Goal: Task Accomplishment & Management: Complete application form

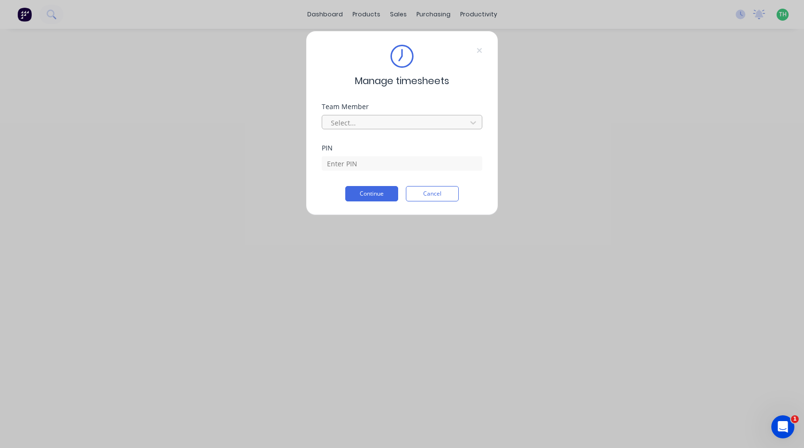
click at [430, 119] on div at bounding box center [396, 123] width 132 height 12
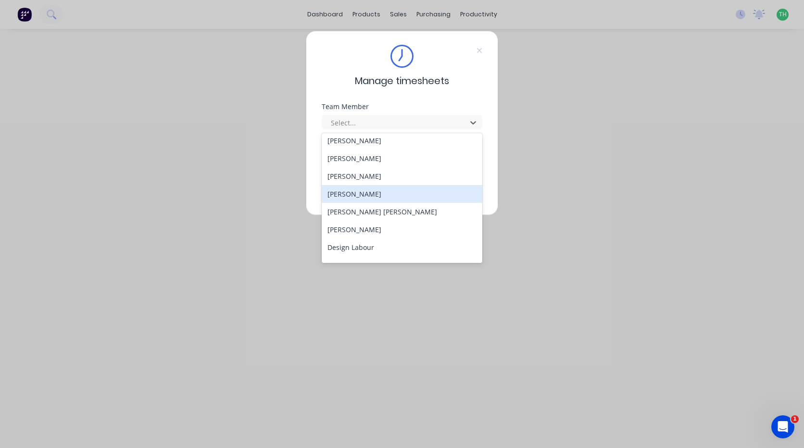
scroll to position [144, 0]
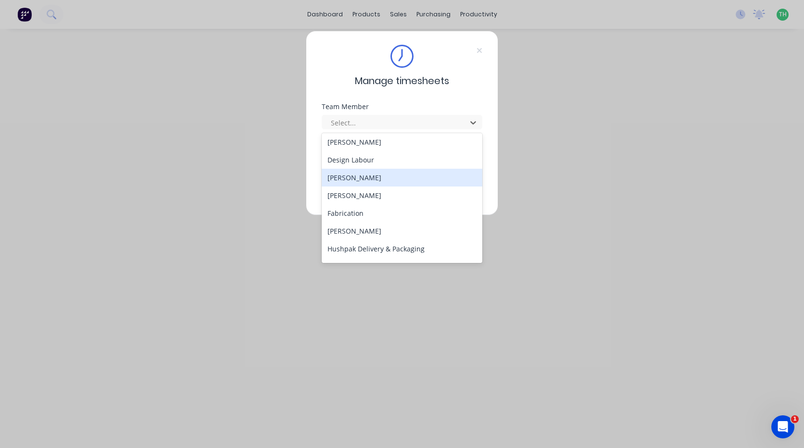
click at [377, 177] on div "[PERSON_NAME]" at bounding box center [402, 178] width 161 height 18
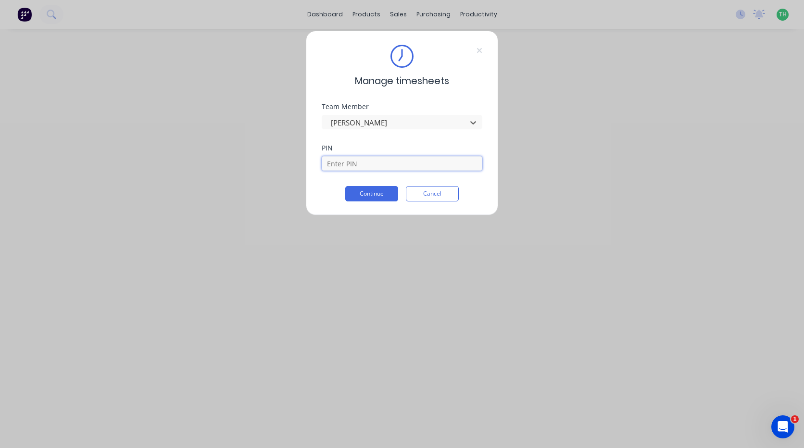
click at [369, 165] on input at bounding box center [402, 163] width 161 height 14
type input "2958"
click at [345, 186] on button "Continue" at bounding box center [371, 193] width 53 height 15
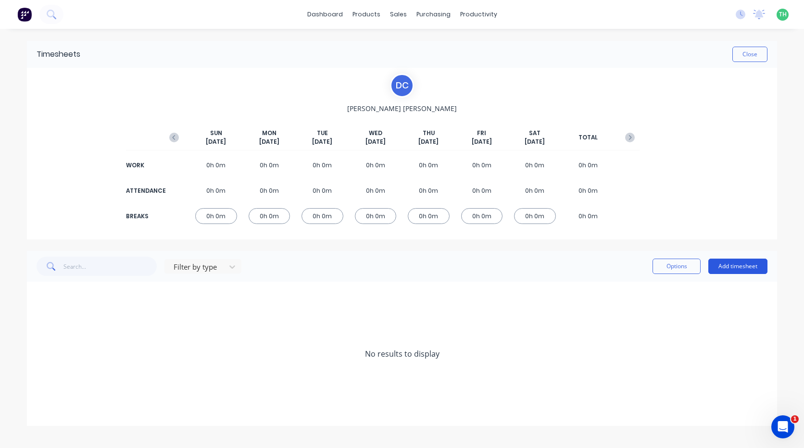
click at [757, 270] on button "Add timesheet" at bounding box center [737, 266] width 59 height 15
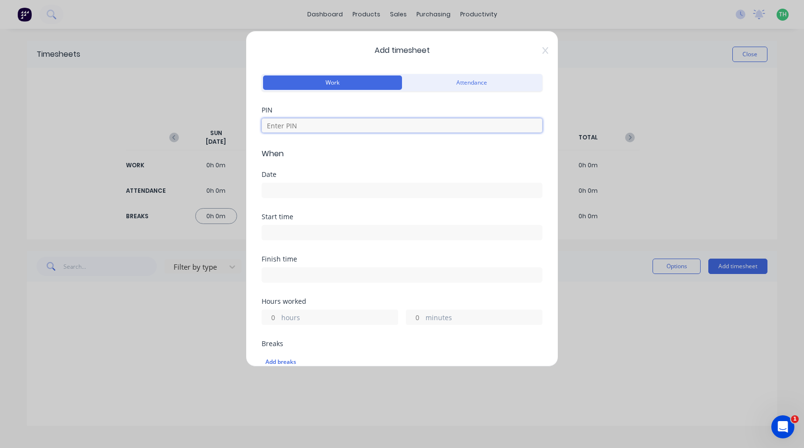
click at [359, 130] on input at bounding box center [402, 125] width 281 height 14
type input "2958"
click at [332, 192] on input at bounding box center [402, 190] width 280 height 14
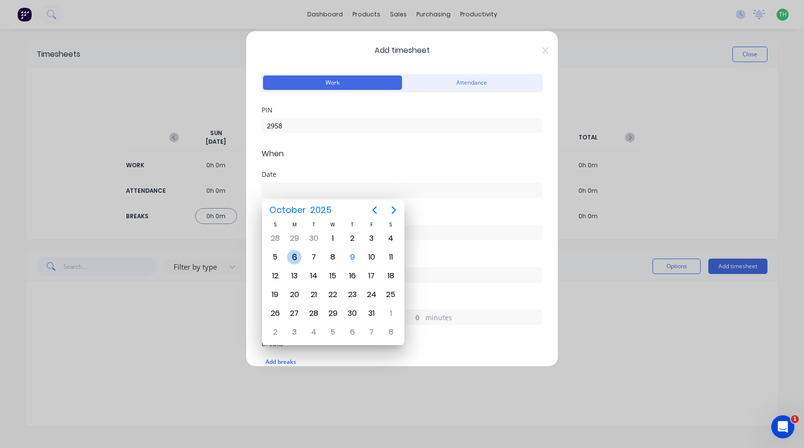
click at [293, 256] on div "6" at bounding box center [294, 257] width 14 height 14
type input "[DATE]"
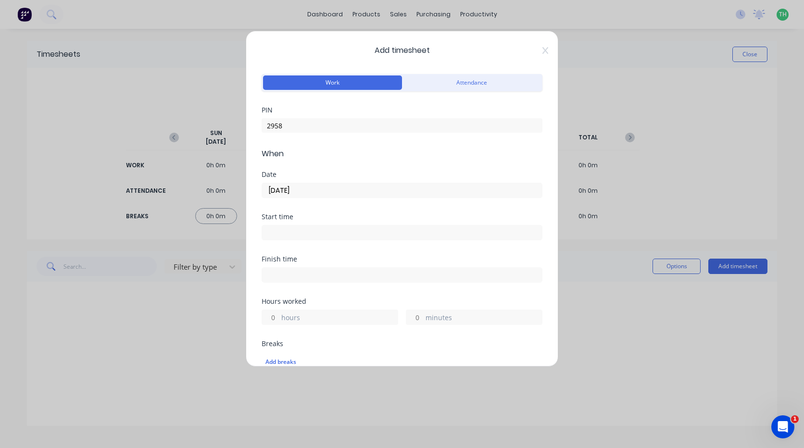
click at [305, 229] on input at bounding box center [402, 233] width 280 height 14
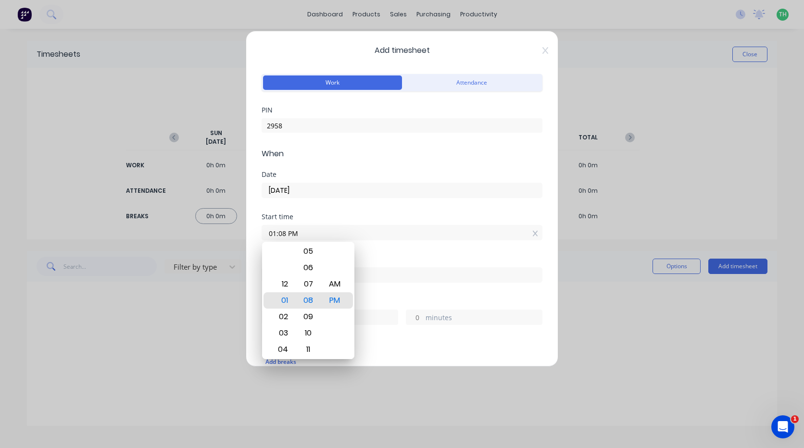
click at [317, 268] on div "06" at bounding box center [309, 268] width 24 height 16
click at [332, 288] on div "AM" at bounding box center [335, 284] width 24 height 16
click at [284, 354] on div "04" at bounding box center [282, 349] width 24 height 16
click at [284, 331] on div "06" at bounding box center [282, 333] width 24 height 16
click at [311, 258] on div "03" at bounding box center [309, 251] width 24 height 16
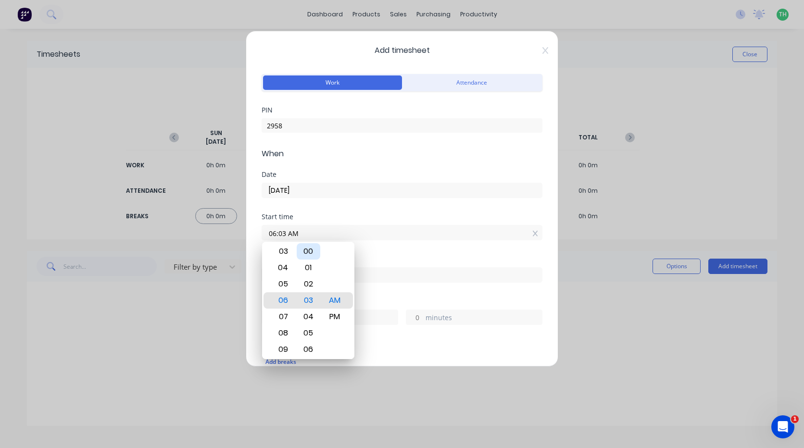
click at [309, 253] on div "00" at bounding box center [309, 251] width 24 height 16
type input "06:00 AM"
click at [376, 303] on div "Hours worked" at bounding box center [402, 301] width 281 height 7
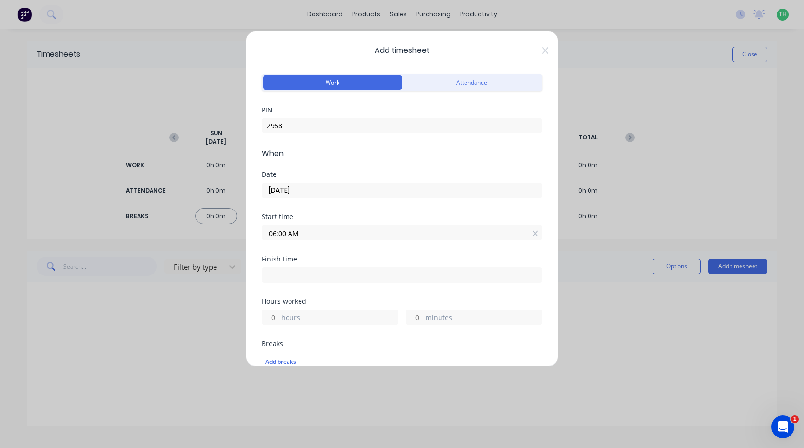
drag, startPoint x: 358, startPoint y: 280, endPoint x: 354, endPoint y: 277, distance: 5.8
click at [358, 280] on input at bounding box center [402, 275] width 280 height 14
type input "01:08 PM"
type input "7"
type input "8"
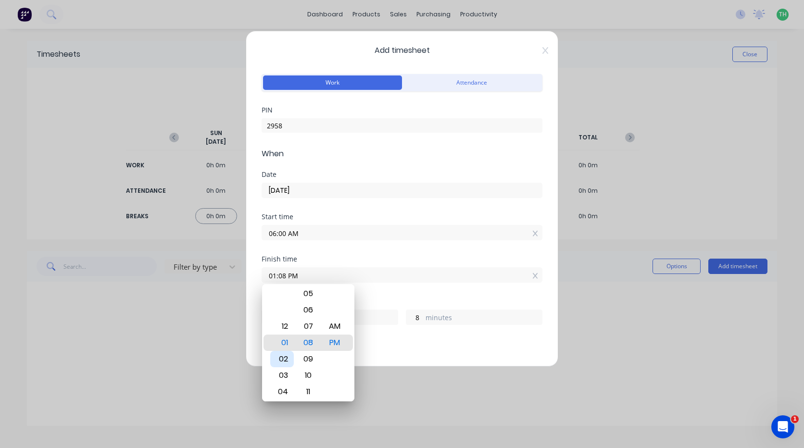
click at [288, 360] on div "02" at bounding box center [282, 359] width 24 height 16
type input "02:08 PM"
type input "8"
type input "02:12 PM"
type input "12"
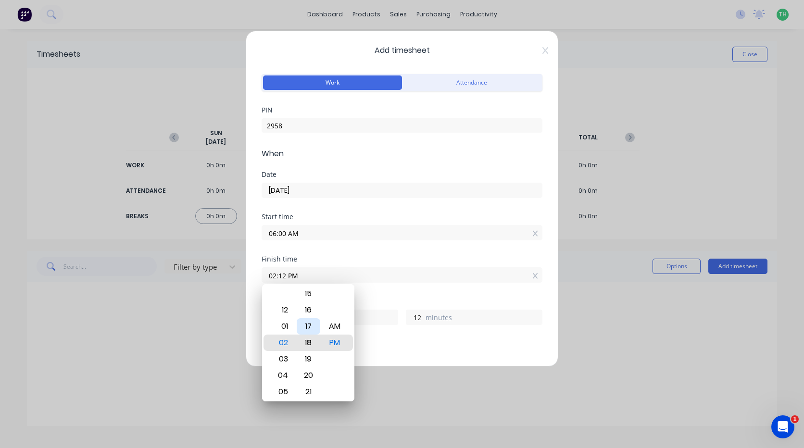
type input "02:18 PM"
type input "18"
type input "02:24 PM"
type input "24"
type input "02:29 PM"
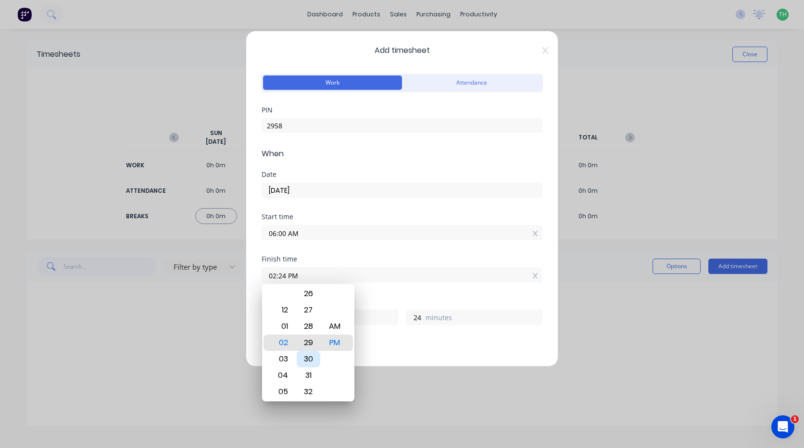
type input "29"
click at [309, 355] on div "30" at bounding box center [309, 359] width 24 height 16
type input "02:30 PM"
type input "30"
click at [374, 341] on div "Breaks" at bounding box center [402, 343] width 281 height 7
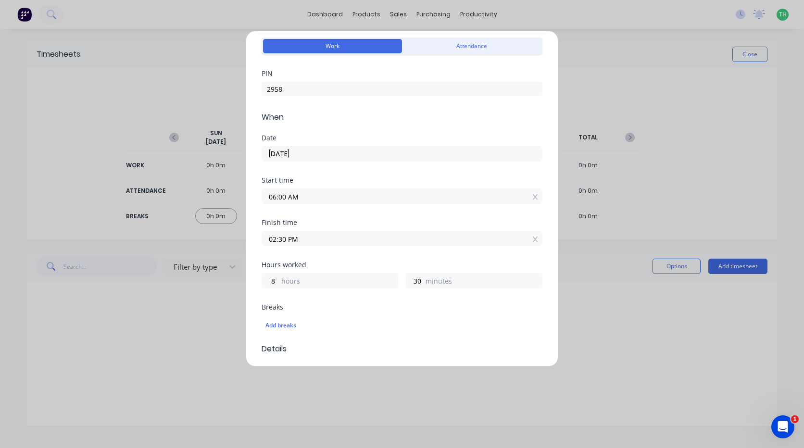
scroll to position [96, 0]
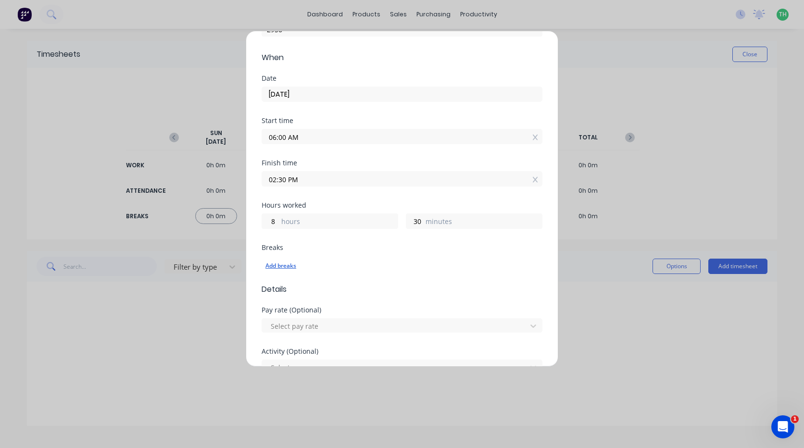
click at [286, 265] on div "Add breaks" at bounding box center [401, 266] width 273 height 13
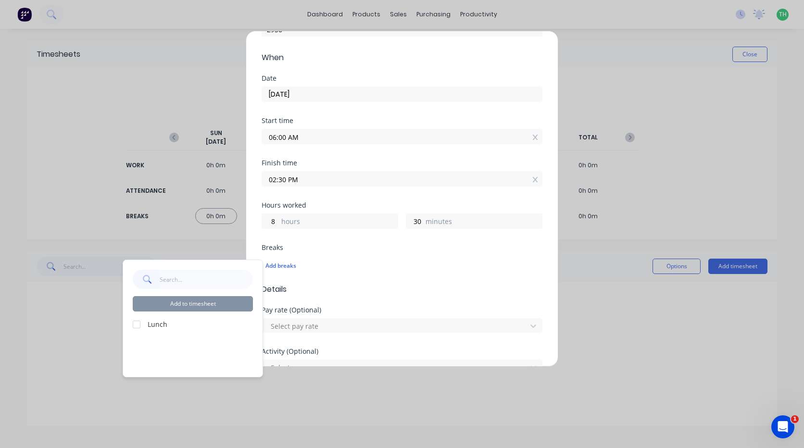
click at [138, 324] on div at bounding box center [136, 324] width 19 height 19
click at [171, 302] on button "Add to timesheet" at bounding box center [193, 303] width 120 height 15
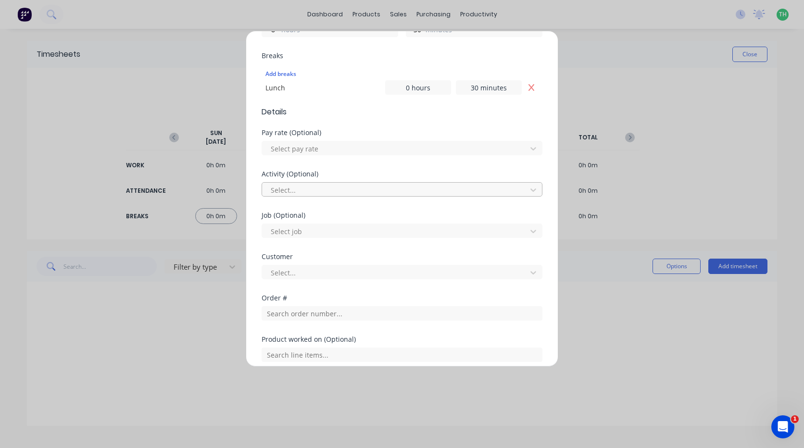
scroll to position [289, 0]
click at [328, 150] on div at bounding box center [396, 148] width 252 height 12
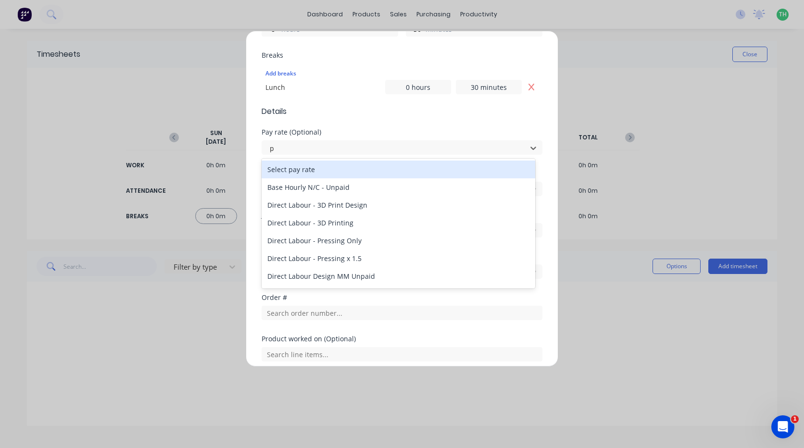
type input "pu"
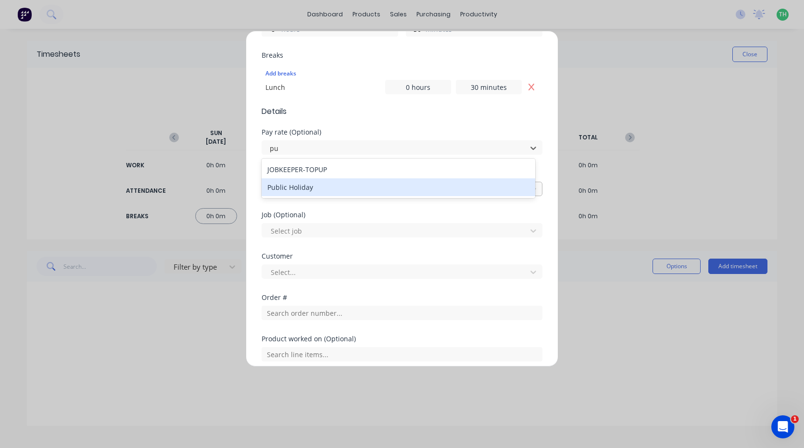
click at [322, 190] on div "Public Holiday" at bounding box center [399, 187] width 274 height 18
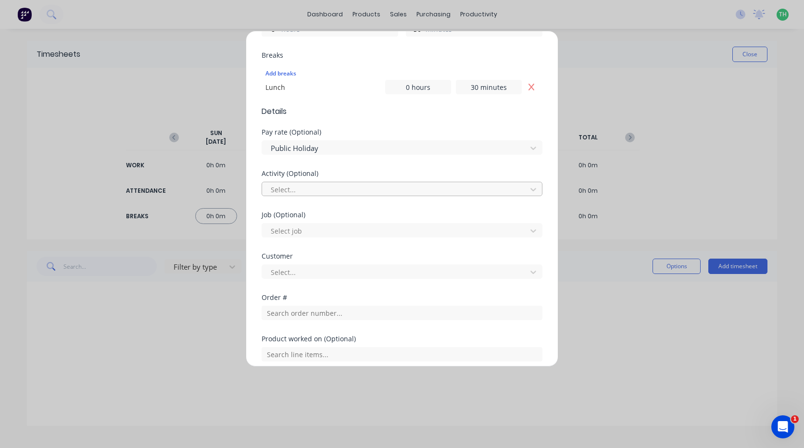
click at [315, 188] on div at bounding box center [396, 190] width 252 height 12
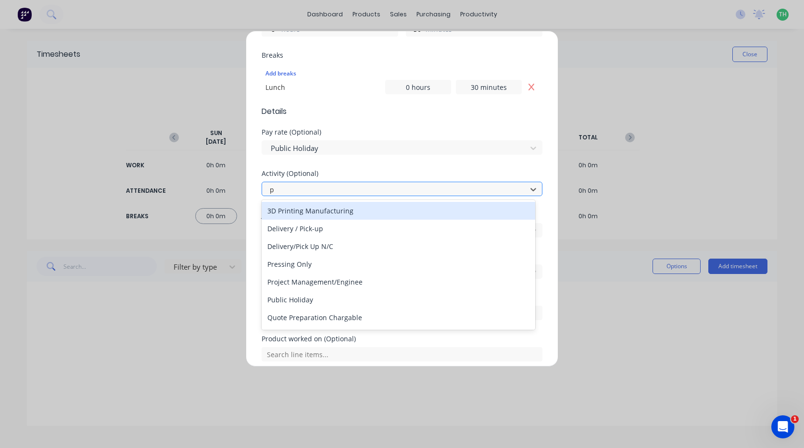
type input "pu"
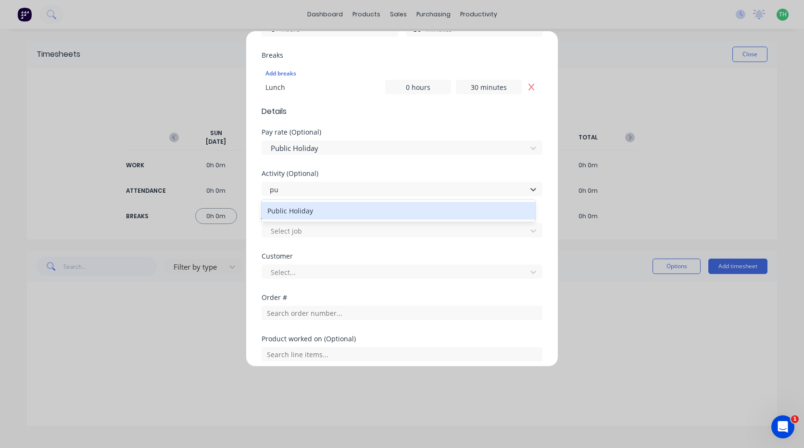
click at [320, 207] on div "Public Holiday" at bounding box center [399, 211] width 274 height 18
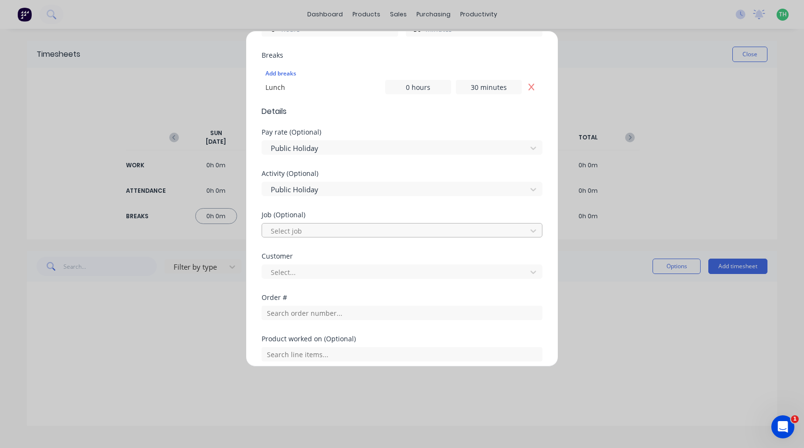
click at [314, 233] on div at bounding box center [396, 231] width 252 height 12
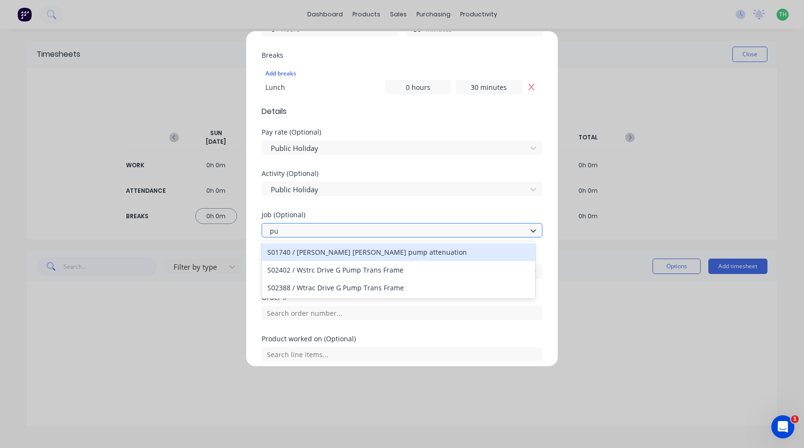
type input "p"
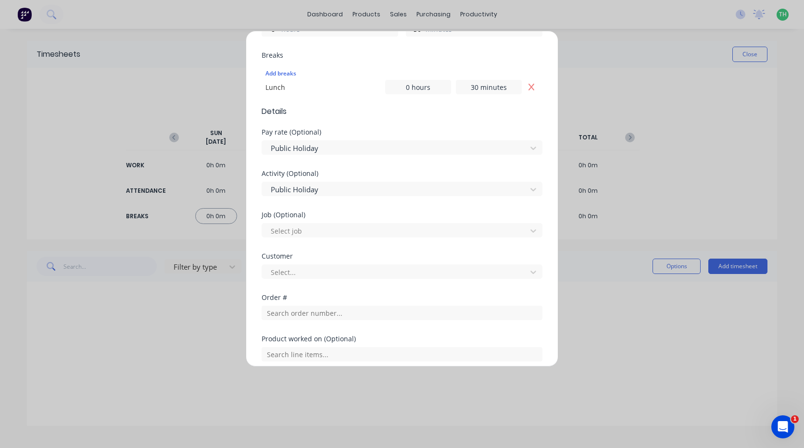
click at [353, 219] on div "Job (Optional) Select job" at bounding box center [402, 225] width 281 height 26
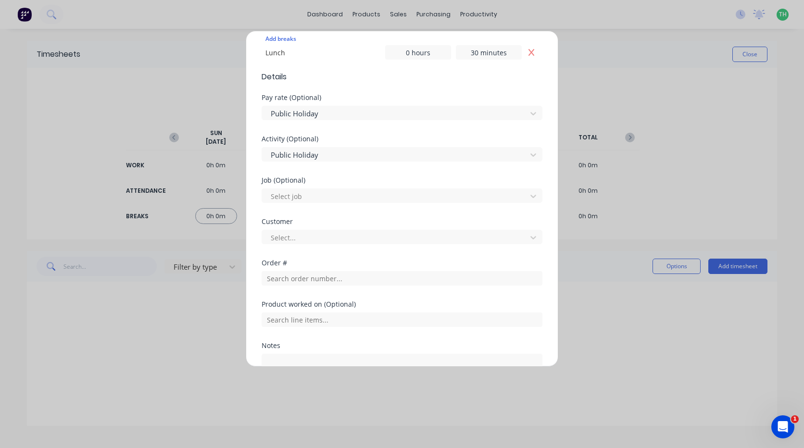
scroll to position [385, 0]
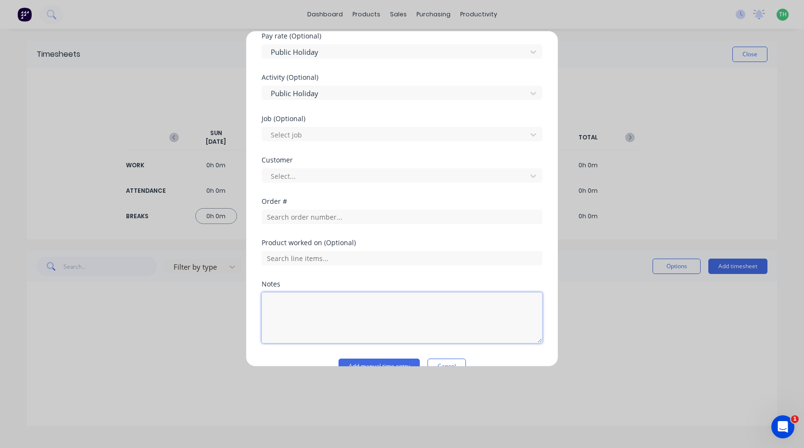
click at [325, 313] on textarea at bounding box center [402, 317] width 281 height 51
type textarea "public holiday"
click at [386, 363] on button "Add manual time entry" at bounding box center [379, 366] width 81 height 15
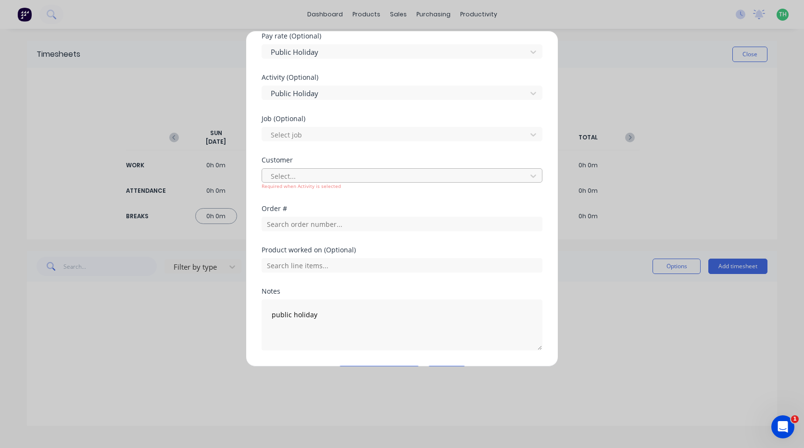
click at [302, 176] on div at bounding box center [396, 176] width 252 height 12
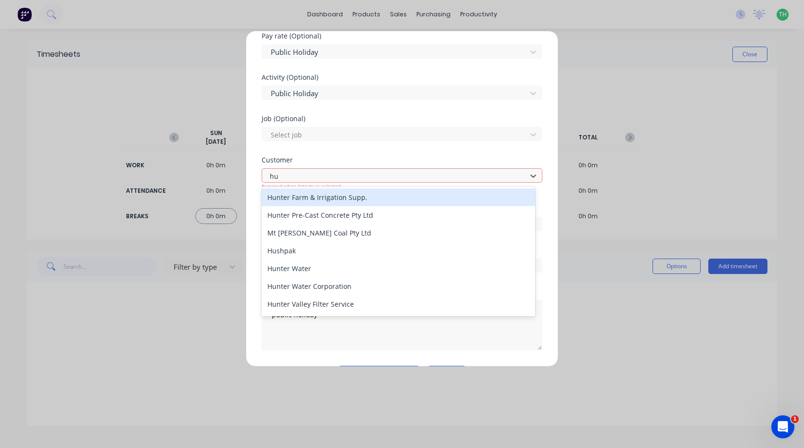
type input "hus"
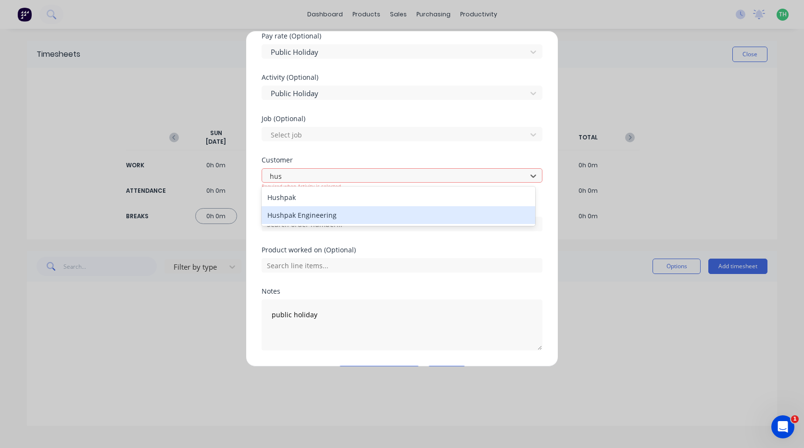
click at [323, 220] on div "Hushpak Engineering" at bounding box center [399, 215] width 274 height 18
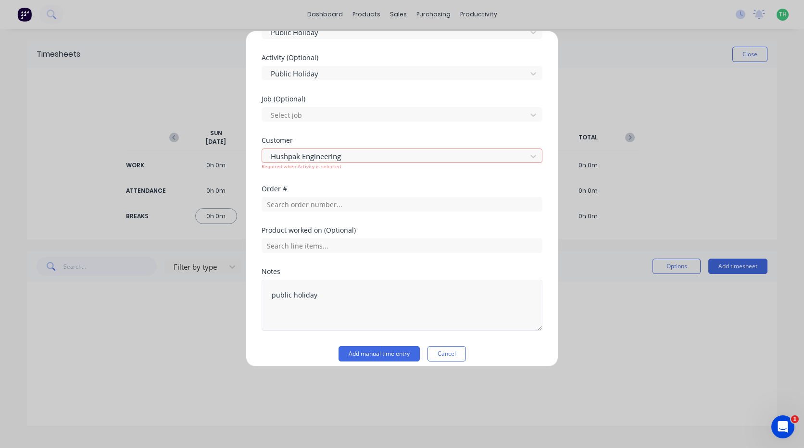
scroll to position [413, 0]
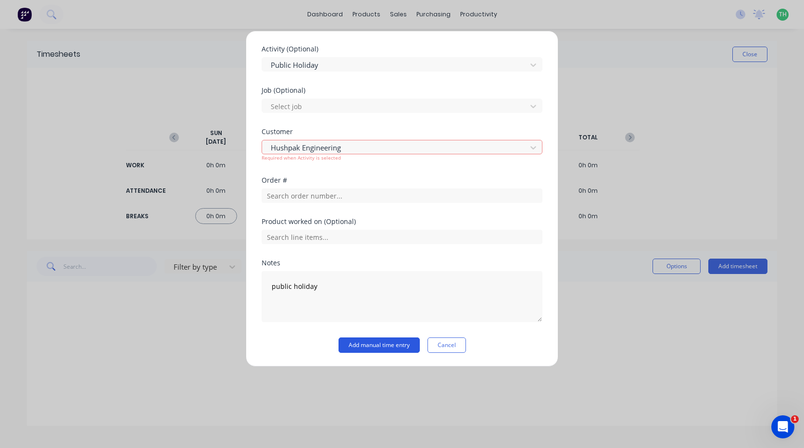
click at [398, 346] on button "Add manual time entry" at bounding box center [379, 345] width 81 height 15
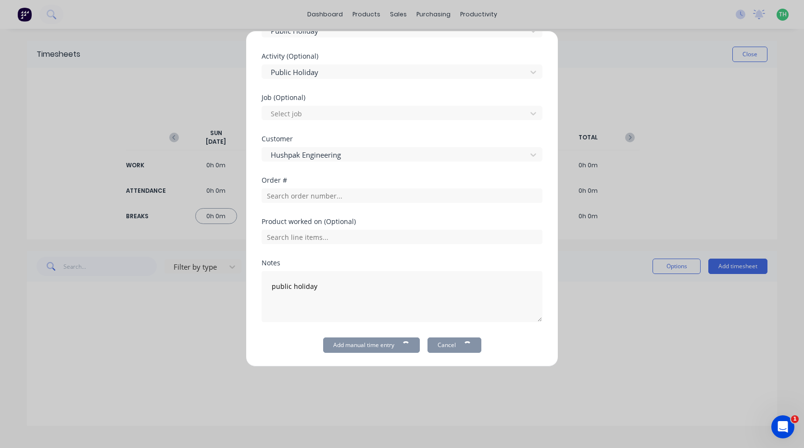
scroll to position [0, 0]
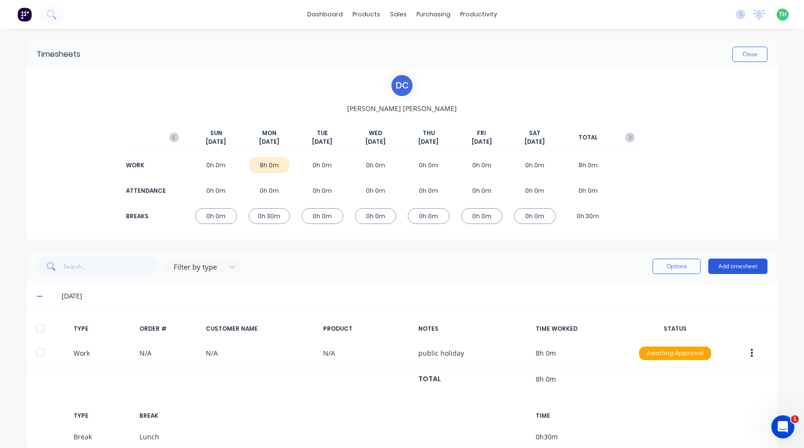
click at [732, 263] on button "Add timesheet" at bounding box center [737, 266] width 59 height 15
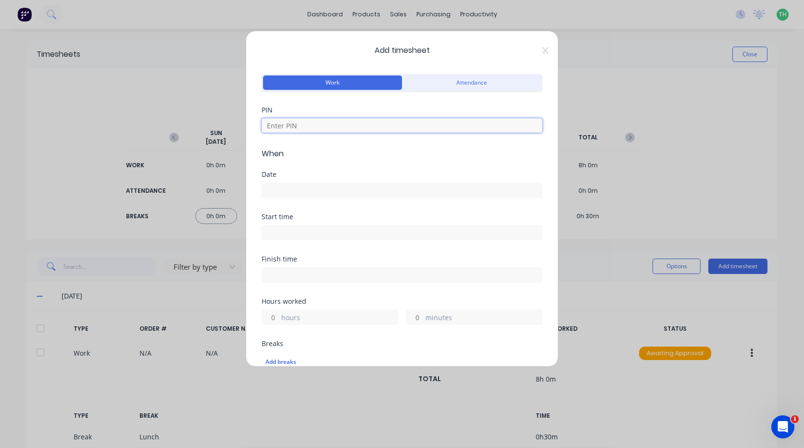
click at [305, 123] on input at bounding box center [402, 125] width 281 height 14
type input "2958"
click at [315, 183] on label at bounding box center [402, 190] width 281 height 15
click at [315, 183] on input at bounding box center [402, 190] width 280 height 14
click at [315, 187] on input at bounding box center [402, 190] width 280 height 14
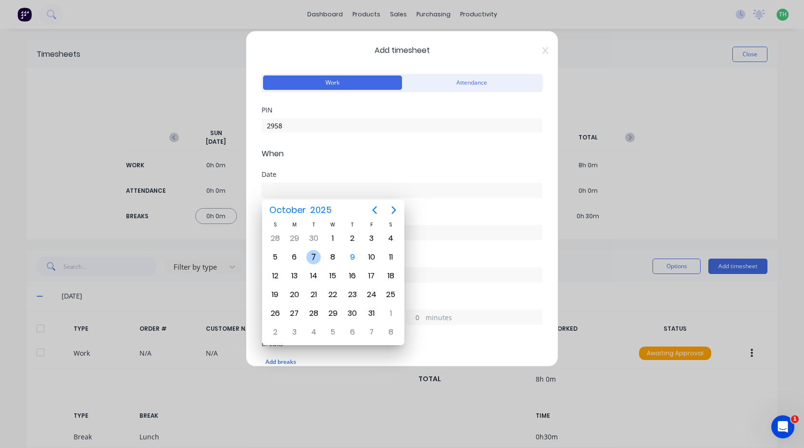
click at [316, 257] on div "7" at bounding box center [313, 257] width 14 height 14
type input "[DATE]"
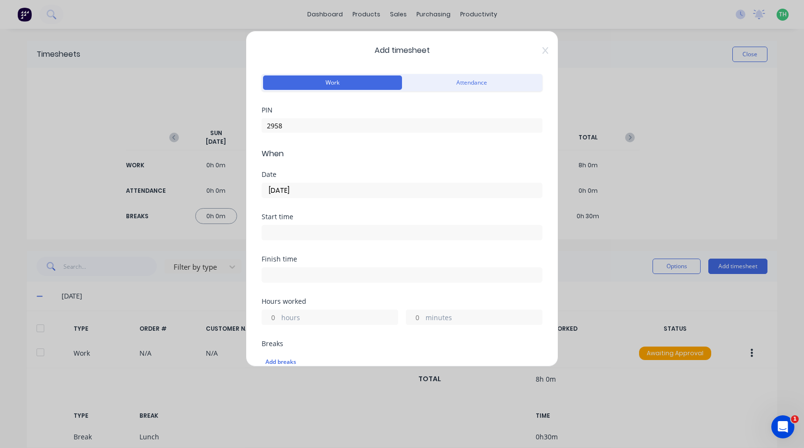
click at [305, 230] on input at bounding box center [402, 233] width 280 height 14
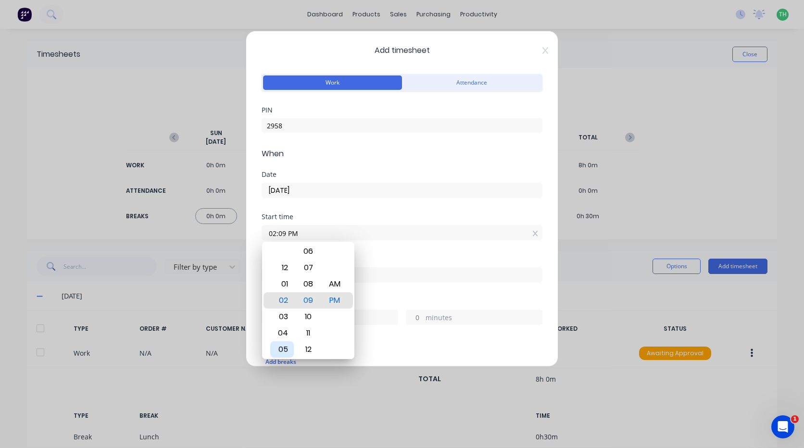
click at [286, 347] on div "05" at bounding box center [282, 349] width 24 height 16
click at [308, 252] on div "06" at bounding box center [309, 251] width 24 height 16
click at [308, 250] on div "03" at bounding box center [309, 251] width 24 height 16
click at [307, 248] on div "00" at bounding box center [309, 251] width 24 height 16
click at [336, 289] on div "AM" at bounding box center [335, 284] width 24 height 16
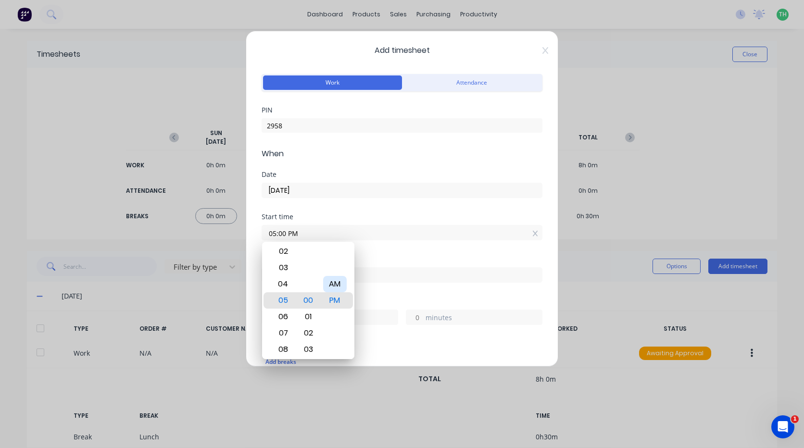
type input "05:00 AM"
click at [373, 245] on div "Start time 05:00 AM" at bounding box center [402, 235] width 281 height 42
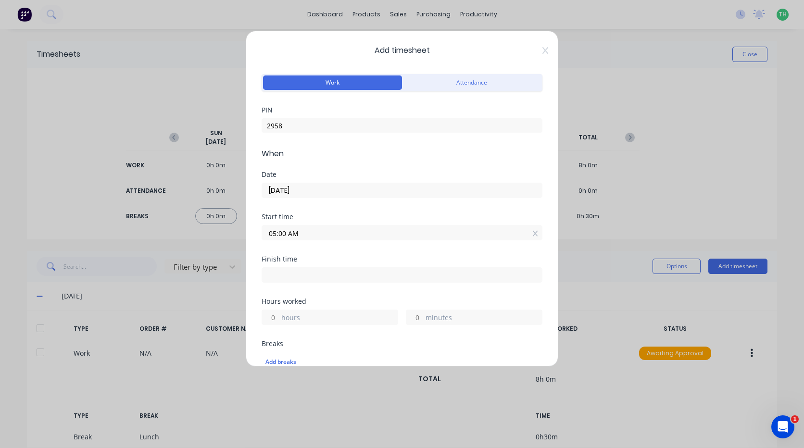
click at [345, 269] on input at bounding box center [402, 275] width 280 height 14
type input "01:09 PM"
type input "8"
type input "9"
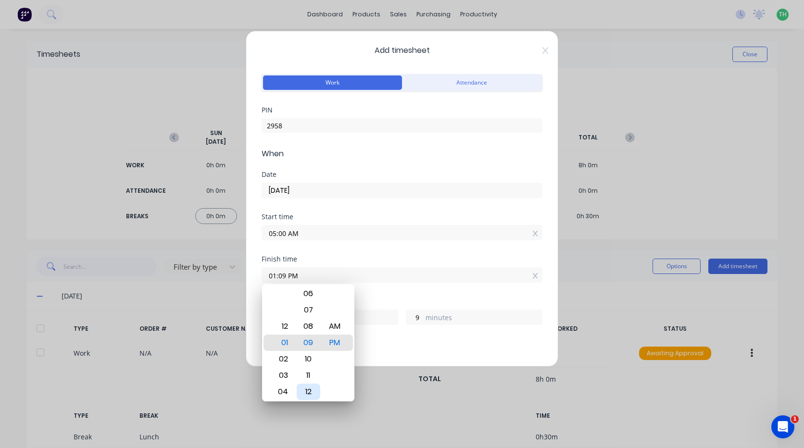
click at [306, 394] on div "12" at bounding box center [309, 392] width 24 height 16
type input "01:12 PM"
type input "12"
click at [306, 394] on div "15" at bounding box center [309, 392] width 24 height 16
type input "01:15 PM"
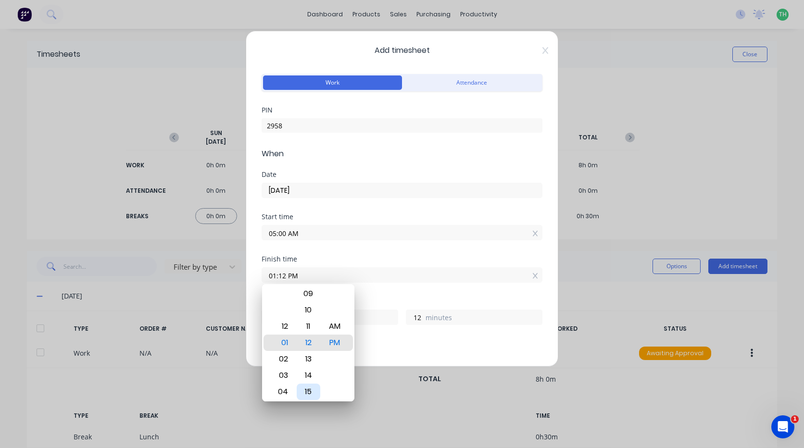
type input "15"
click at [306, 394] on div "18" at bounding box center [309, 392] width 24 height 16
type input "01:18 PM"
type input "18"
click at [306, 394] on div "21" at bounding box center [309, 392] width 24 height 16
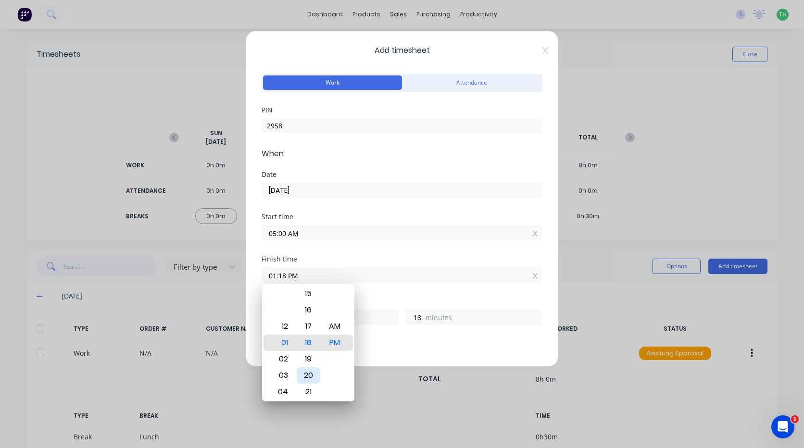
type input "01:21 PM"
type input "21"
click at [306, 394] on div "24" at bounding box center [309, 392] width 24 height 16
type input "01:24 PM"
type input "24"
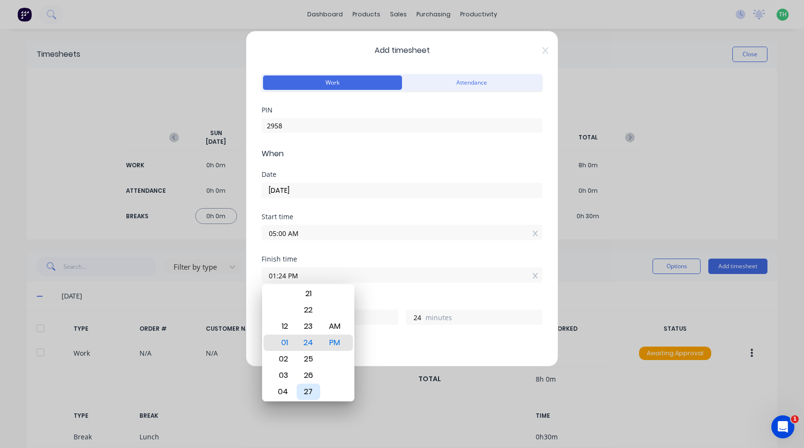
click at [306, 394] on div "27" at bounding box center [309, 392] width 24 height 16
type input "01:27 PM"
type input "27"
click at [306, 394] on div "30" at bounding box center [309, 392] width 24 height 16
type input "01:30 PM"
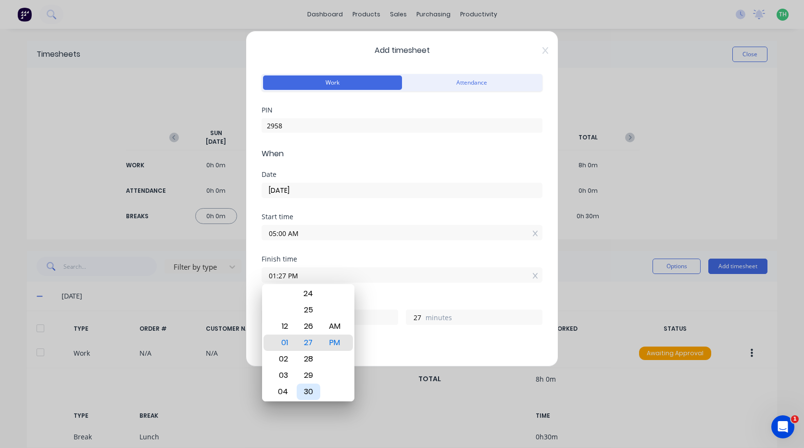
type input "30"
drag, startPoint x: 371, startPoint y: 335, endPoint x: 350, endPoint y: 330, distance: 21.1
click at [370, 335] on div "Hours worked 8 hours 30 minutes" at bounding box center [402, 319] width 281 height 42
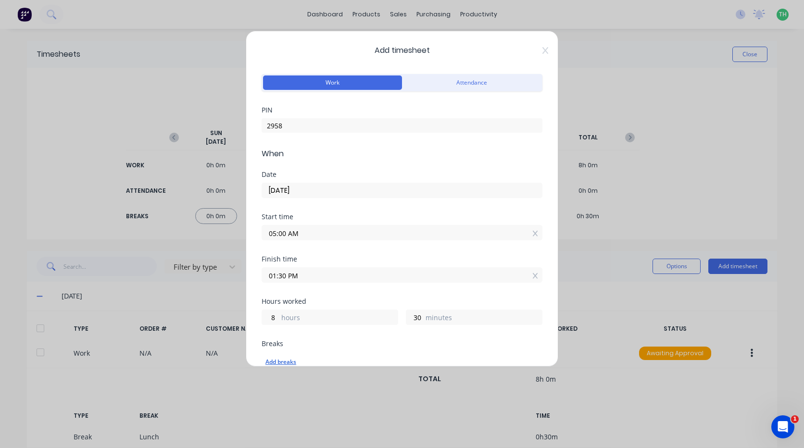
click at [283, 363] on div "Add breaks" at bounding box center [401, 362] width 273 height 13
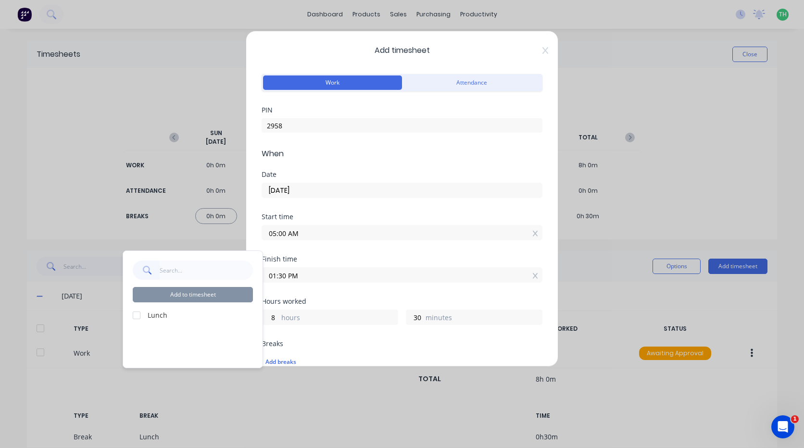
click at [139, 315] on div at bounding box center [136, 315] width 19 height 19
click at [195, 295] on button "Add to timesheet" at bounding box center [193, 294] width 120 height 15
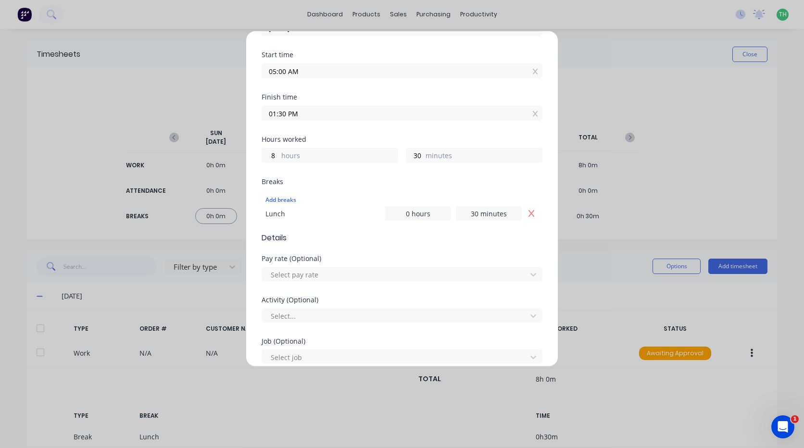
scroll to position [192, 0]
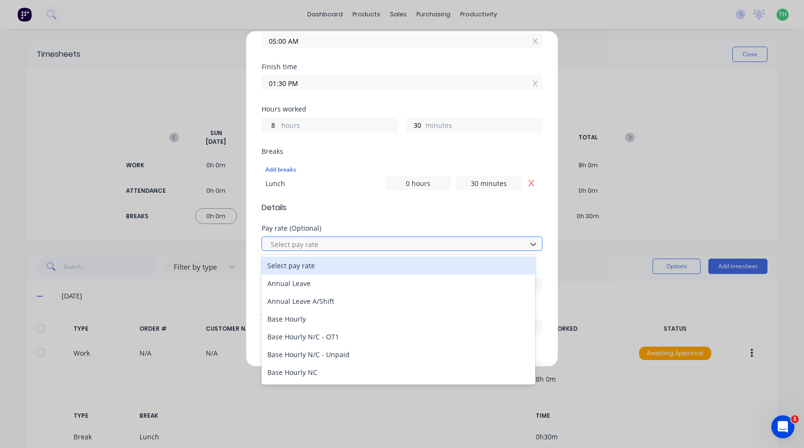
click at [314, 246] on div at bounding box center [396, 245] width 252 height 12
type input "mach"
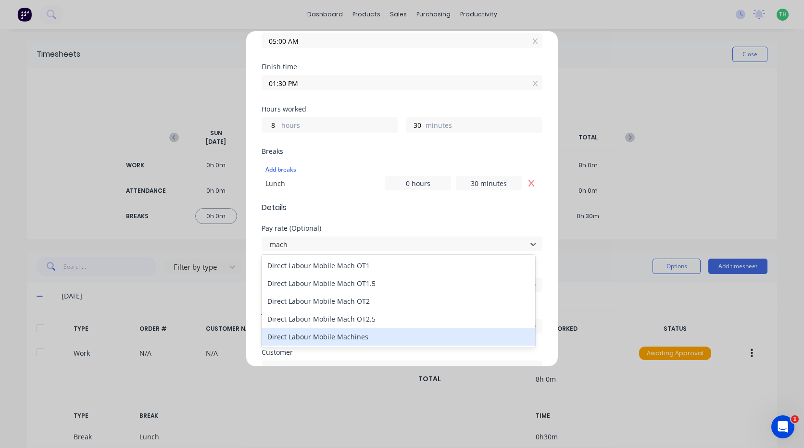
click at [342, 335] on div "Direct Labour Mobile Machines" at bounding box center [399, 337] width 274 height 18
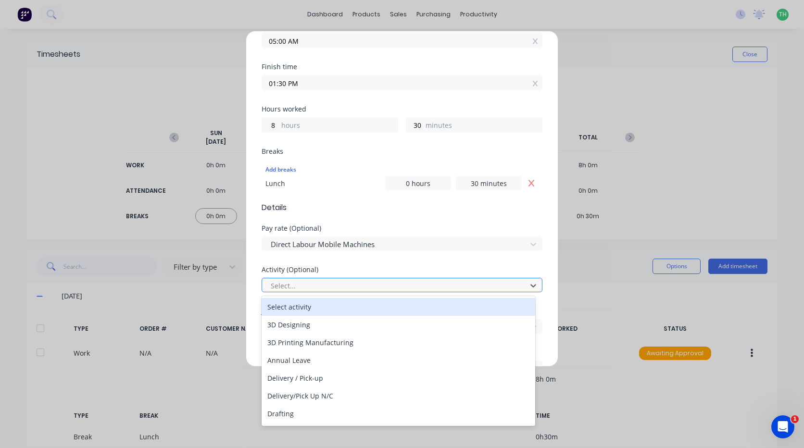
click at [346, 283] on div at bounding box center [396, 286] width 252 height 12
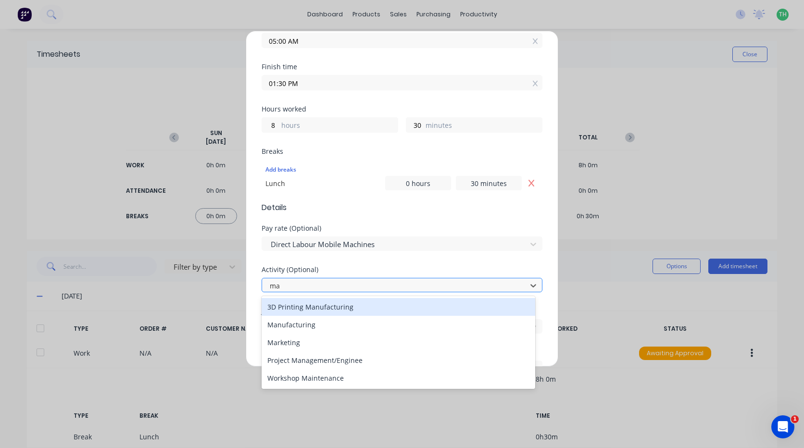
type input "man"
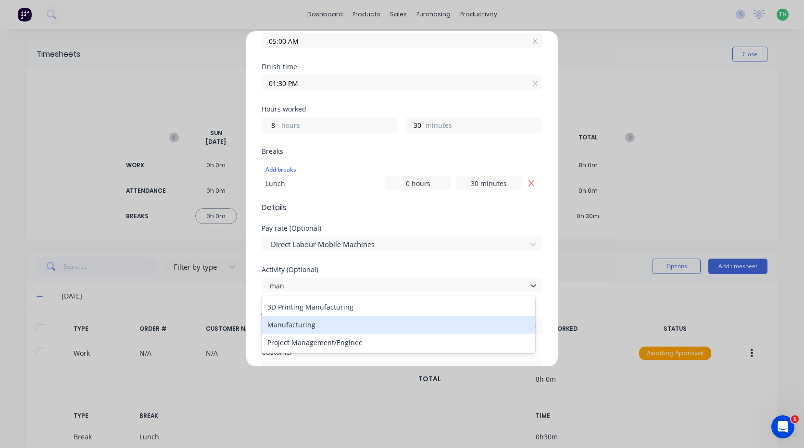
click at [302, 328] on div "Manufacturing" at bounding box center [399, 325] width 274 height 18
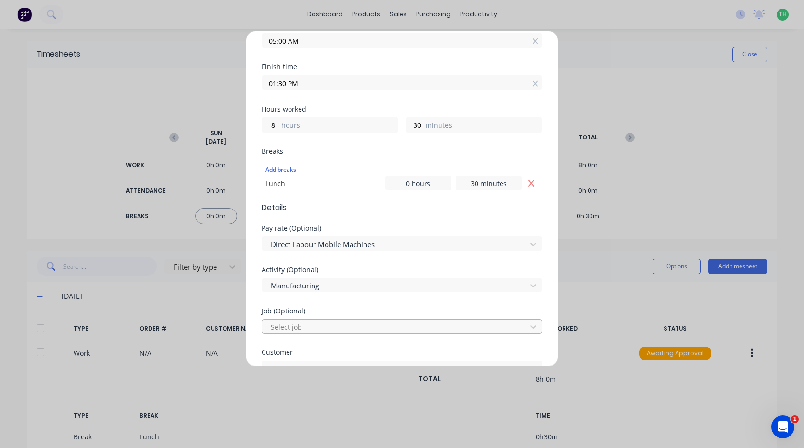
click at [315, 329] on div at bounding box center [396, 327] width 252 height 12
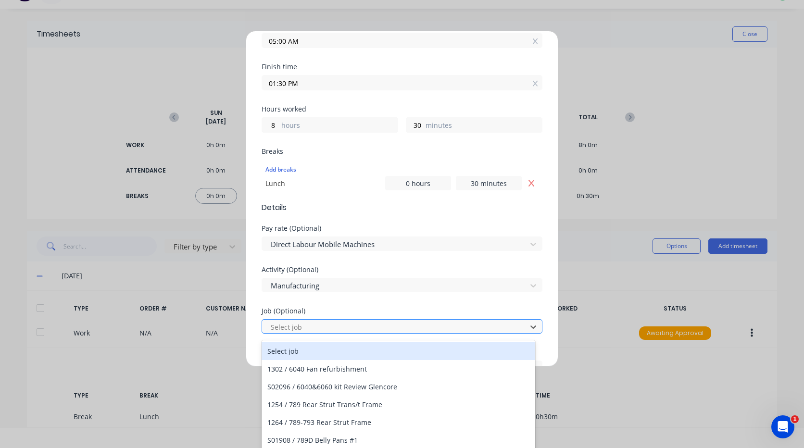
scroll to position [23, 0]
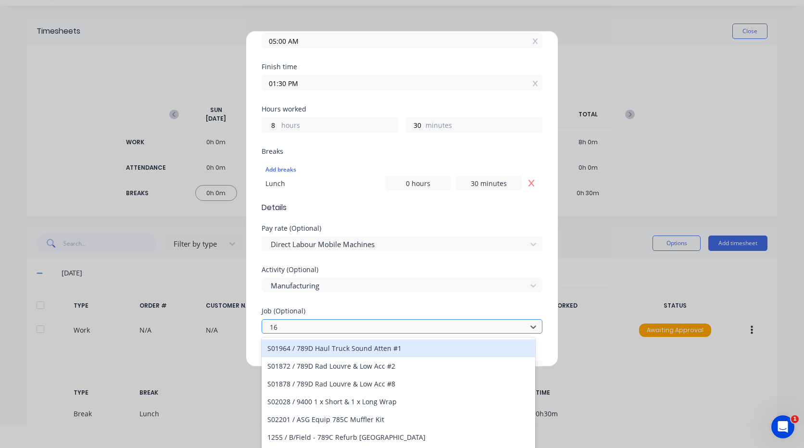
type input "1"
type input "1677"
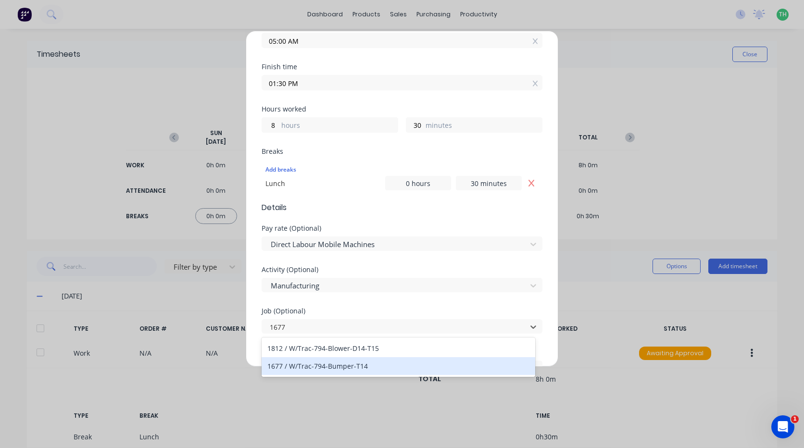
click at [356, 367] on div "1677 / W/Trac-794-Bumper-T14" at bounding box center [399, 366] width 274 height 18
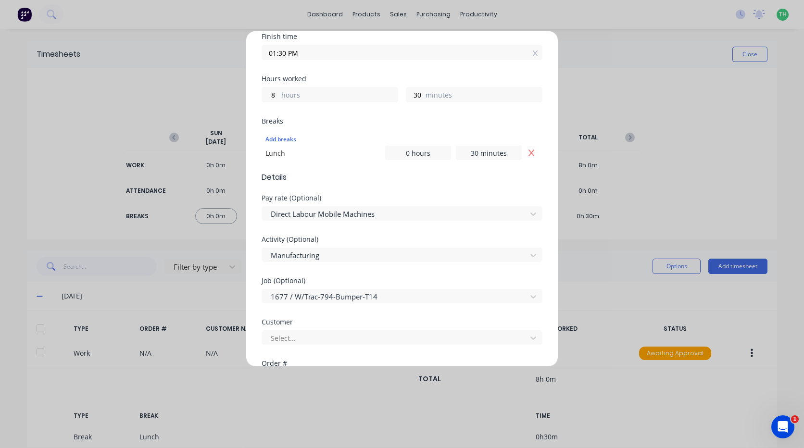
scroll to position [337, 0]
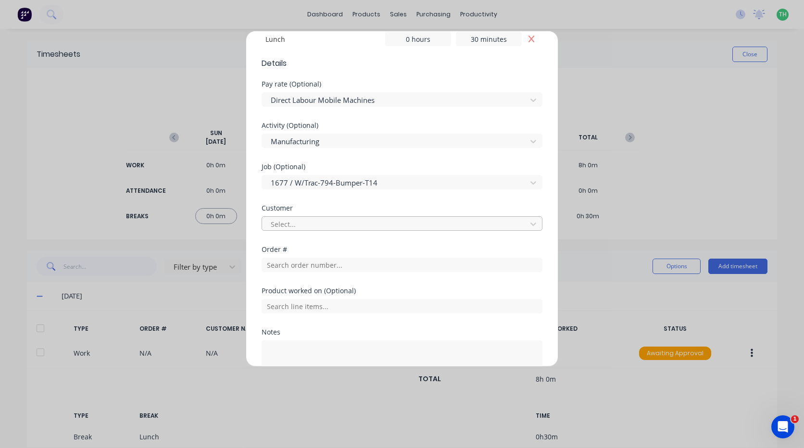
click at [327, 226] on div at bounding box center [396, 224] width 252 height 12
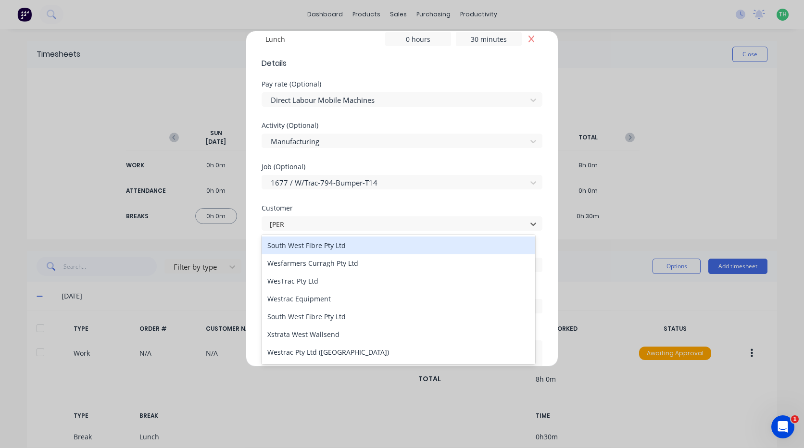
type input "west"
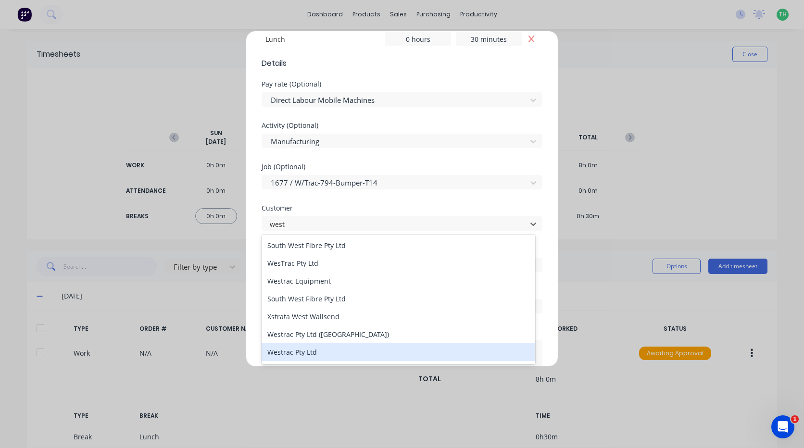
click at [317, 355] on div "Westrac Pty Ltd" at bounding box center [399, 352] width 274 height 18
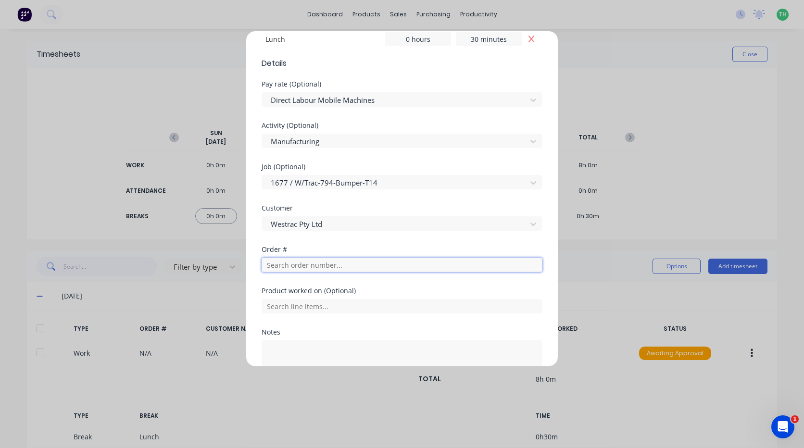
click at [337, 267] on input "text" at bounding box center [402, 265] width 281 height 14
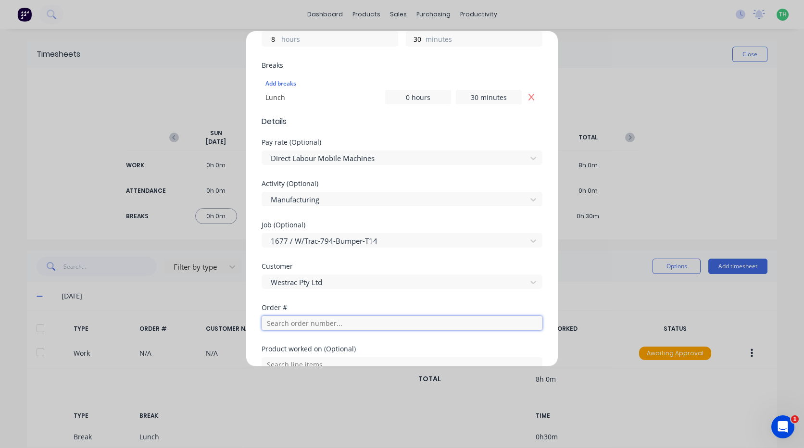
scroll to position [289, 0]
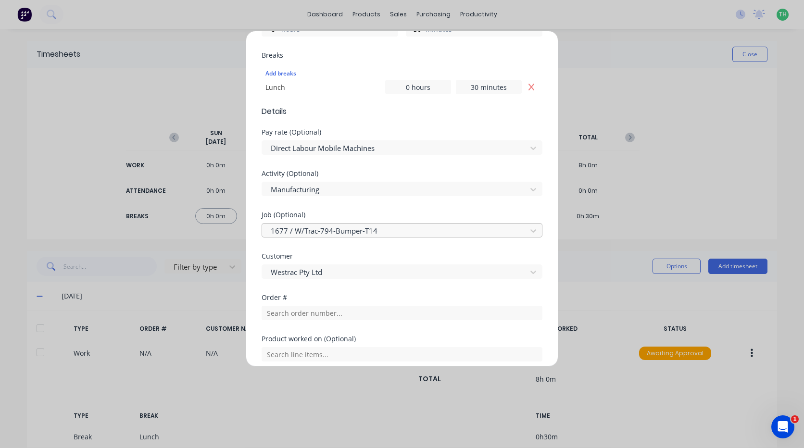
click at [367, 227] on div at bounding box center [396, 231] width 252 height 12
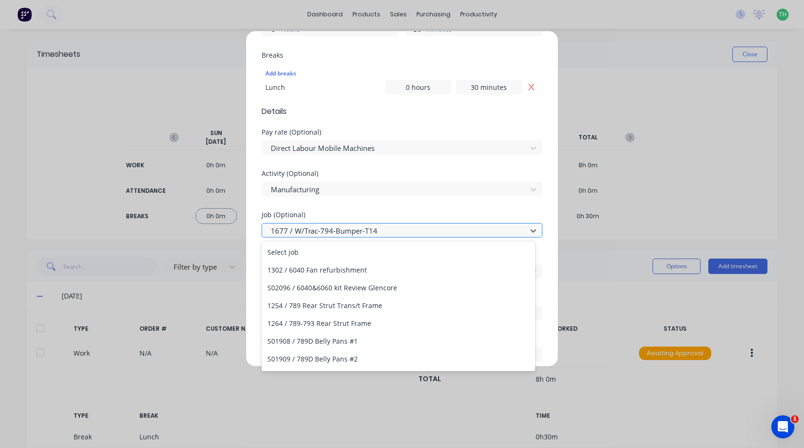
scroll to position [29911, 0]
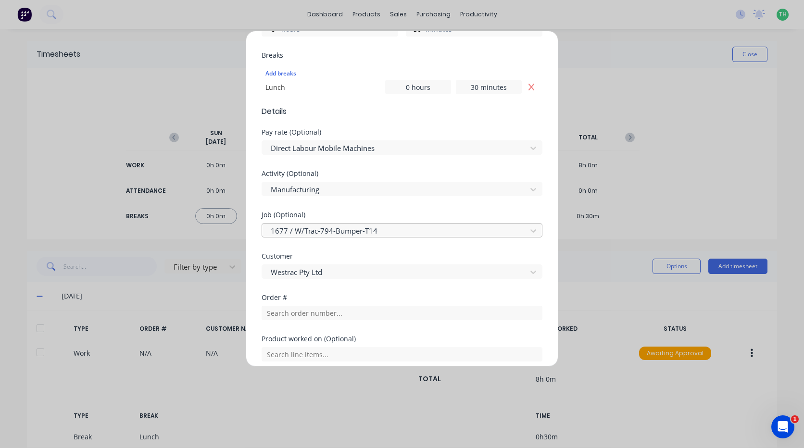
drag, startPoint x: 498, startPoint y: 236, endPoint x: 475, endPoint y: 231, distance: 23.2
click at [478, 231] on div "Job (Optional) 1677 / W/Trac-794-Bumper-T14" at bounding box center [402, 232] width 281 height 41
drag, startPoint x: 475, startPoint y: 231, endPoint x: 271, endPoint y: 237, distance: 204.0
click at [272, 237] on div at bounding box center [396, 231] width 252 height 12
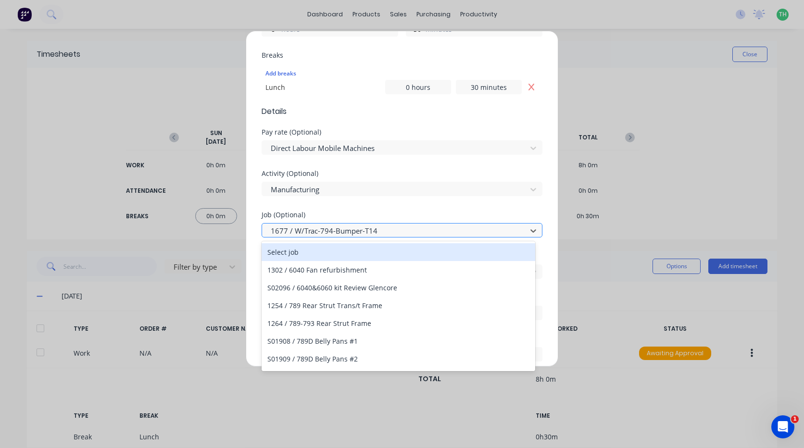
click at [403, 231] on div at bounding box center [396, 231] width 252 height 12
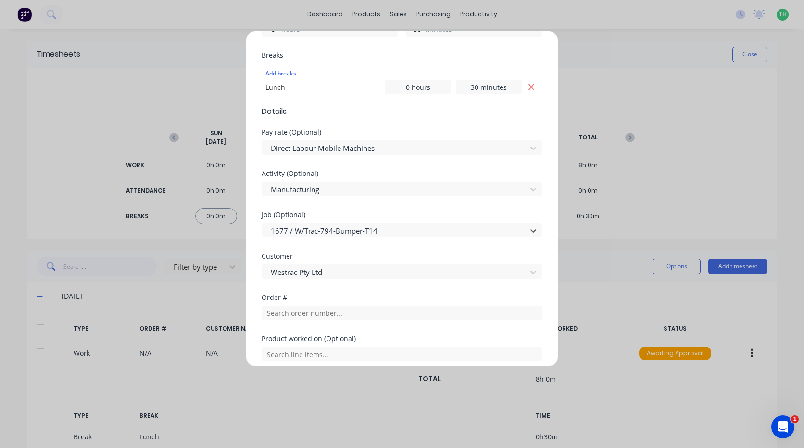
drag, startPoint x: 403, startPoint y: 231, endPoint x: 388, endPoint y: 240, distance: 16.6
click at [403, 230] on div at bounding box center [396, 231] width 252 height 12
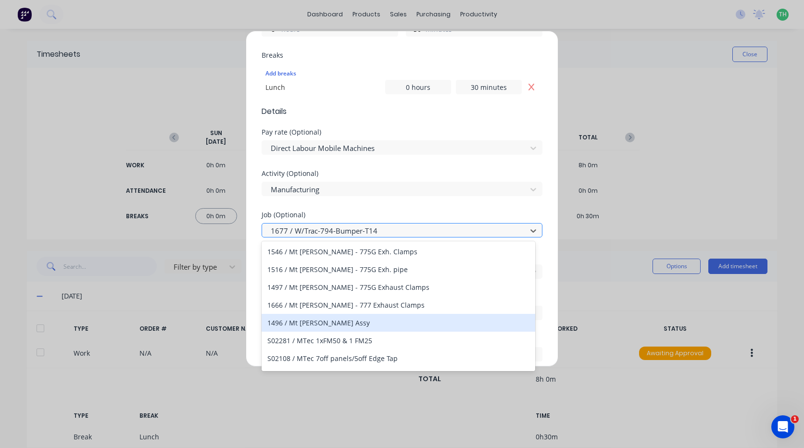
scroll to position [4425, 0]
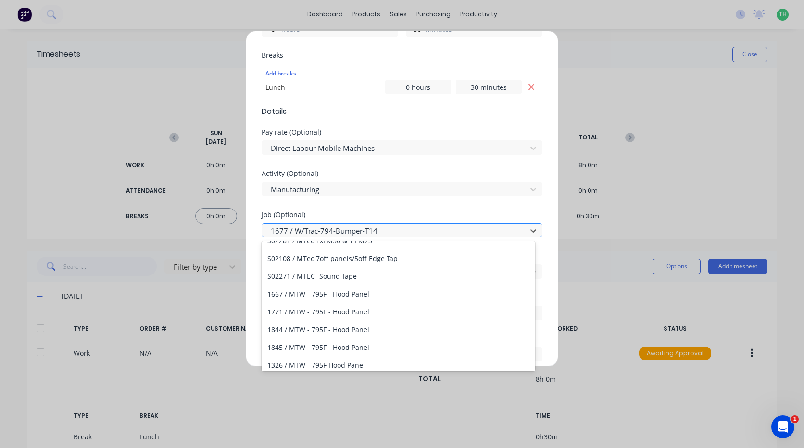
click at [398, 226] on div at bounding box center [396, 231] width 252 height 12
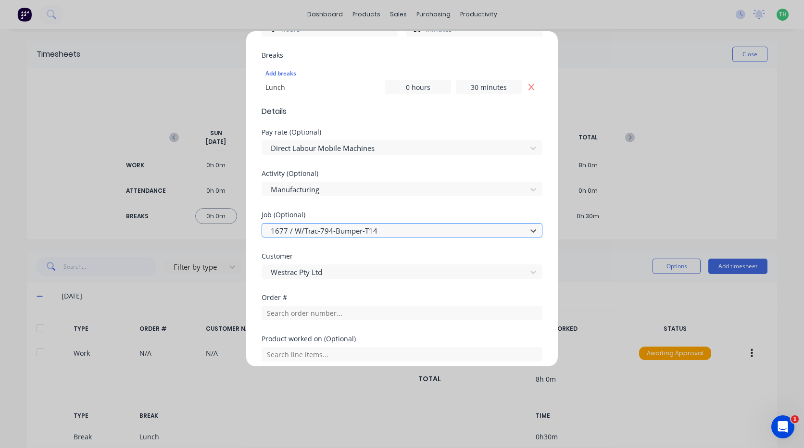
click at [508, 223] on div "1677 / W/Trac-794-Bumper-T14" at bounding box center [402, 230] width 281 height 14
click at [474, 230] on div at bounding box center [396, 231] width 252 height 12
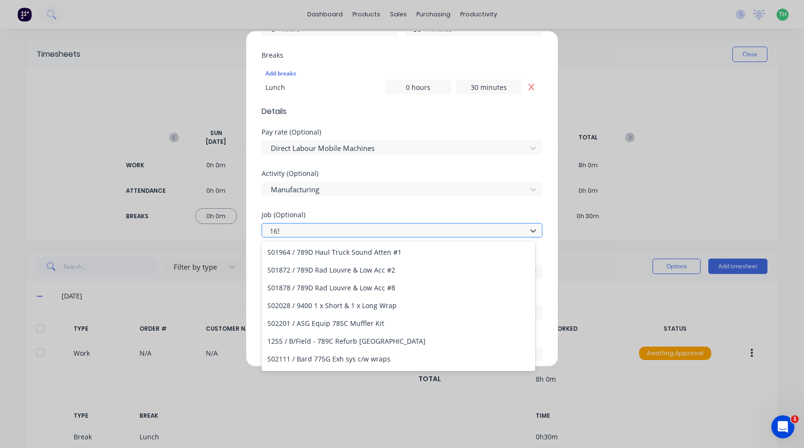
type input "1658"
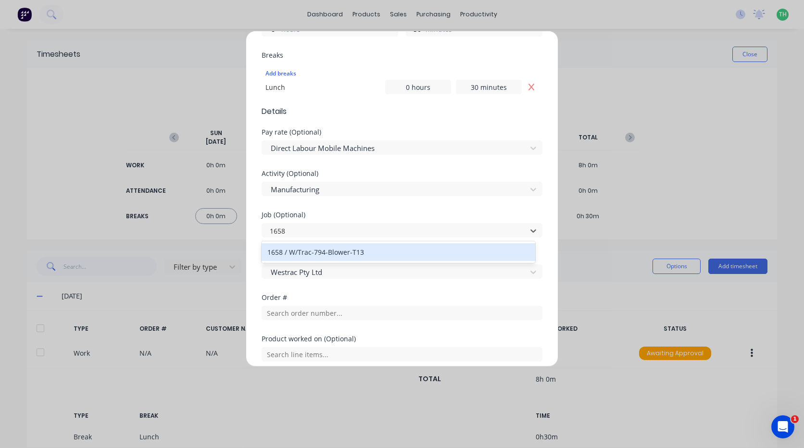
click at [368, 254] on div "1658 / W/Trac-794-Blower-T13" at bounding box center [399, 252] width 274 height 18
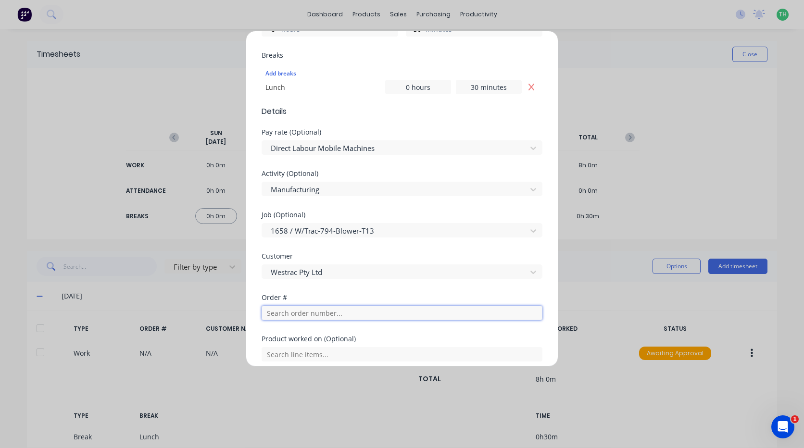
click at [319, 314] on input "text" at bounding box center [402, 313] width 281 height 14
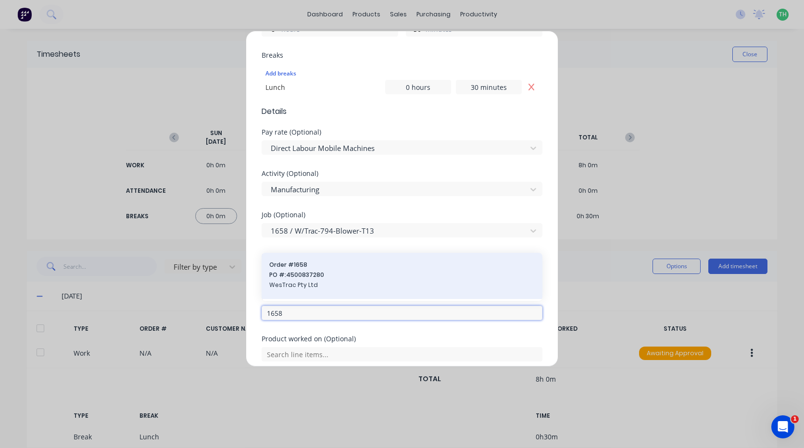
type input "1658"
click at [328, 273] on span "PO #: 4500837280" at bounding box center [401, 275] width 265 height 9
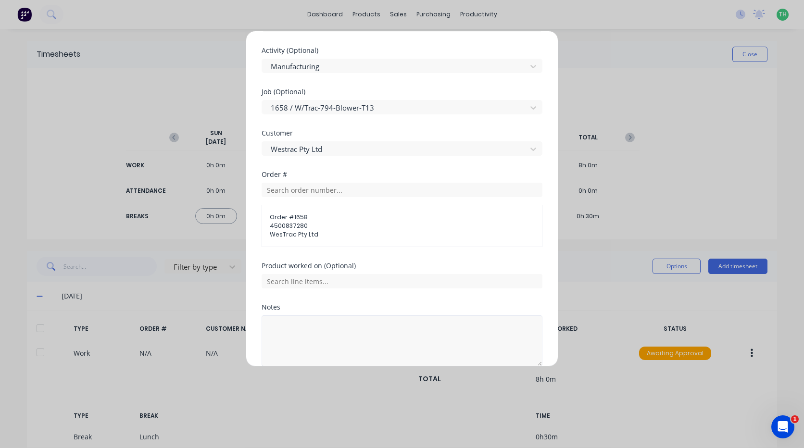
scroll to position [433, 0]
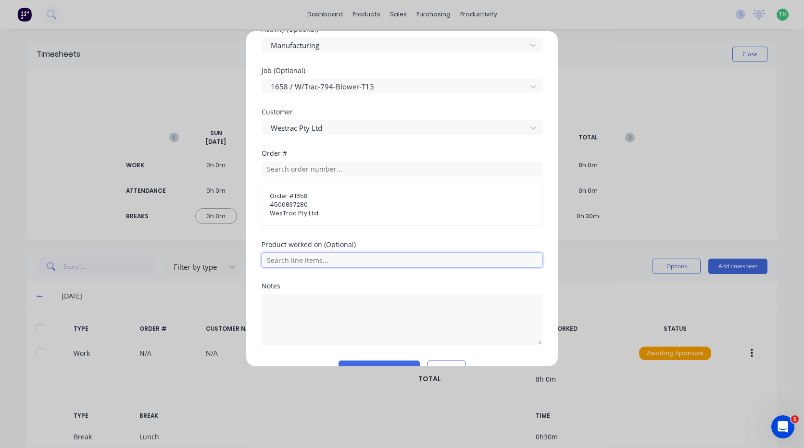
click at [310, 261] on input "text" at bounding box center [402, 260] width 281 height 14
type input "1"
click at [313, 255] on input "text" at bounding box center [402, 260] width 281 height 14
click at [322, 256] on input "text" at bounding box center [402, 260] width 281 height 14
click at [384, 237] on div "Order # Order # 1658 4500837280 WesTrac Pty Ltd" at bounding box center [402, 195] width 281 height 91
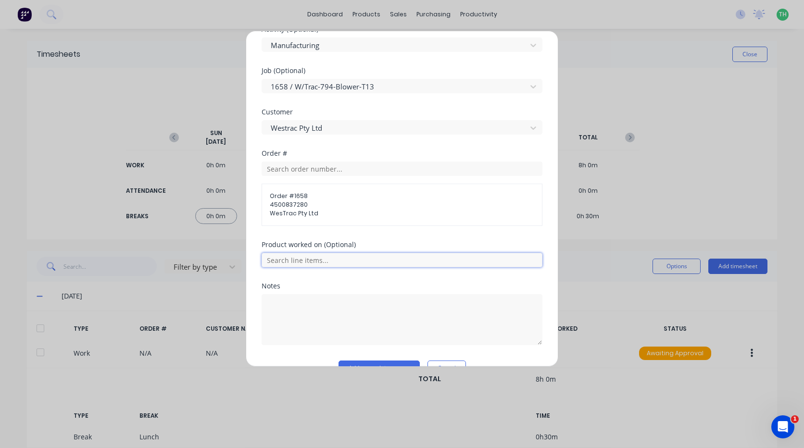
click at [383, 259] on input "text" at bounding box center [402, 260] width 281 height 14
click at [394, 232] on div "Order # Order # 1658 4500837280 WesTrac Pty Ltd" at bounding box center [402, 195] width 281 height 91
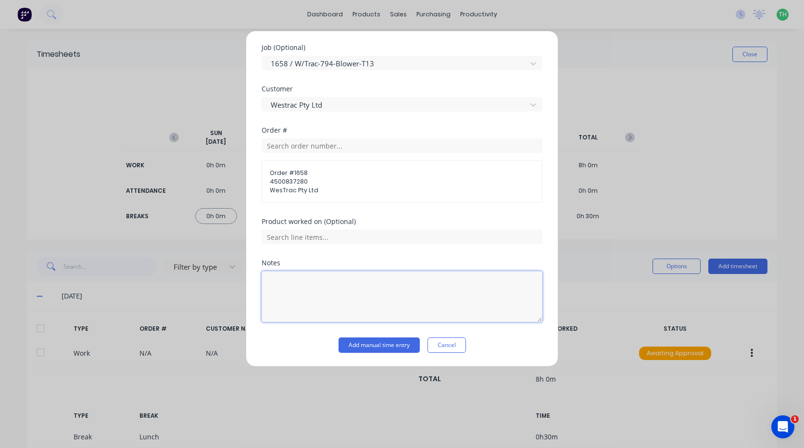
click at [340, 286] on textarea at bounding box center [402, 296] width 281 height 51
type textarea "rework blower"
click at [383, 339] on button "Add manual time entry" at bounding box center [379, 345] width 81 height 15
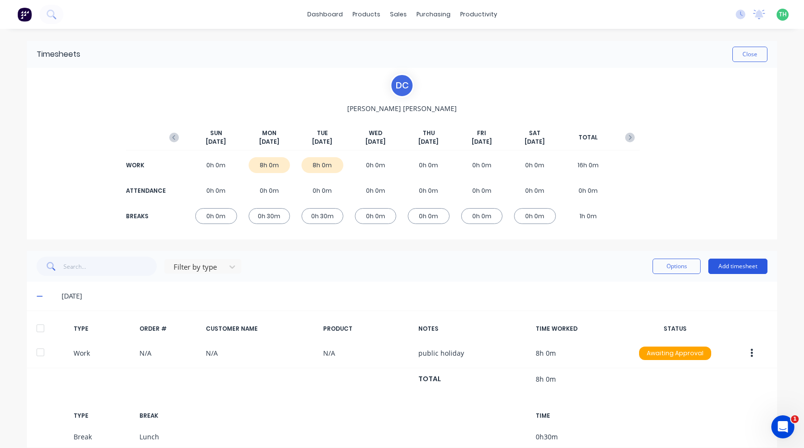
click at [733, 266] on button "Add timesheet" at bounding box center [737, 266] width 59 height 15
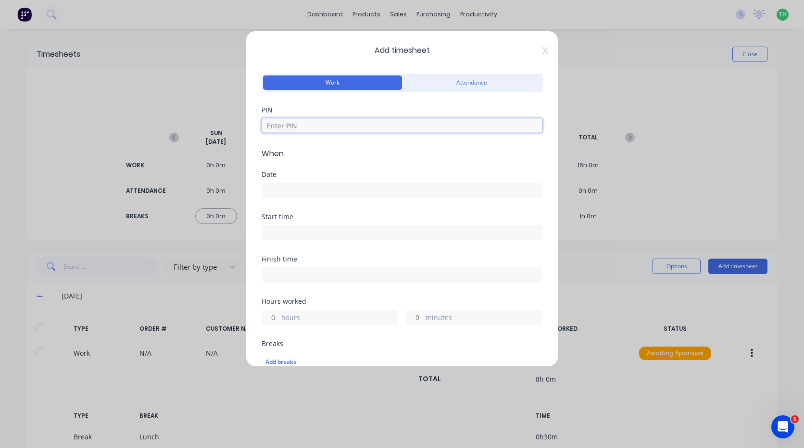
click at [326, 122] on input at bounding box center [402, 125] width 281 height 14
type input "2958"
click at [319, 191] on input at bounding box center [402, 190] width 280 height 14
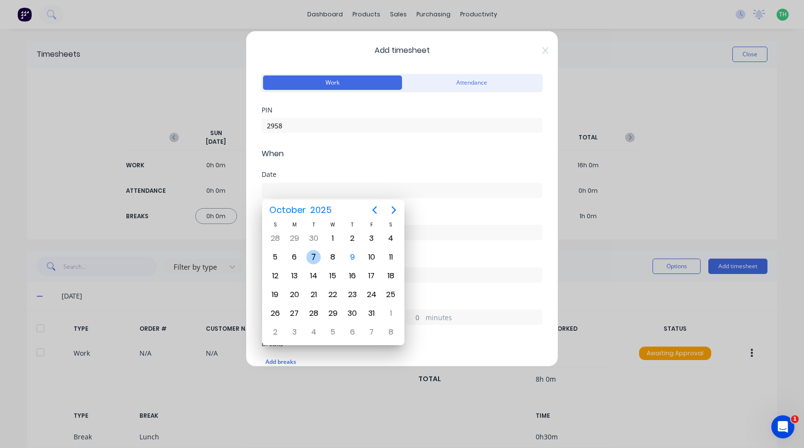
click at [315, 256] on div "7" at bounding box center [313, 257] width 14 height 14
type input "[DATE]"
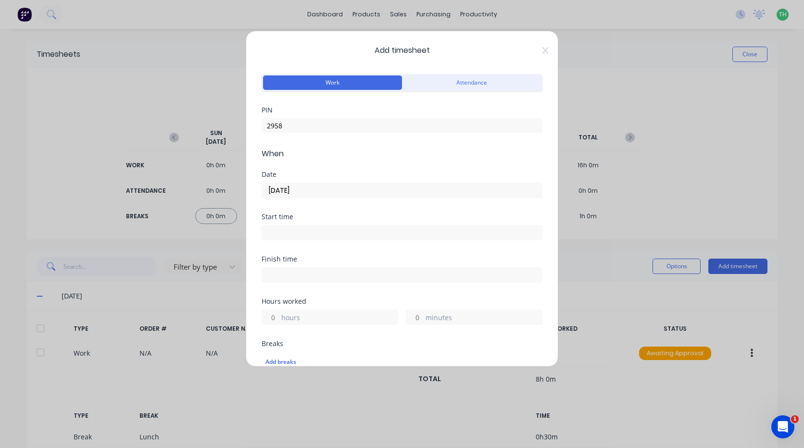
click at [314, 228] on input at bounding box center [402, 233] width 280 height 14
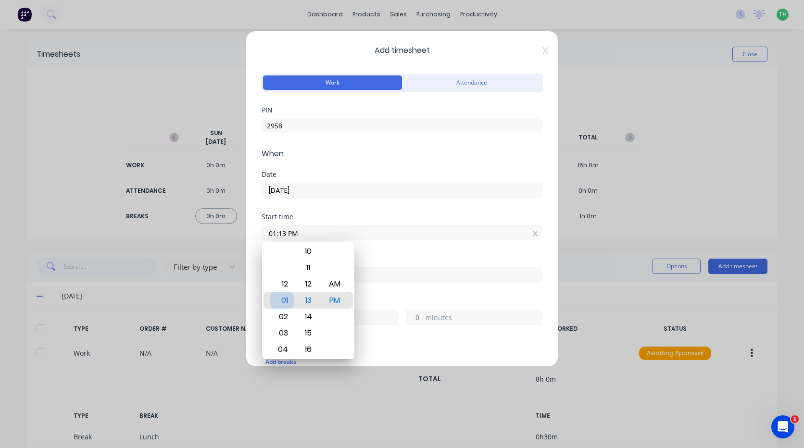
click at [285, 301] on div "01" at bounding box center [282, 300] width 24 height 16
click at [312, 352] on div "16" at bounding box center [309, 349] width 24 height 16
click at [310, 345] on div "00 01 02 03 04 05 06 07 08 09 10 11 12 13 14 15 16 17 18 19 20 21 22 23 24 25 2…" at bounding box center [308, 284] width 26 height 1324
click at [309, 347] on div "19" at bounding box center [309, 349] width 24 height 16
click at [309, 351] on div "22" at bounding box center [309, 349] width 24 height 16
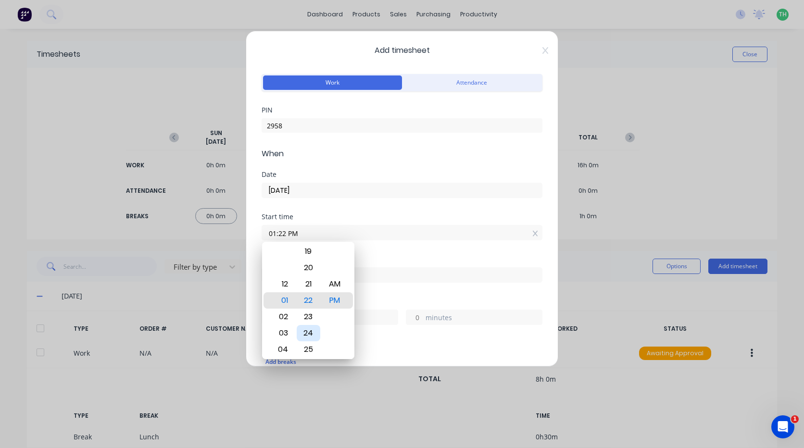
click at [309, 344] on div "25" at bounding box center [309, 349] width 24 height 16
click at [310, 344] on div "28" at bounding box center [309, 349] width 24 height 16
click at [307, 332] on div "30" at bounding box center [309, 333] width 24 height 16
type input "01:30 PM"
click at [391, 294] on div "Finish time" at bounding box center [402, 277] width 281 height 42
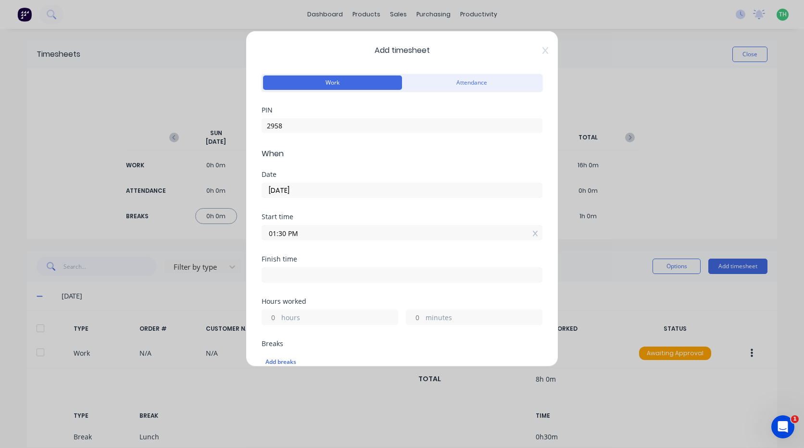
click at [317, 273] on input at bounding box center [402, 275] width 280 height 14
type input "01:13 PM"
type input "23"
type input "43"
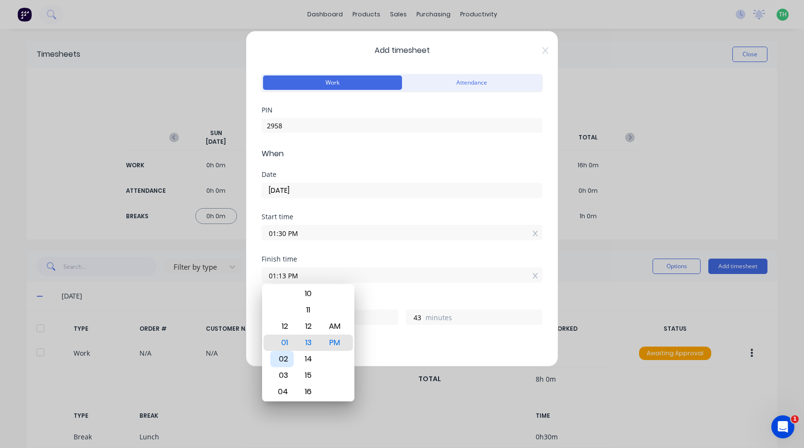
click at [285, 354] on div "02" at bounding box center [282, 359] width 24 height 16
type input "02:13 PM"
type input "0"
click at [303, 399] on div "16" at bounding box center [309, 392] width 24 height 16
type input "02:16 PM"
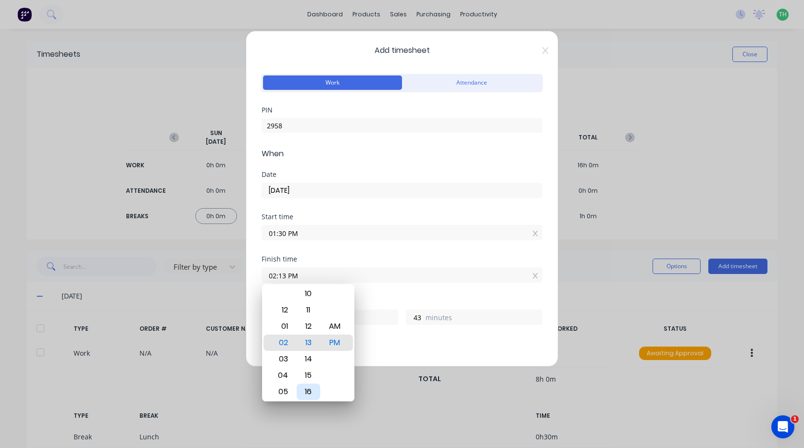
type input "46"
click at [304, 393] on div "00 01 02 03 04 05 06 07 08 09 10 11 12 13 14 15 16 17 18 19 20 21 22 23 24 25 2…" at bounding box center [308, 326] width 26 height 1324
click at [306, 392] on div "19" at bounding box center [309, 392] width 24 height 16
type input "02:19 PM"
type input "49"
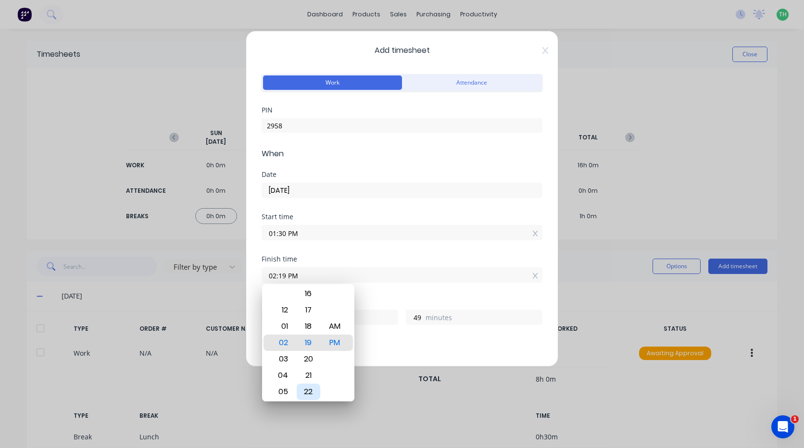
click at [306, 392] on div "22" at bounding box center [309, 392] width 24 height 16
type input "02:22 PM"
type input "52"
click at [306, 392] on div "25" at bounding box center [309, 392] width 24 height 16
type input "02:25 PM"
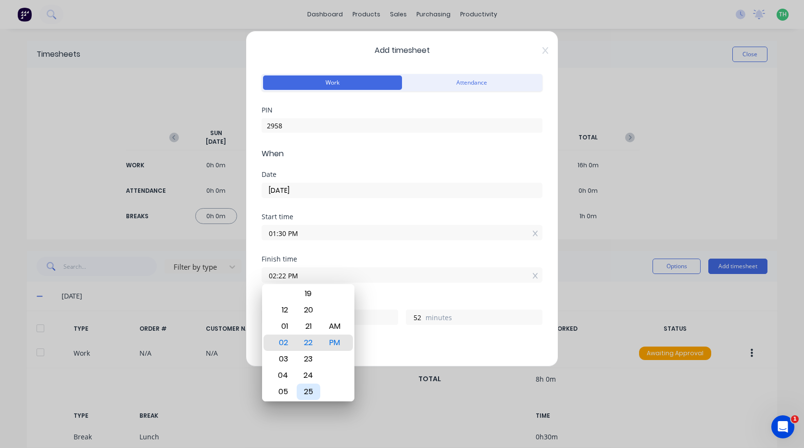
type input "55"
click at [306, 391] on div "28" at bounding box center [309, 392] width 24 height 16
type input "02:28 PM"
type input "58"
click at [306, 375] on div "30" at bounding box center [309, 375] width 24 height 16
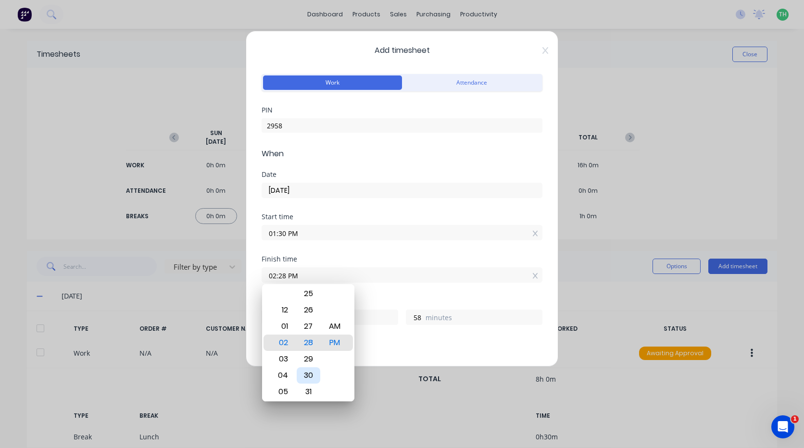
type input "02:30 PM"
type input "1"
type input "0"
click at [373, 343] on div "Breaks" at bounding box center [402, 343] width 281 height 7
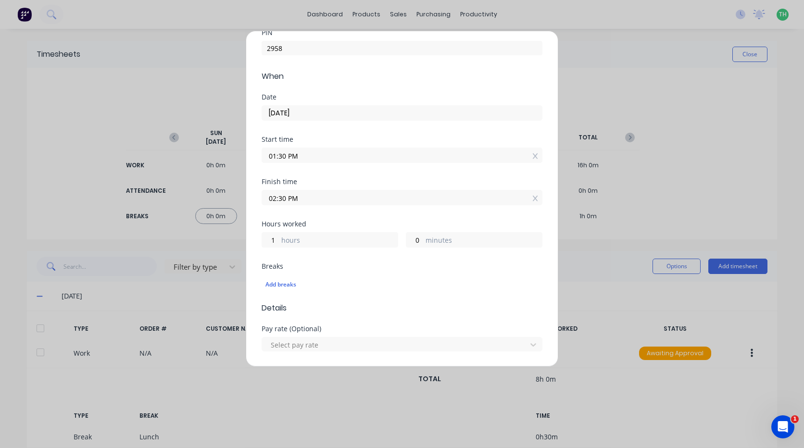
scroll to position [96, 0]
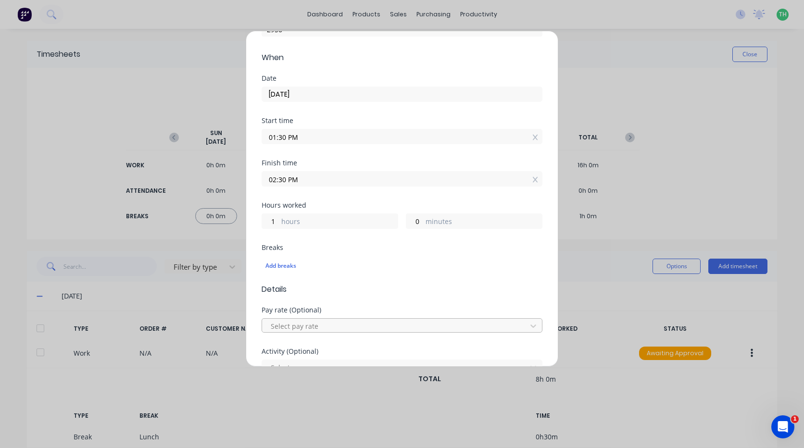
click at [328, 323] on div at bounding box center [396, 326] width 252 height 12
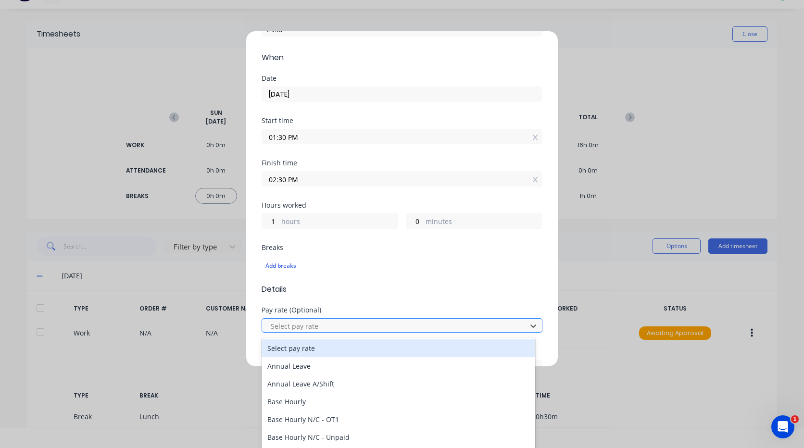
scroll to position [22, 0]
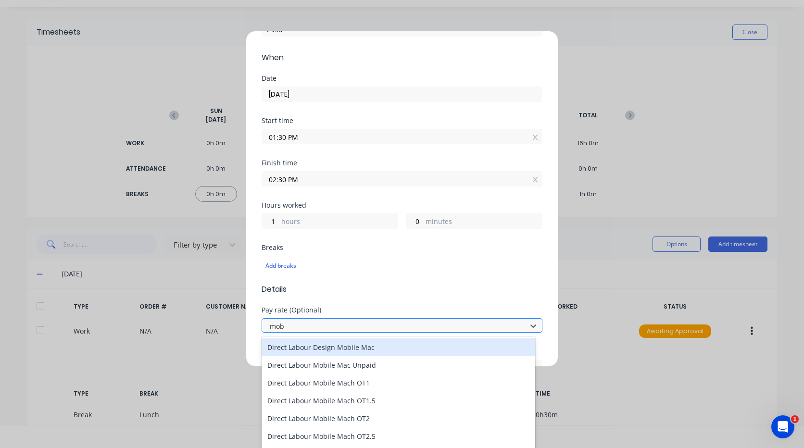
type input "mobi"
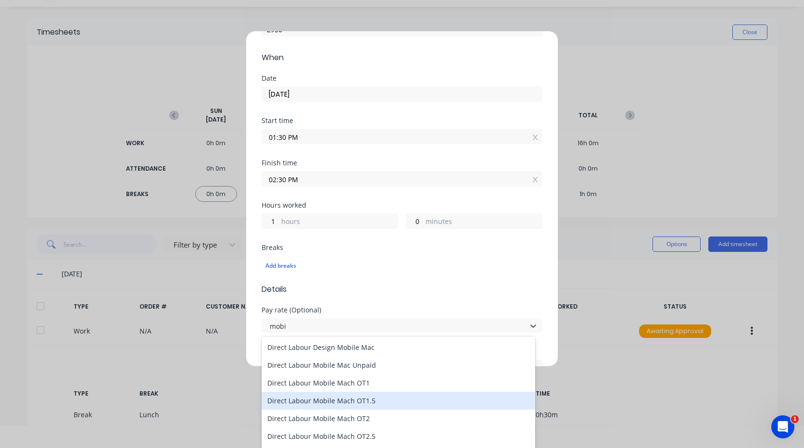
click at [363, 403] on div "Direct Labour Mobile Mach OT1.5" at bounding box center [399, 401] width 274 height 18
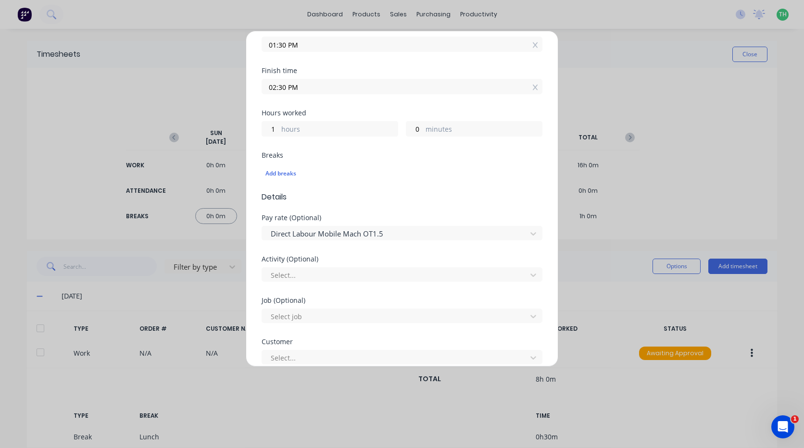
scroll to position [192, 0]
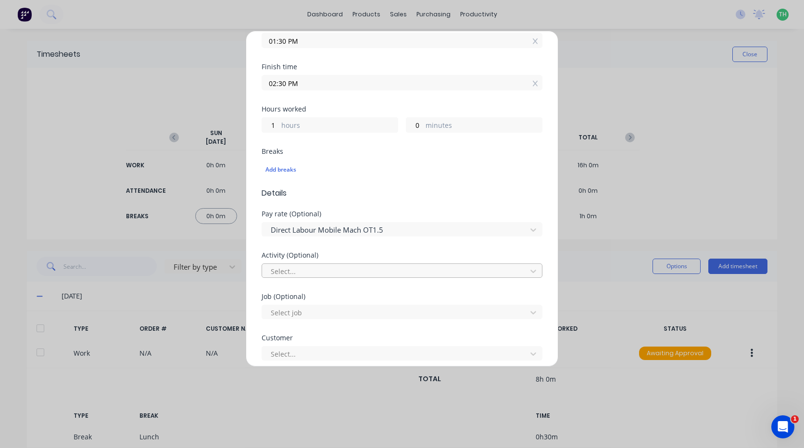
click at [335, 269] on div at bounding box center [396, 271] width 252 height 12
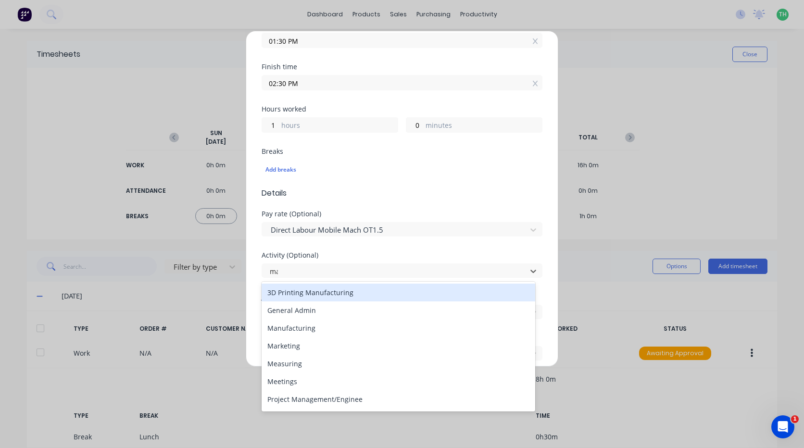
type input "man"
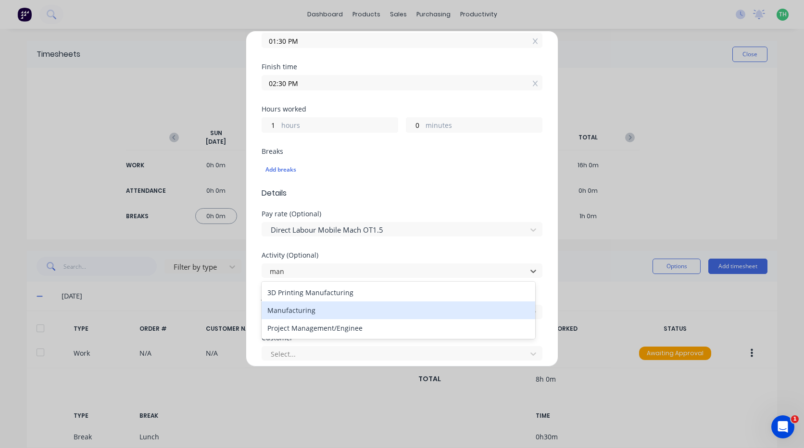
click at [319, 303] on div "Manufacturing" at bounding box center [399, 311] width 274 height 18
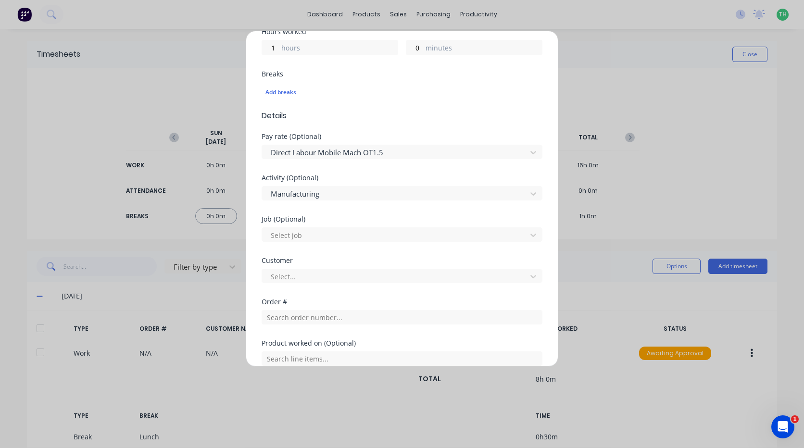
scroll to position [289, 0]
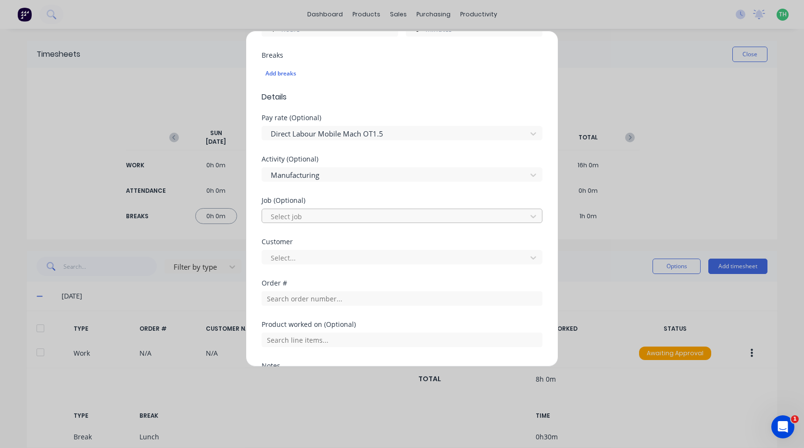
click at [314, 214] on div at bounding box center [396, 217] width 252 height 12
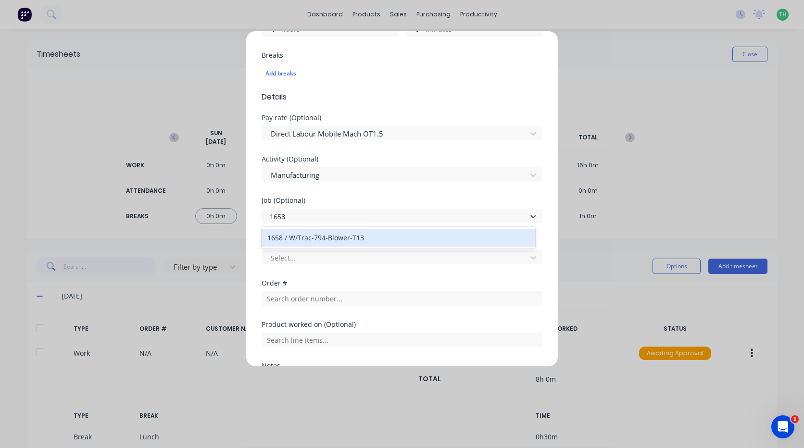
type input "1658"
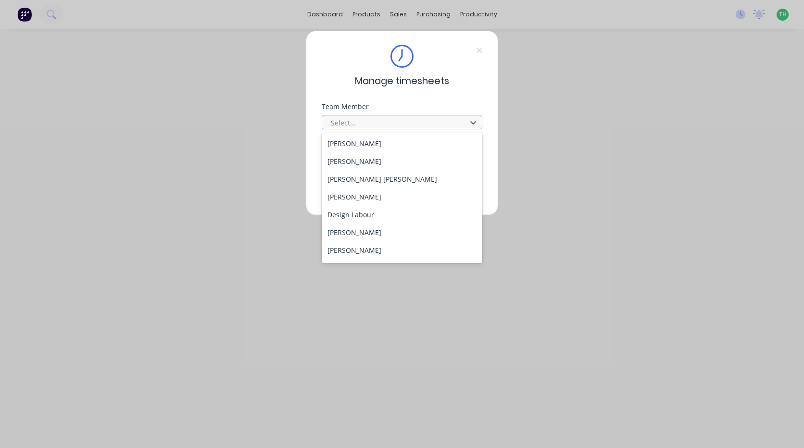
scroll to position [96, 0]
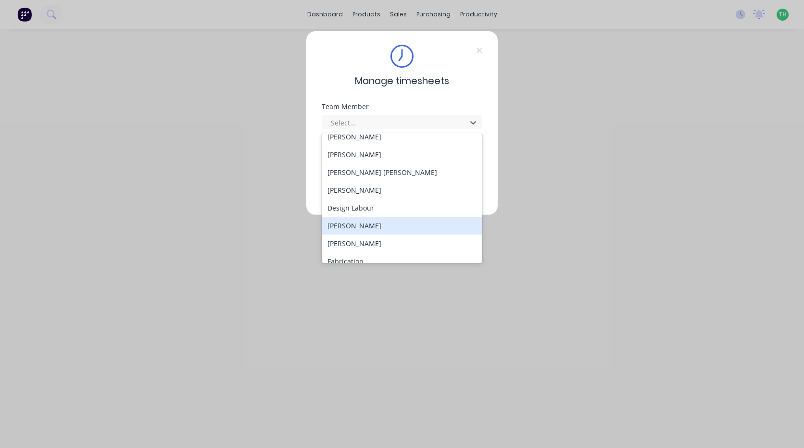
click at [362, 223] on div "[PERSON_NAME]" at bounding box center [402, 226] width 161 height 18
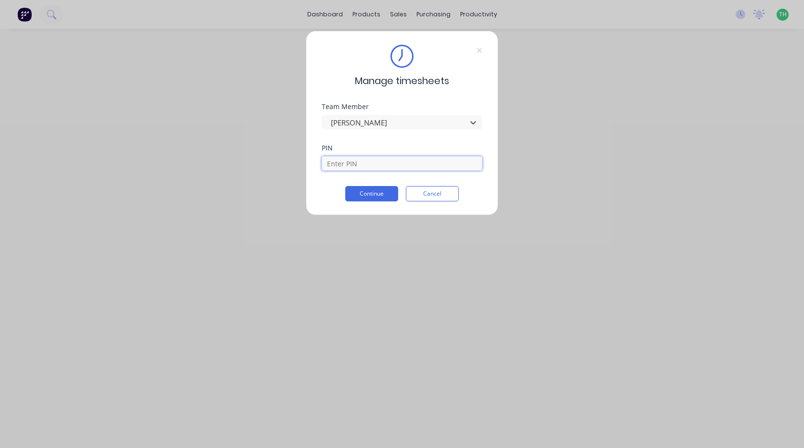
click at [353, 165] on input at bounding box center [402, 163] width 161 height 14
type input "2958"
click at [345, 186] on button "Continue" at bounding box center [371, 193] width 53 height 15
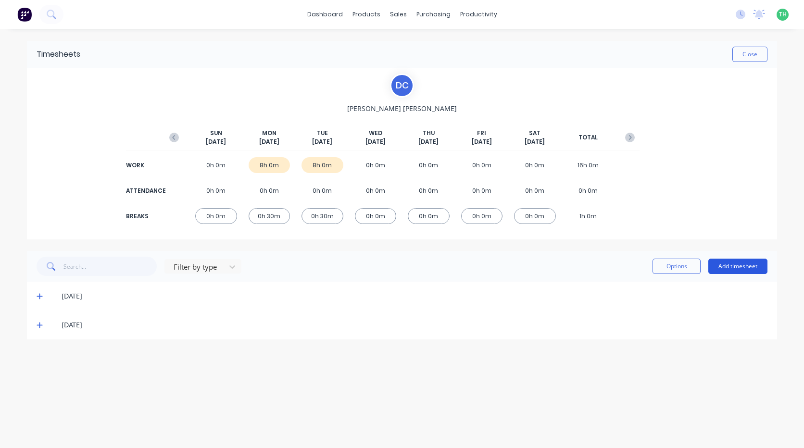
click at [735, 265] on button "Add timesheet" at bounding box center [737, 266] width 59 height 15
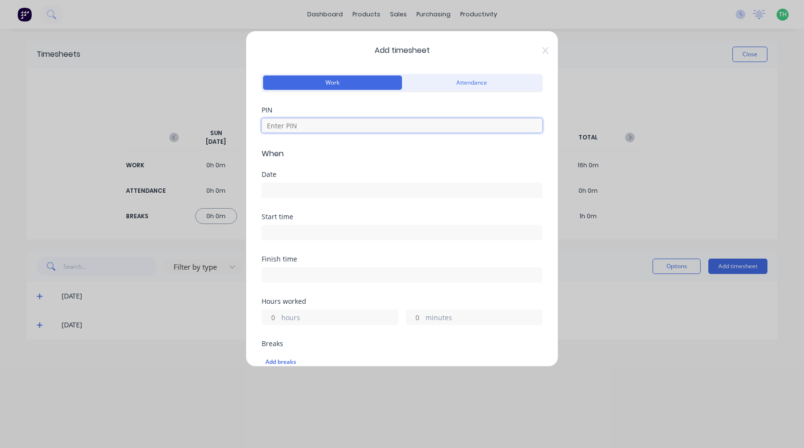
click at [340, 131] on input at bounding box center [402, 125] width 281 height 14
type input "2958"
click at [325, 192] on input at bounding box center [402, 190] width 280 height 14
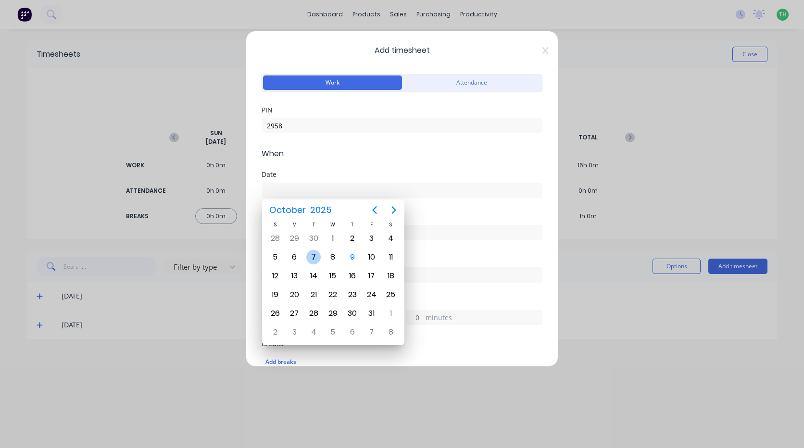
click at [315, 260] on div "7" at bounding box center [313, 257] width 14 height 14
type input "[DATE]"
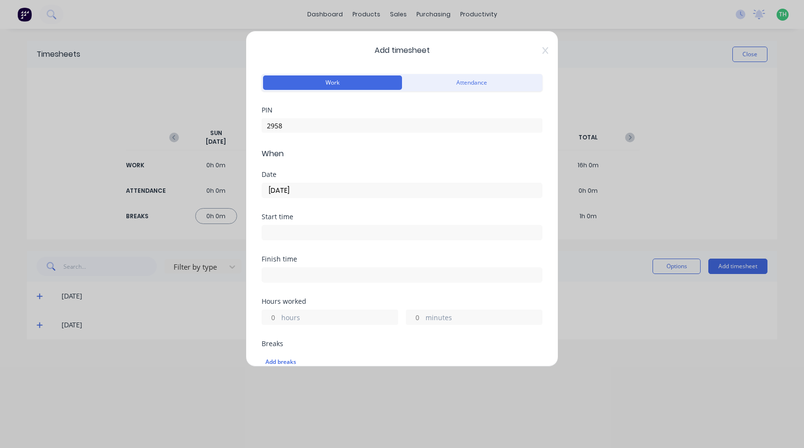
click at [314, 233] on input at bounding box center [402, 233] width 280 height 14
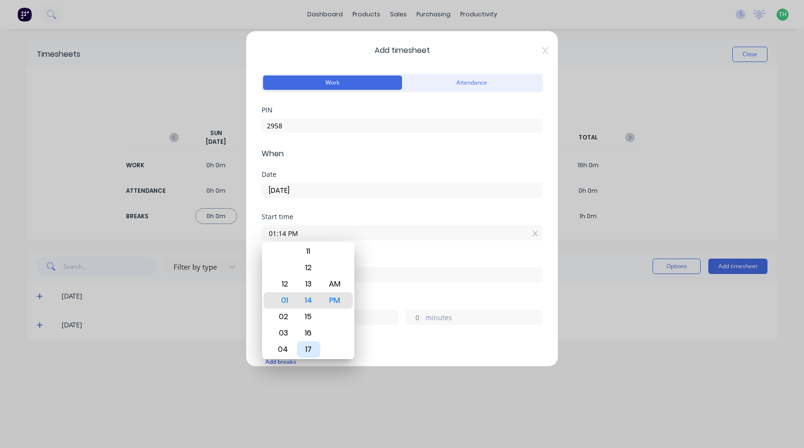
click at [307, 348] on div "17" at bounding box center [309, 349] width 24 height 16
click at [309, 345] on div "20" at bounding box center [309, 349] width 24 height 16
click at [309, 345] on div "00 01 02 03 04 05 06 07 08 09 10 11 12 13 14 15 16 17 18 19 20 21 22 23 24 25 2…" at bounding box center [308, 284] width 26 height 1324
click at [308, 347] on div "23" at bounding box center [309, 349] width 24 height 16
click at [308, 346] on div "26" at bounding box center [309, 349] width 24 height 16
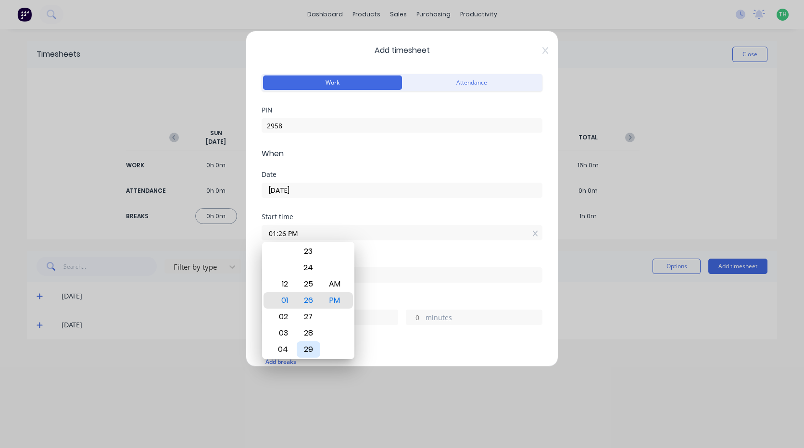
click at [309, 347] on div "29" at bounding box center [309, 349] width 24 height 16
click at [310, 318] on div "30" at bounding box center [309, 317] width 24 height 16
type input "01:30 PM"
drag, startPoint x: 364, startPoint y: 292, endPoint x: 355, endPoint y: 288, distance: 9.5
click at [364, 292] on div "Finish time" at bounding box center [402, 277] width 281 height 42
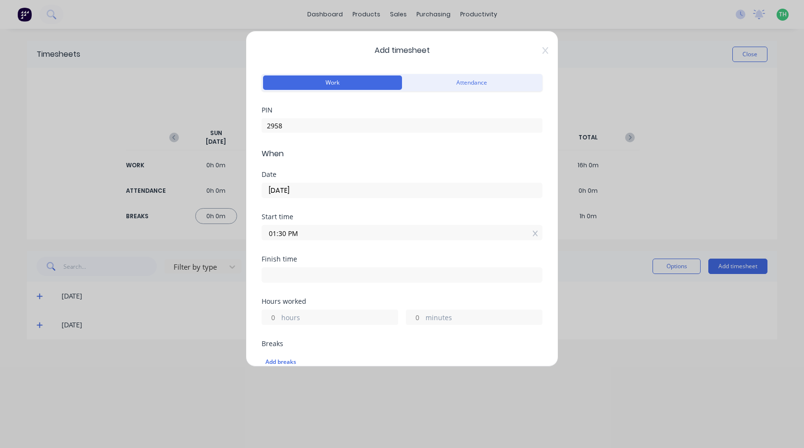
click at [339, 275] on input at bounding box center [402, 275] width 280 height 14
type input "01:14 PM"
type input "23"
type input "44"
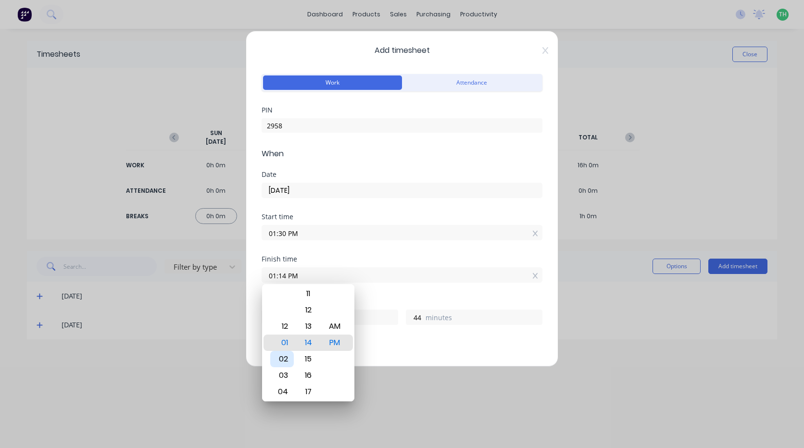
click at [284, 362] on div "02" at bounding box center [282, 359] width 24 height 16
type input "02:14 PM"
type input "0"
click at [309, 393] on div "17" at bounding box center [309, 392] width 24 height 16
type input "02:17 PM"
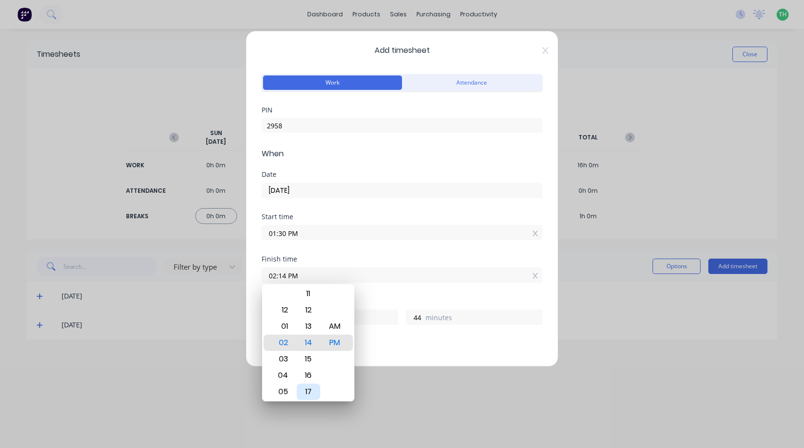
type input "47"
click at [309, 388] on div "20" at bounding box center [309, 392] width 24 height 16
type input "02:20 PM"
type input "50"
click at [309, 388] on div "23" at bounding box center [309, 392] width 24 height 16
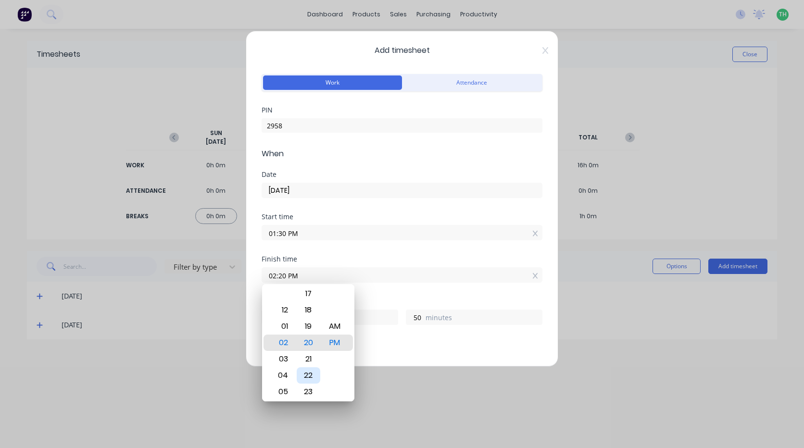
type input "02:23 PM"
type input "53"
click at [309, 388] on div "26" at bounding box center [309, 392] width 24 height 16
type input "02:26 PM"
type input "56"
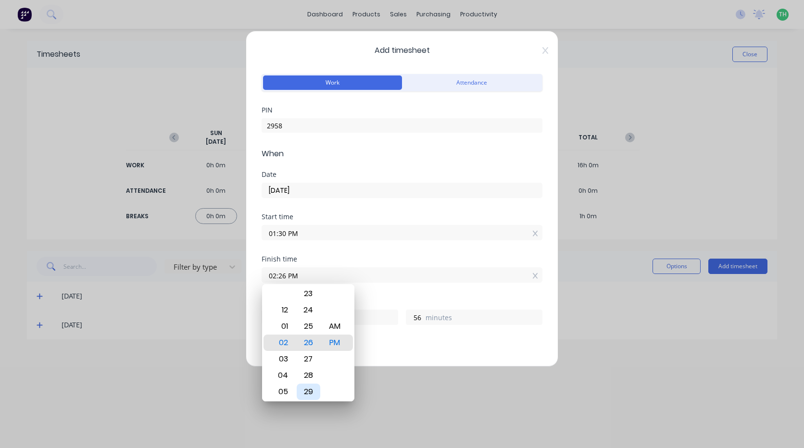
click at [309, 388] on div "29" at bounding box center [309, 392] width 24 height 16
type input "02:29 PM"
type input "59"
click at [309, 387] on div "32" at bounding box center [309, 392] width 24 height 16
type input "02:32 PM"
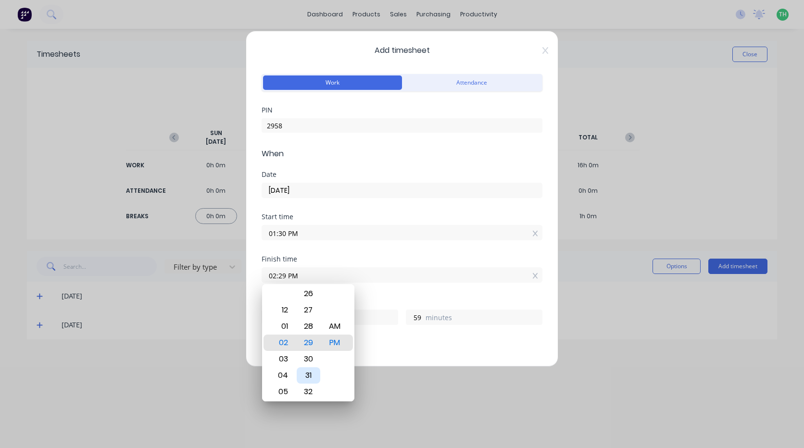
type input "1"
type input "2"
click at [307, 300] on div "29" at bounding box center [309, 294] width 24 height 16
type input "02:29 PM"
type input "0"
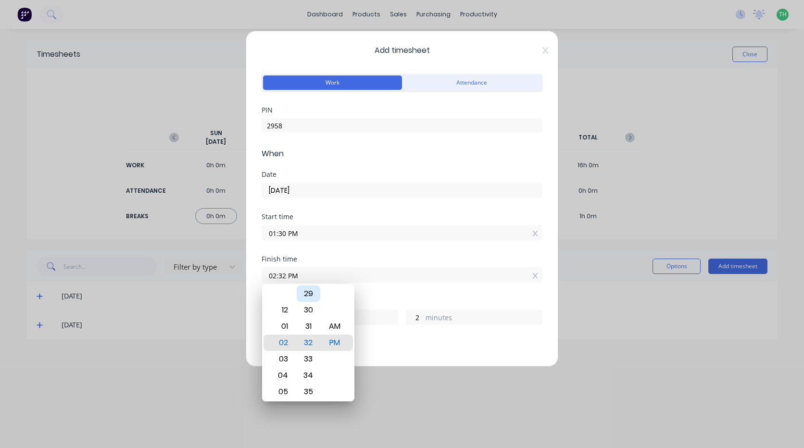
type input "59"
click at [304, 358] on div "30" at bounding box center [309, 359] width 24 height 16
type input "02:30 PM"
type input "1"
type input "0"
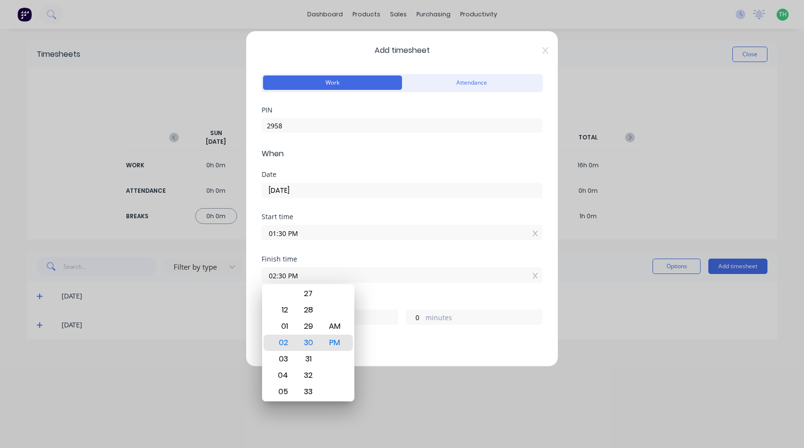
click at [373, 339] on div "Hours worked 1 hours 0 minutes" at bounding box center [402, 319] width 281 height 42
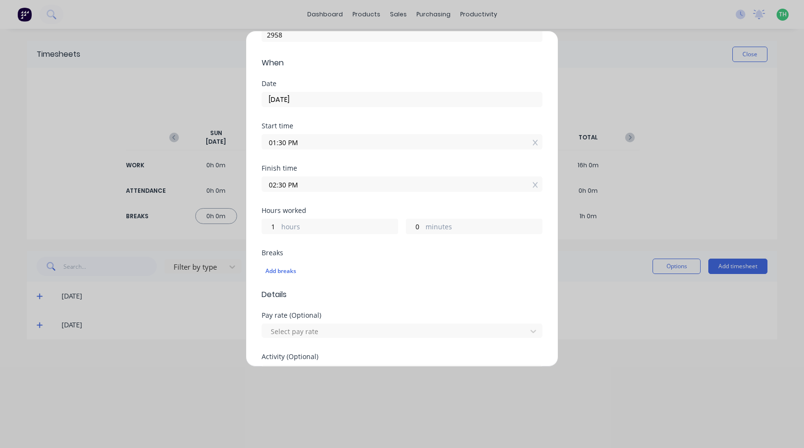
scroll to position [96, 0]
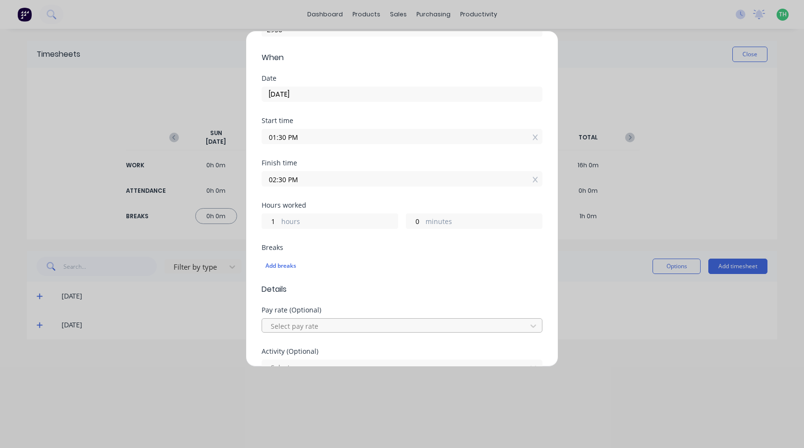
click at [333, 322] on div at bounding box center [396, 326] width 252 height 12
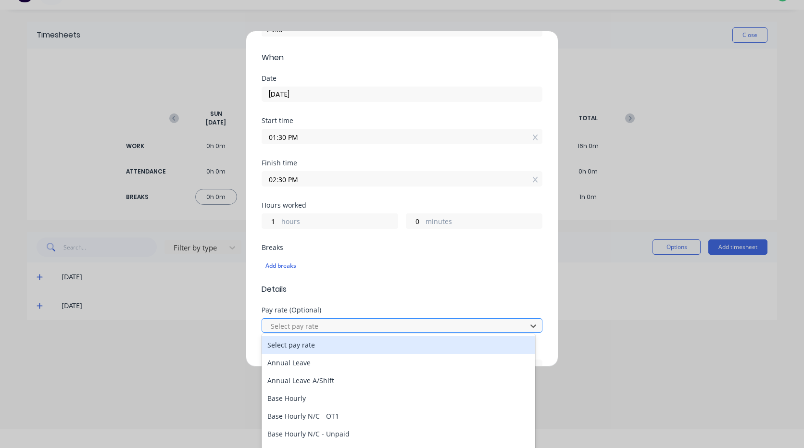
scroll to position [22, 0]
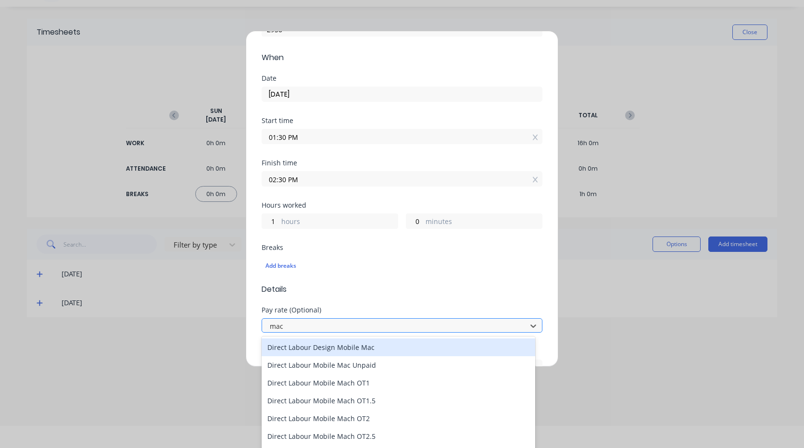
type input "mach"
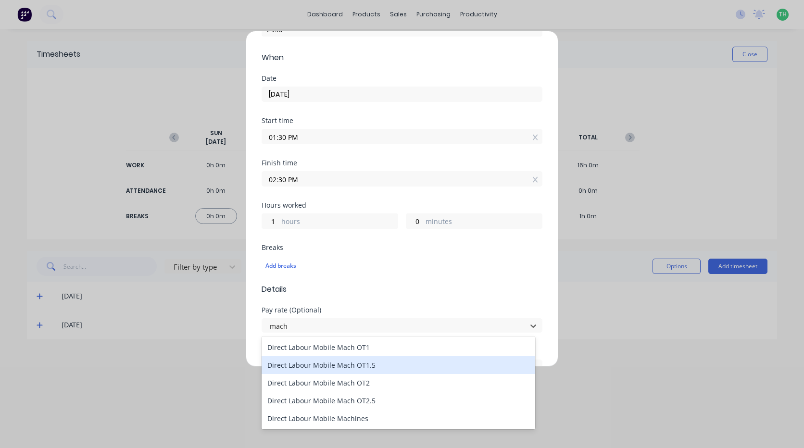
click at [358, 369] on div "Direct Labour Mobile Mach OT1.5" at bounding box center [399, 365] width 274 height 18
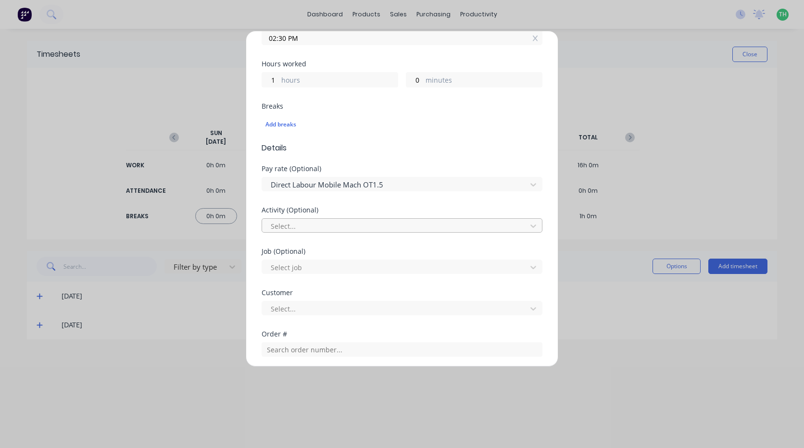
scroll to position [240, 0]
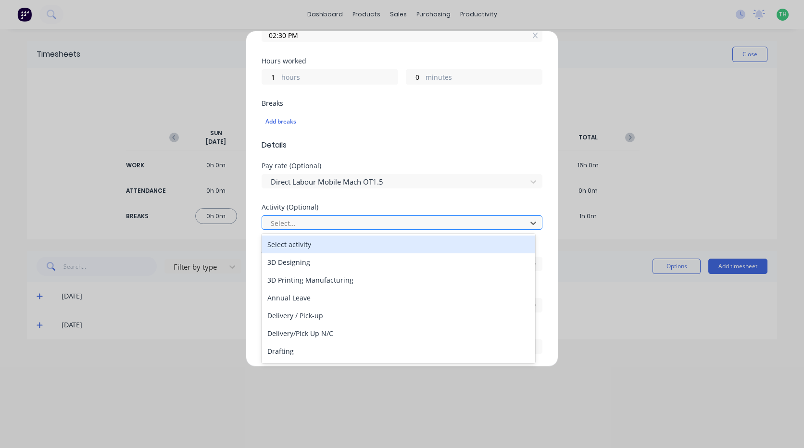
click at [317, 224] on div at bounding box center [396, 223] width 252 height 12
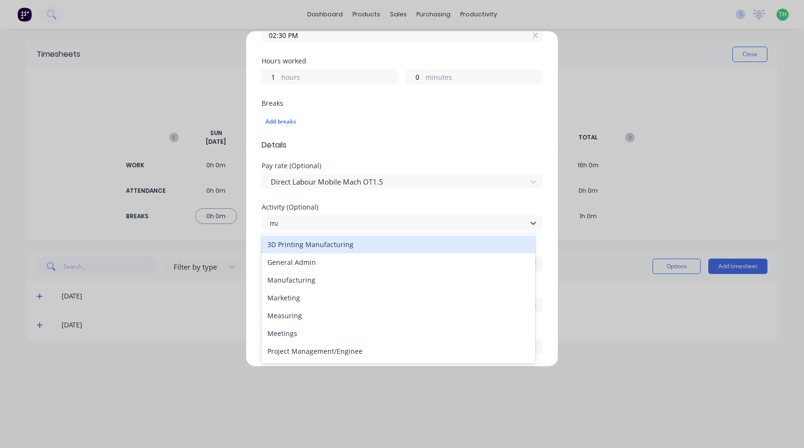
type input "man"
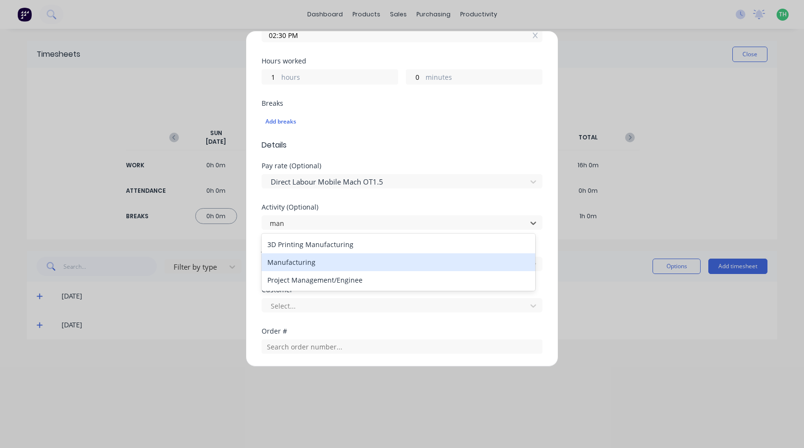
click at [299, 263] on div "Manufacturing" at bounding box center [399, 262] width 274 height 18
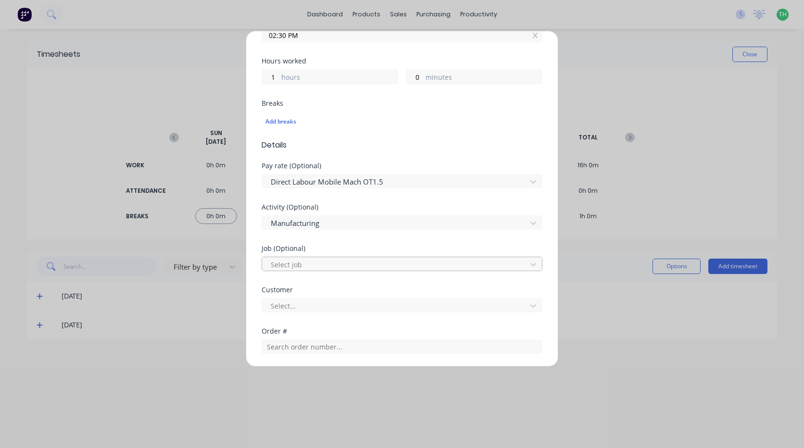
click at [302, 264] on div at bounding box center [396, 265] width 252 height 12
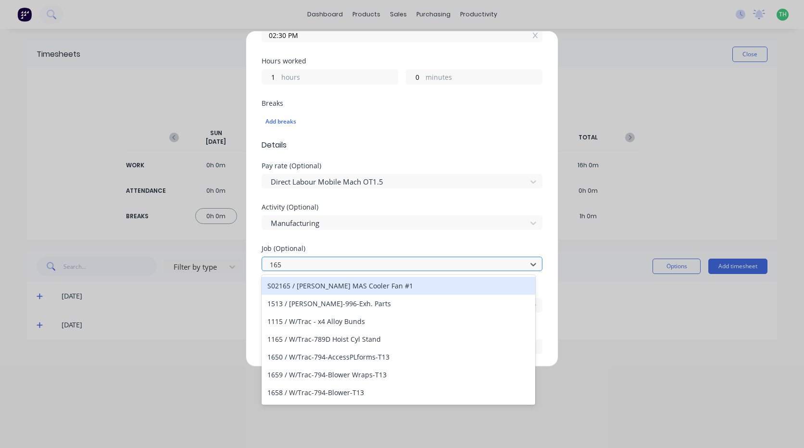
type input "1658"
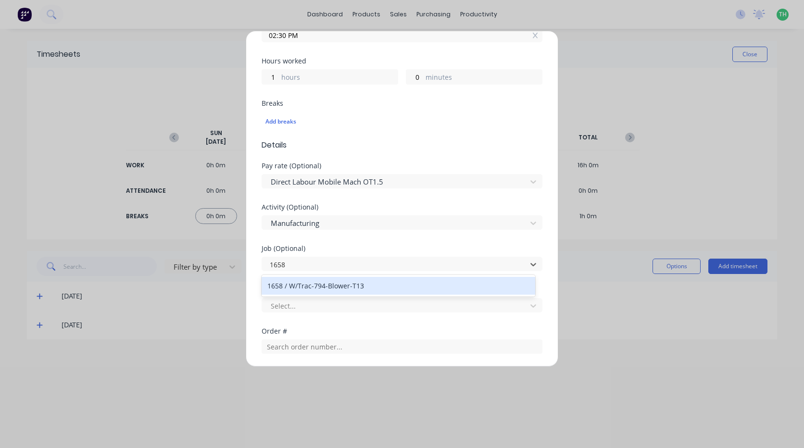
click at [308, 290] on div "1658 / W/Trac-794-Blower-T13" at bounding box center [399, 286] width 274 height 18
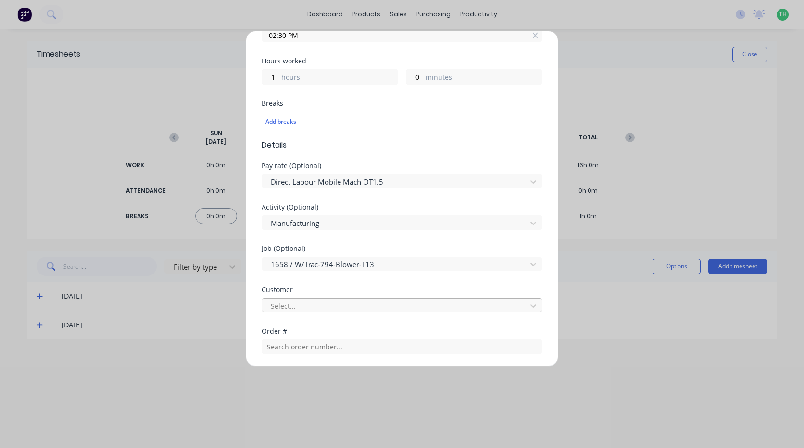
click at [313, 302] on div at bounding box center [396, 306] width 252 height 12
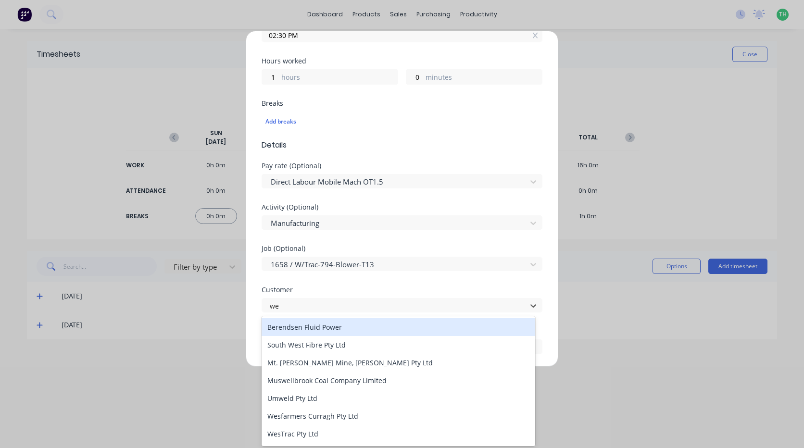
type input "[PERSON_NAME]"
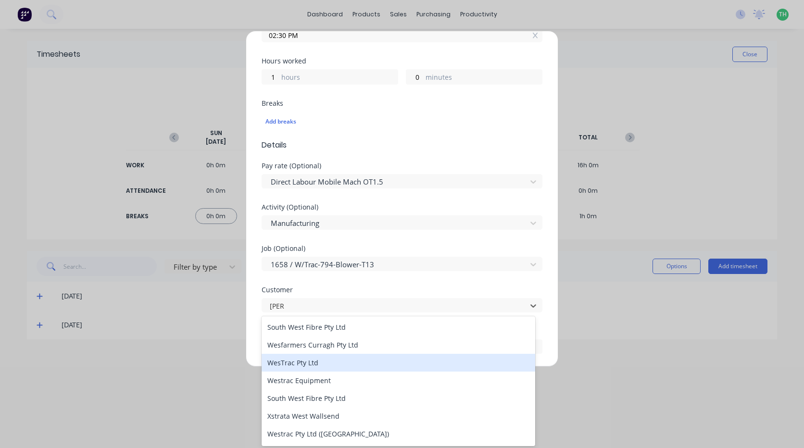
click at [303, 364] on div "WesTrac Pty Ltd" at bounding box center [399, 363] width 274 height 18
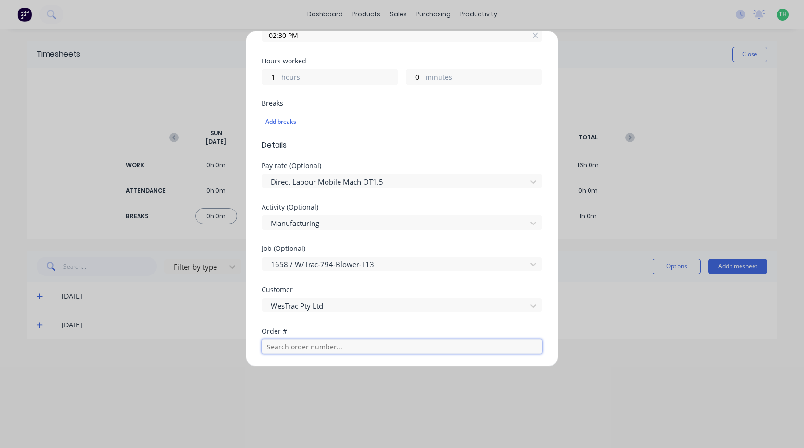
click at [326, 350] on input "text" at bounding box center [402, 347] width 281 height 14
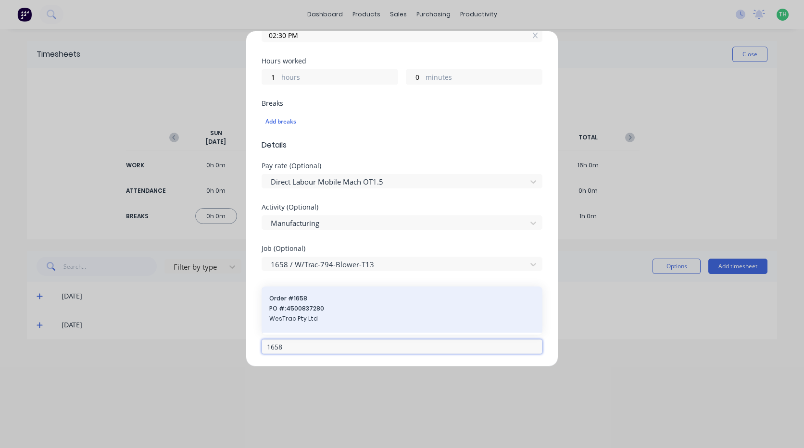
type input "1658"
click at [332, 312] on span "PO #: 4500837280" at bounding box center [401, 308] width 265 height 9
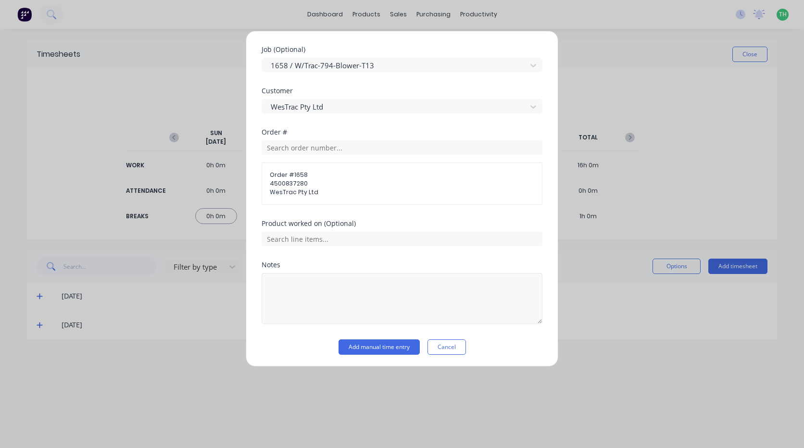
scroll to position [441, 0]
click at [328, 298] on textarea at bounding box center [402, 296] width 281 height 51
type textarea "blower internal fab"
click at [360, 341] on button "Add manual time entry" at bounding box center [379, 345] width 81 height 15
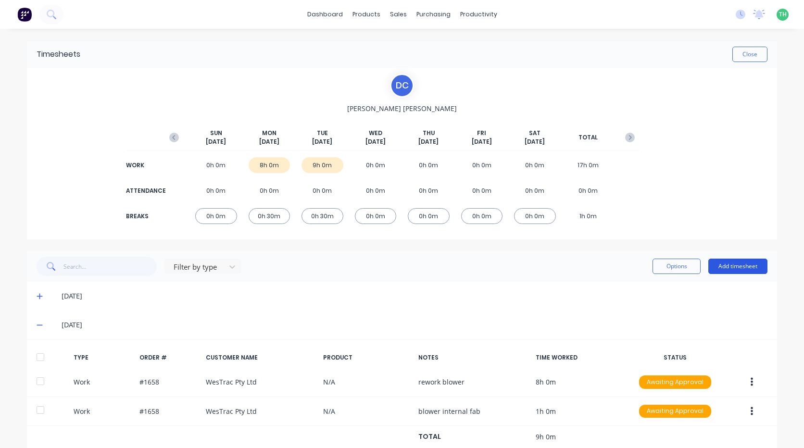
click at [715, 265] on button "Add timesheet" at bounding box center [737, 266] width 59 height 15
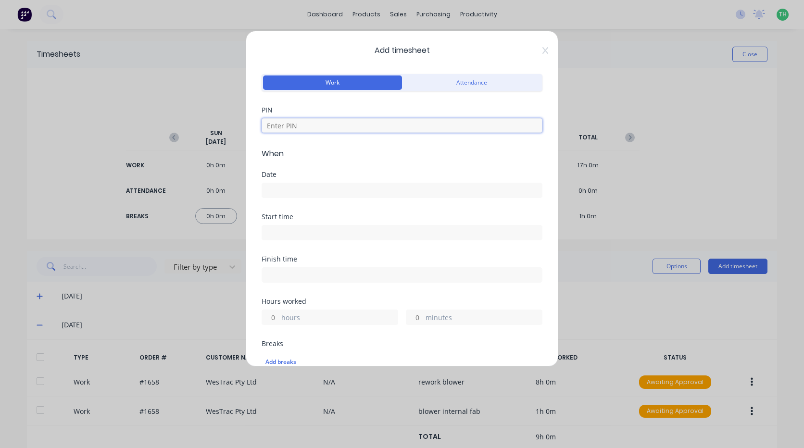
click at [301, 122] on input at bounding box center [402, 125] width 281 height 14
type input "2958"
click at [323, 187] on input at bounding box center [402, 190] width 280 height 14
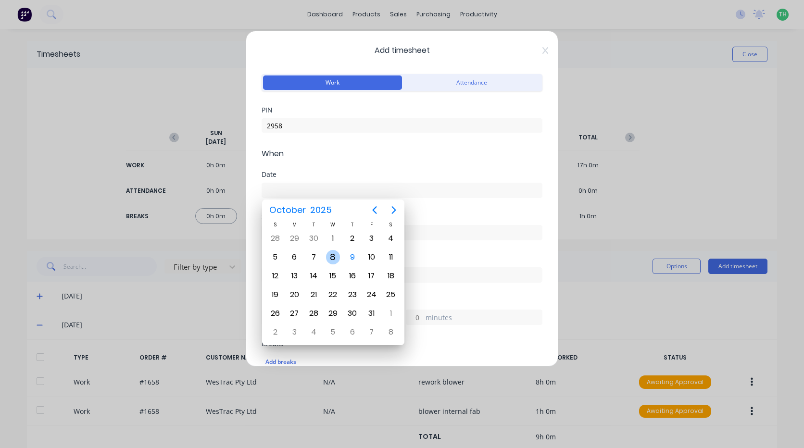
click at [333, 256] on div "8" at bounding box center [333, 257] width 14 height 14
type input "08/10/2025"
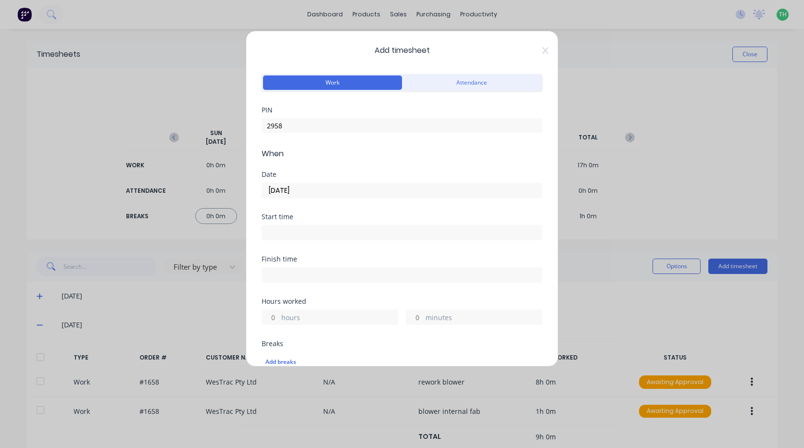
click at [301, 226] on label at bounding box center [402, 232] width 281 height 15
click at [301, 226] on input at bounding box center [402, 233] width 280 height 14
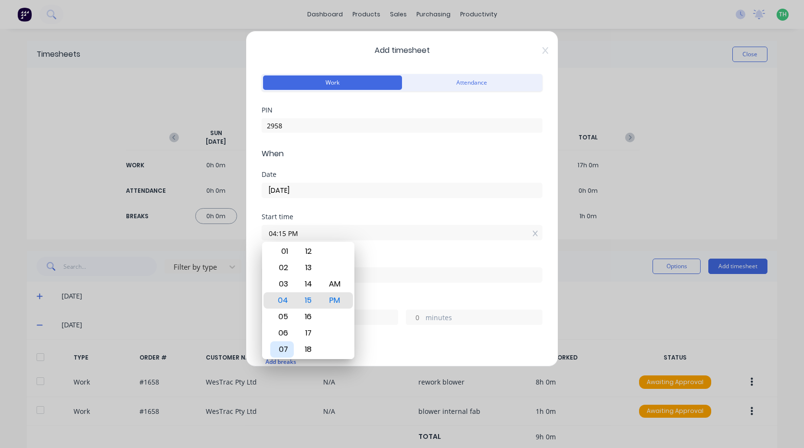
click at [282, 346] on div "07" at bounding box center [282, 349] width 24 height 16
click at [311, 268] on div "00" at bounding box center [309, 268] width 24 height 16
click at [340, 282] on div "AM" at bounding box center [335, 284] width 24 height 16
type input "07:00 AM"
drag, startPoint x: 384, startPoint y: 291, endPoint x: 376, endPoint y: 290, distance: 7.8
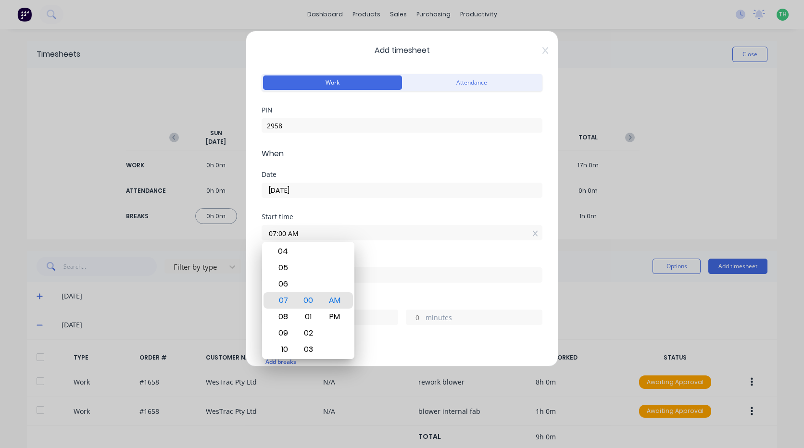
click at [379, 290] on div "Finish time" at bounding box center [402, 277] width 281 height 42
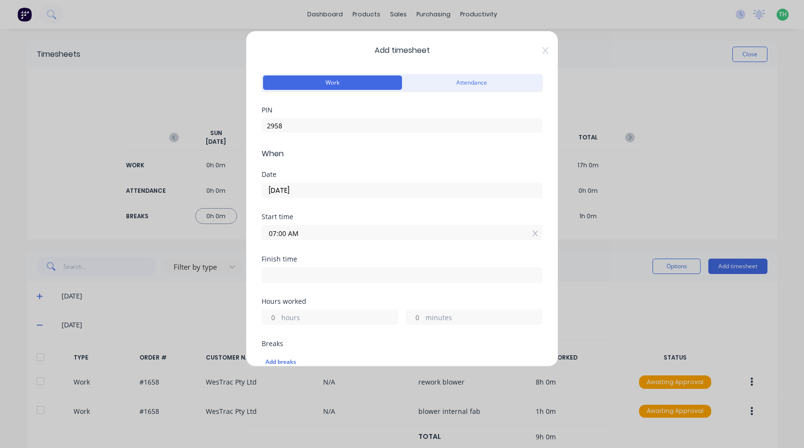
click at [371, 275] on input at bounding box center [402, 275] width 280 height 14
type input "01:15 PM"
type input "6"
type input "15"
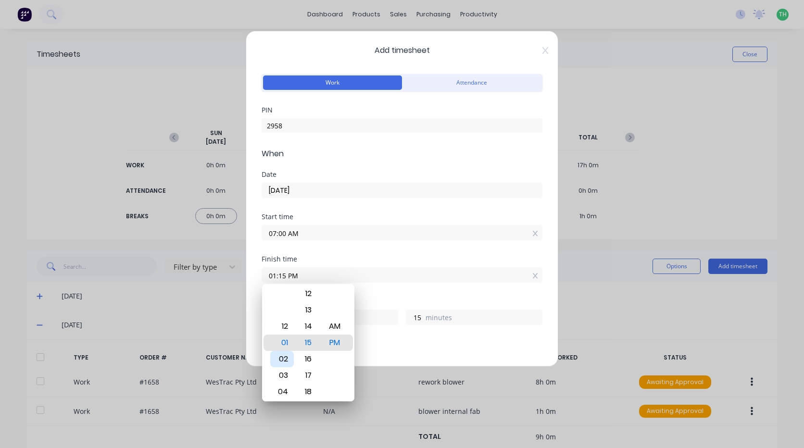
click at [286, 354] on div "02" at bounding box center [282, 359] width 24 height 16
type input "02:15 PM"
type input "7"
type input "02:21 PM"
type input "21"
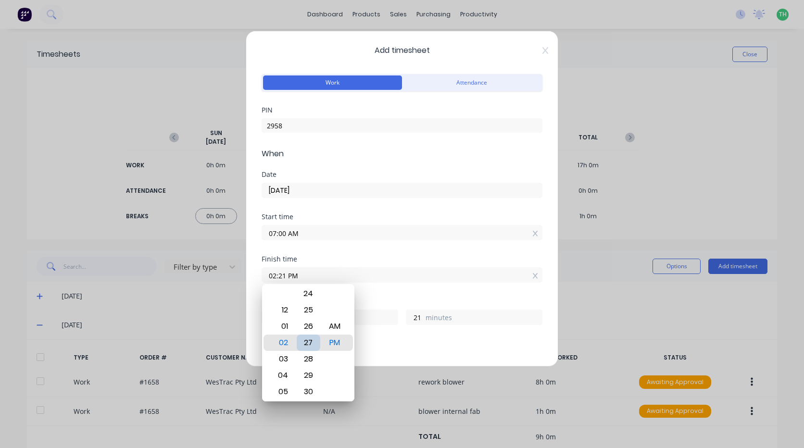
type input "02:27 PM"
type input "27"
click at [310, 389] on div "30" at bounding box center [309, 392] width 24 height 16
type input "02:30 PM"
type input "30"
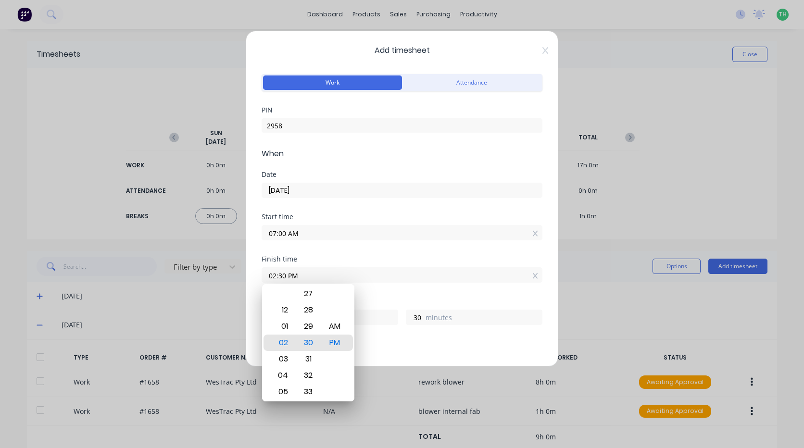
click at [382, 288] on div "Finish time 02:30 PM" at bounding box center [402, 277] width 281 height 42
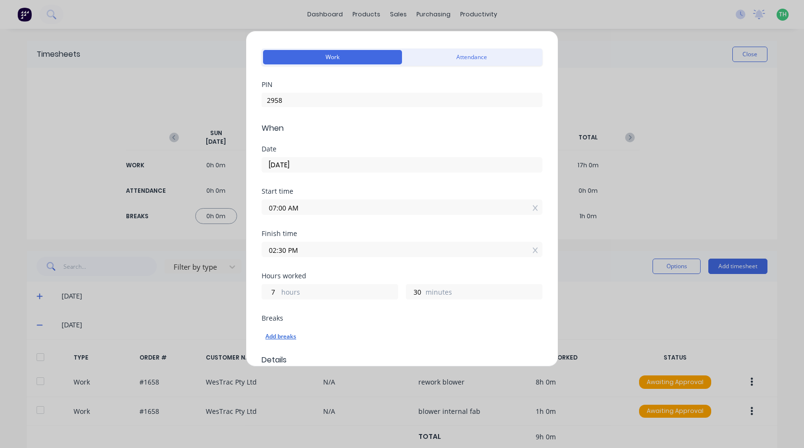
scroll to position [48, 0]
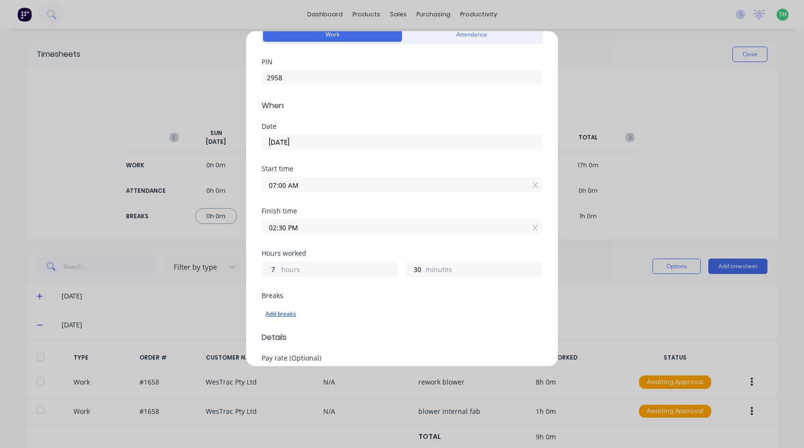
click at [276, 310] on div "Add breaks" at bounding box center [401, 314] width 273 height 13
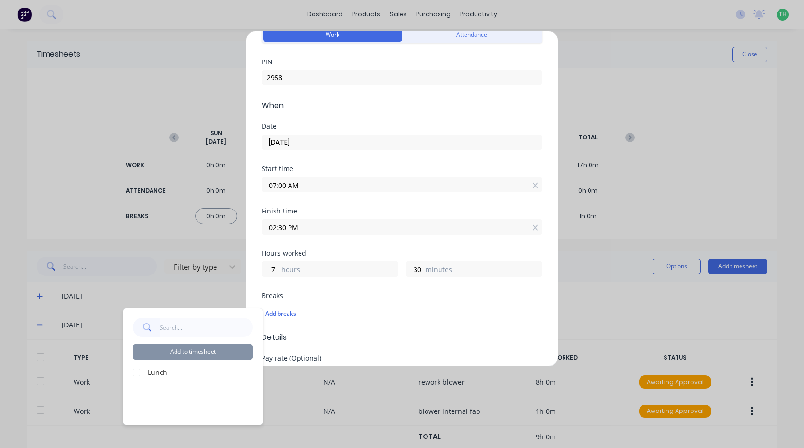
drag, startPoint x: 137, startPoint y: 373, endPoint x: 179, endPoint y: 355, distance: 46.4
click at [137, 372] on div at bounding box center [136, 372] width 19 height 19
click at [192, 351] on button "Add to timesheet" at bounding box center [193, 351] width 120 height 15
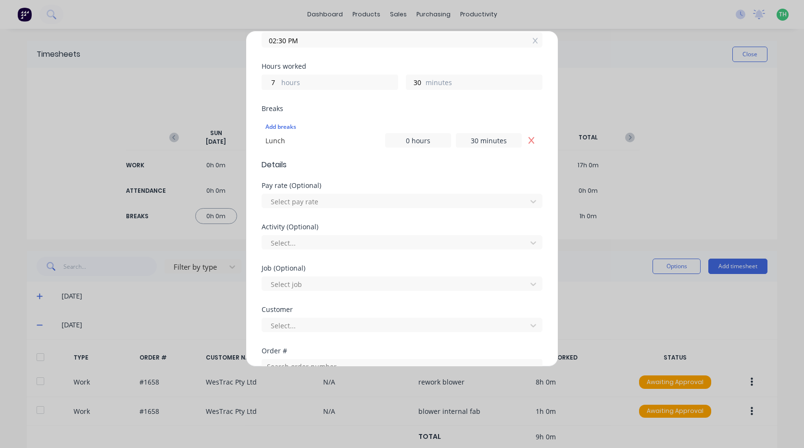
scroll to position [237, 0]
click at [323, 203] on div at bounding box center [396, 200] width 252 height 12
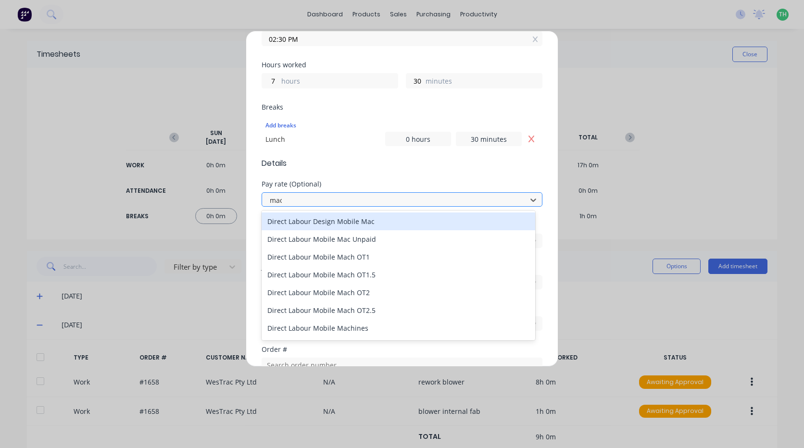
type input "mach"
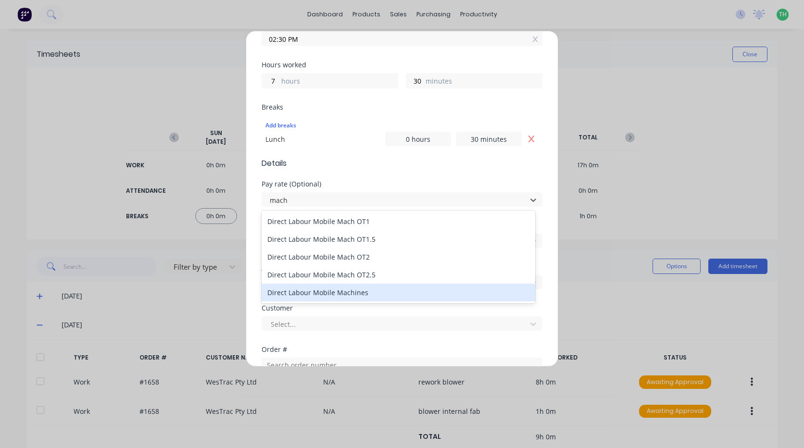
click at [355, 296] on div "Direct Labour Mobile Machines" at bounding box center [399, 293] width 274 height 18
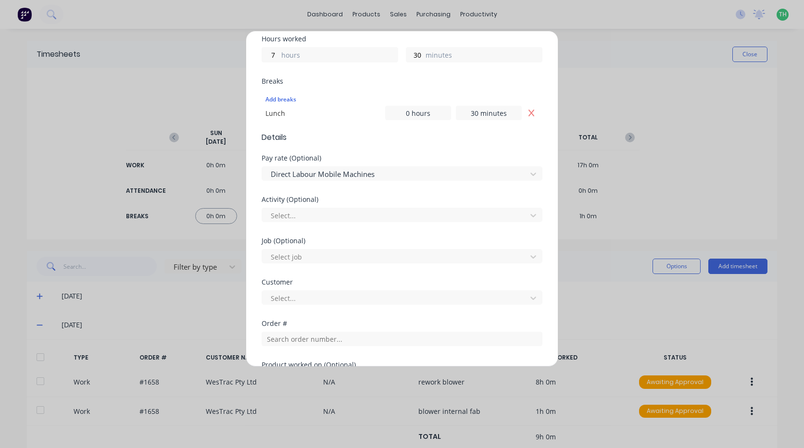
scroll to position [285, 0]
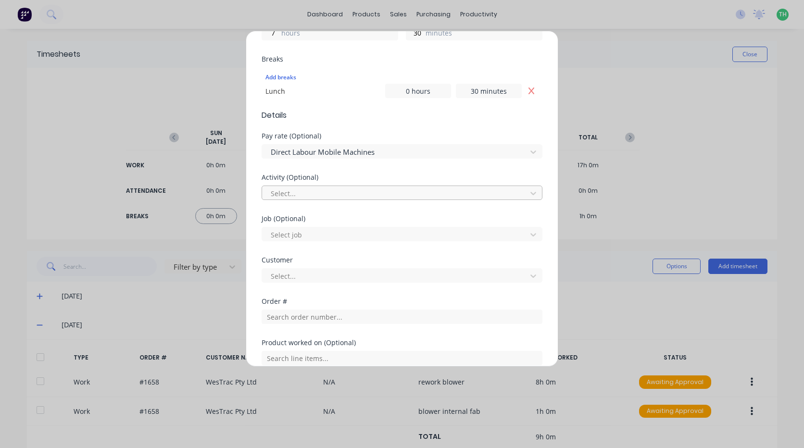
click at [307, 189] on div at bounding box center [396, 194] width 252 height 12
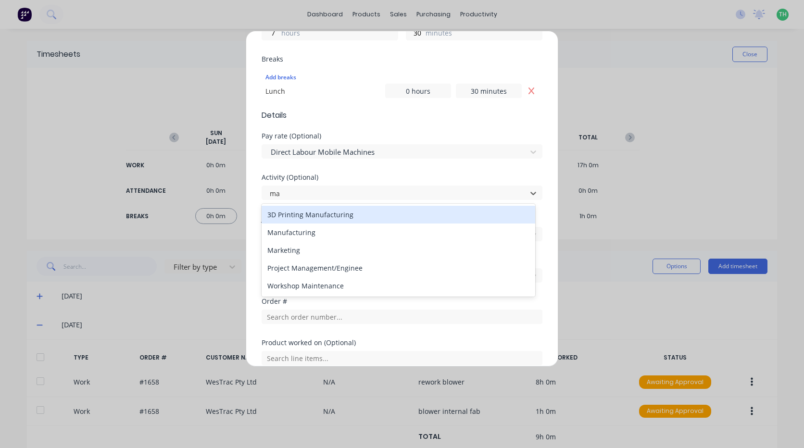
type input "man"
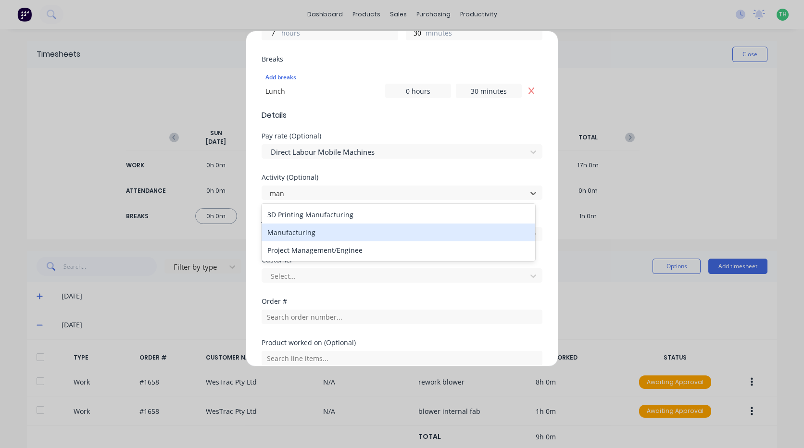
click at [318, 225] on div "Manufacturing" at bounding box center [399, 233] width 274 height 18
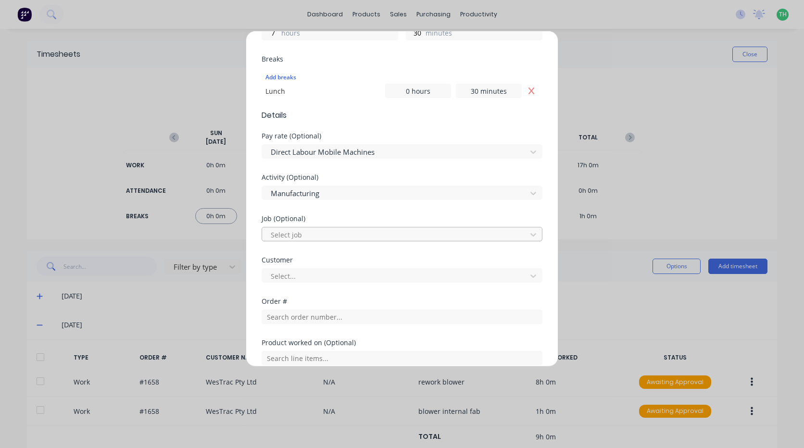
click at [304, 240] on div at bounding box center [396, 235] width 252 height 12
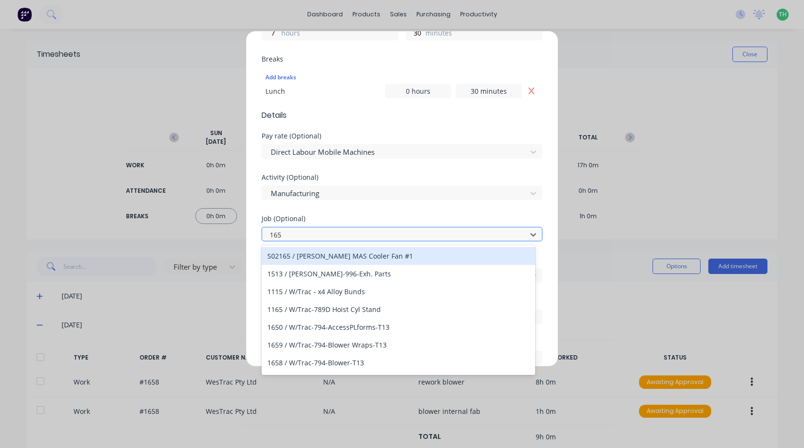
type input "1658"
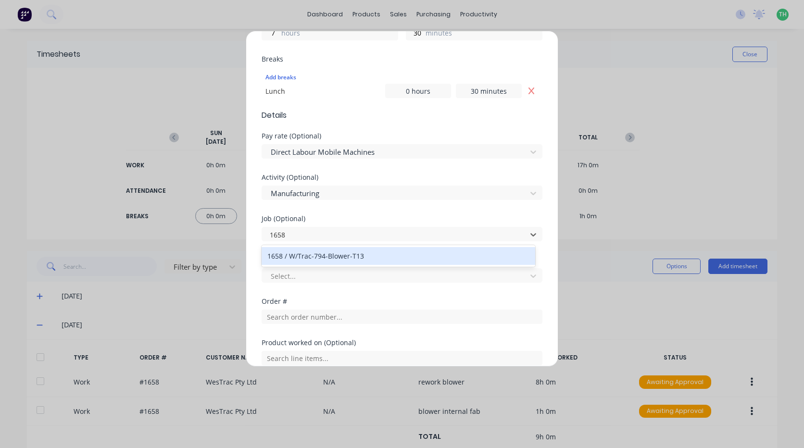
click at [357, 255] on div "1658 / W/Trac-794-Blower-T13" at bounding box center [399, 256] width 274 height 18
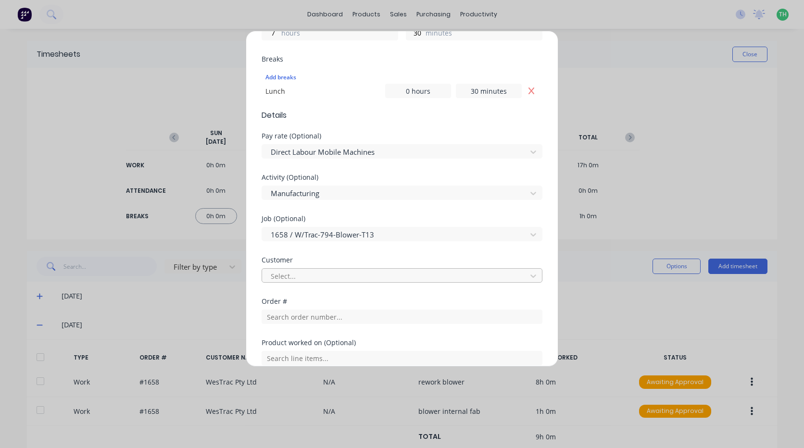
click at [321, 279] on div at bounding box center [396, 276] width 252 height 12
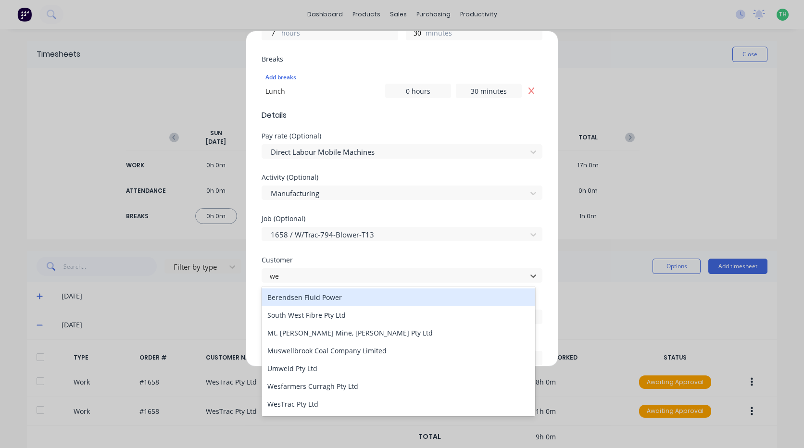
type input "[PERSON_NAME]"
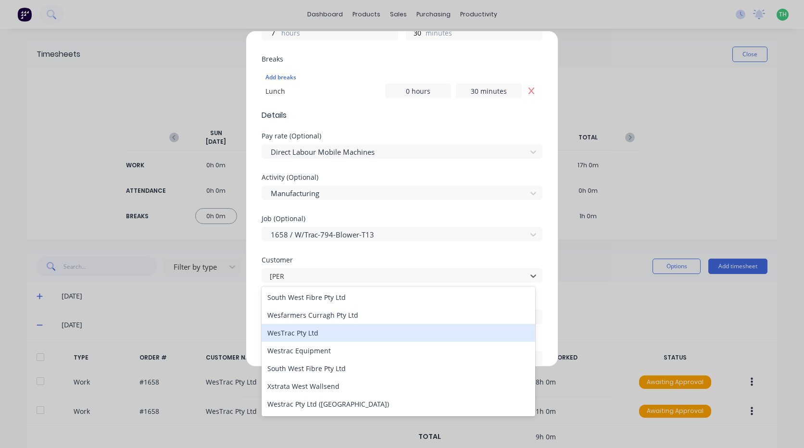
click at [316, 338] on div "WesTrac Pty Ltd" at bounding box center [399, 333] width 274 height 18
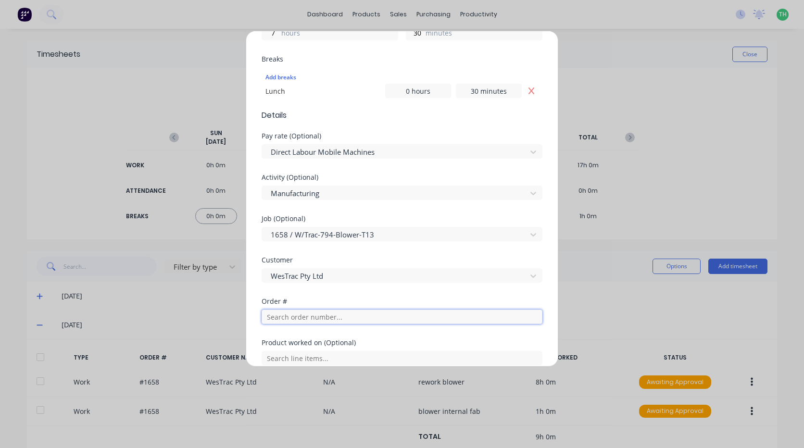
click at [309, 318] on input "text" at bounding box center [402, 317] width 281 height 14
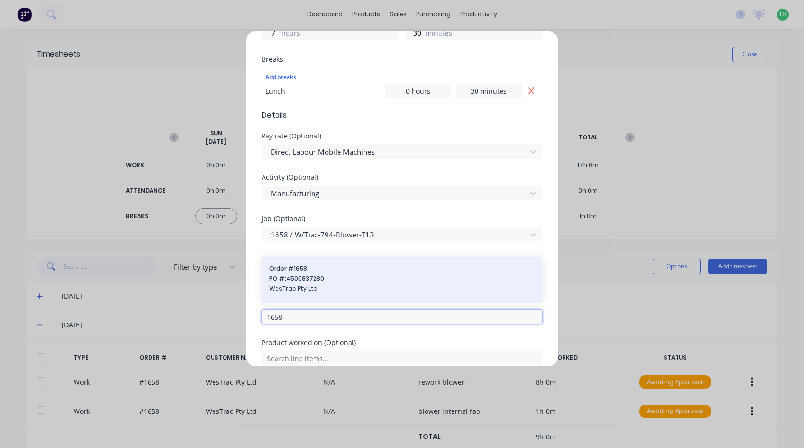
type input "1658"
click at [319, 284] on div "Order # 1658 PO #: 4500837280 WesTrac Pty Ltd" at bounding box center [401, 280] width 265 height 31
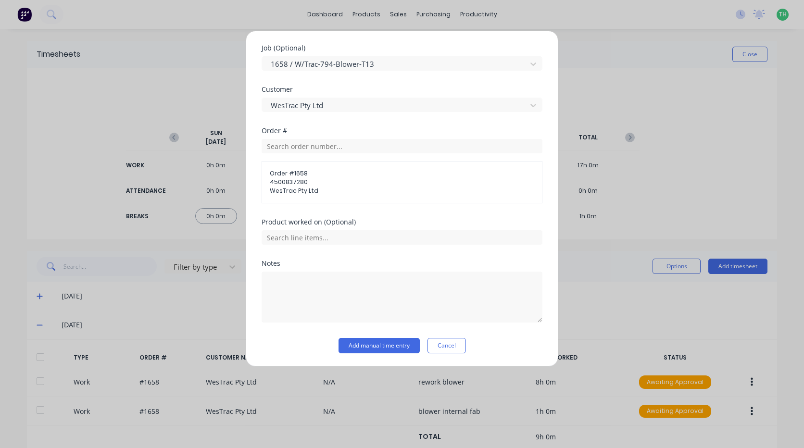
scroll to position [456, 0]
click at [312, 281] on textarea at bounding box center [402, 296] width 281 height 51
type textarea "internal fab"
click at [390, 342] on button "Add manual time entry" at bounding box center [379, 345] width 81 height 15
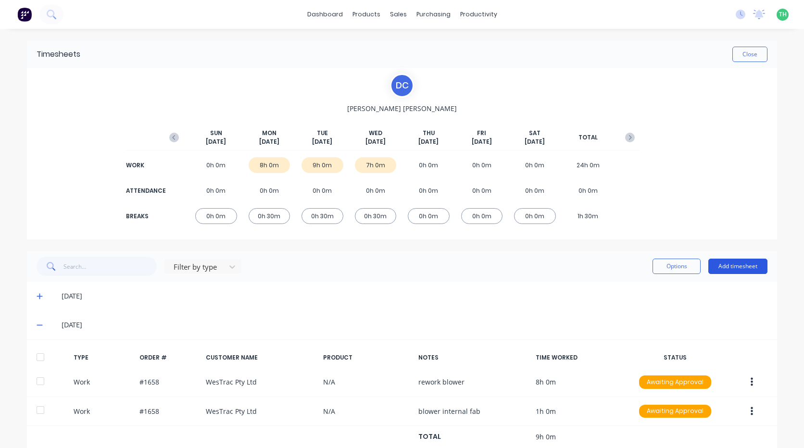
click at [745, 265] on button "Add timesheet" at bounding box center [737, 266] width 59 height 15
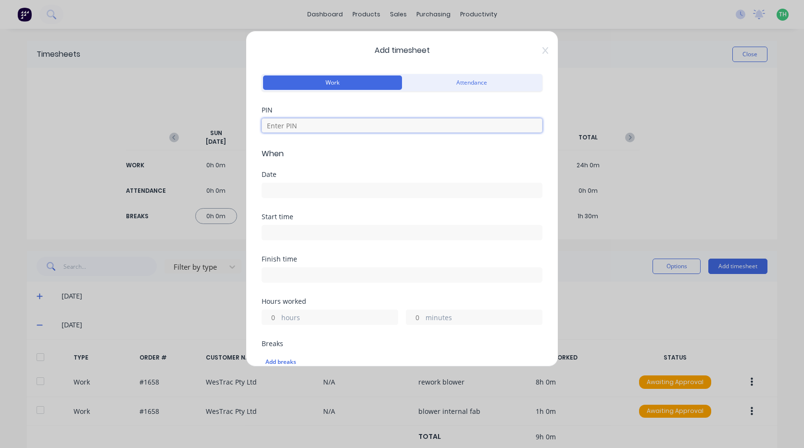
click at [342, 123] on input at bounding box center [402, 125] width 281 height 14
type input "2958"
drag, startPoint x: 457, startPoint y: 266, endPoint x: 301, endPoint y: 184, distance: 176.6
click at [301, 182] on div at bounding box center [402, 189] width 281 height 18
click at [303, 189] on input at bounding box center [402, 190] width 280 height 14
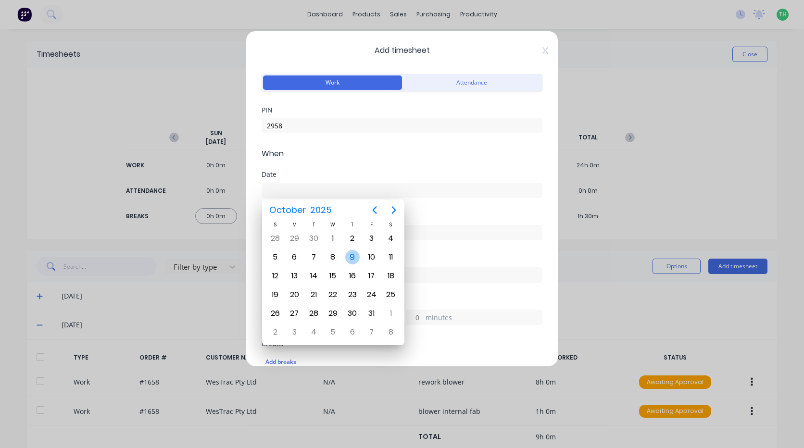
click at [344, 255] on div "9" at bounding box center [352, 257] width 19 height 18
type input "09/10/2025"
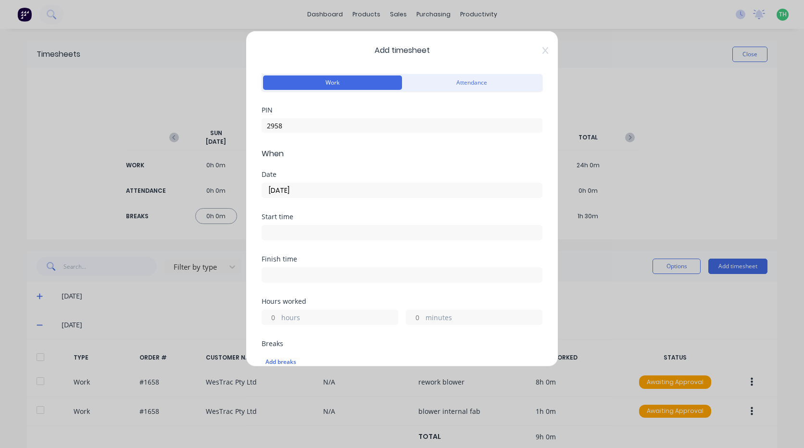
click at [289, 229] on input at bounding box center [402, 233] width 280 height 14
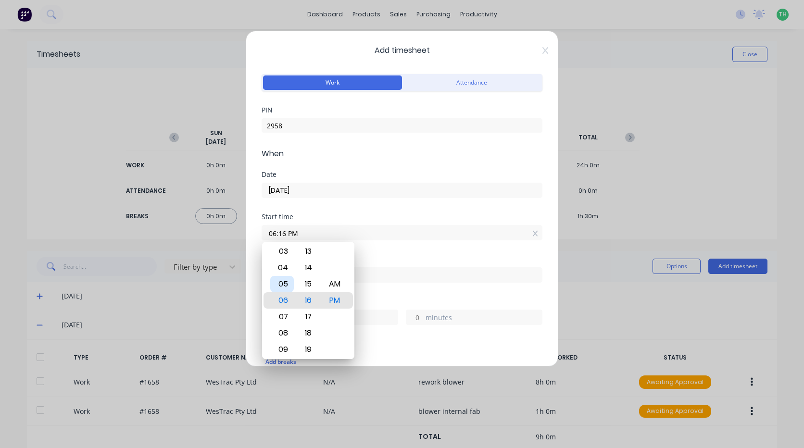
click at [282, 281] on div "05" at bounding box center [282, 284] width 24 height 16
click at [338, 287] on div "AM" at bounding box center [335, 284] width 24 height 16
type input "05:00 AM"
click at [395, 263] on div "Finish time" at bounding box center [402, 269] width 281 height 27
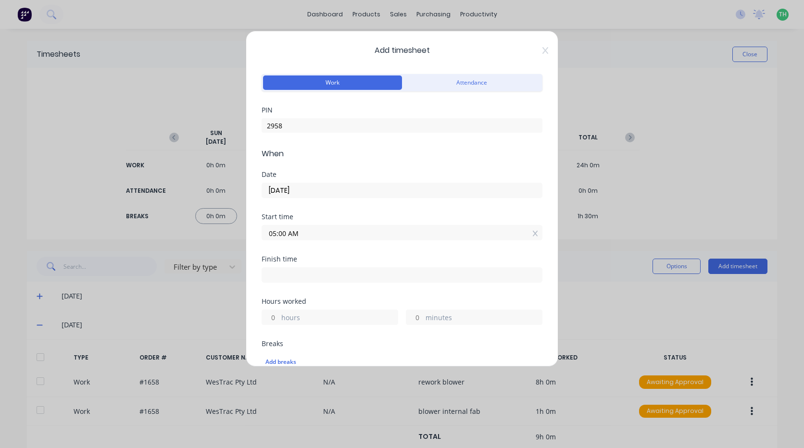
click at [330, 270] on input at bounding box center [402, 275] width 280 height 14
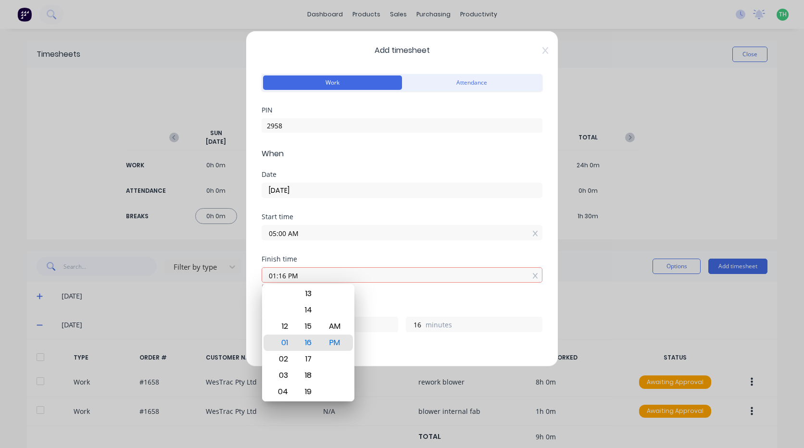
type input "01:16 PM"
type input "8"
type input "16"
type input "01:18 PM"
type input "18"
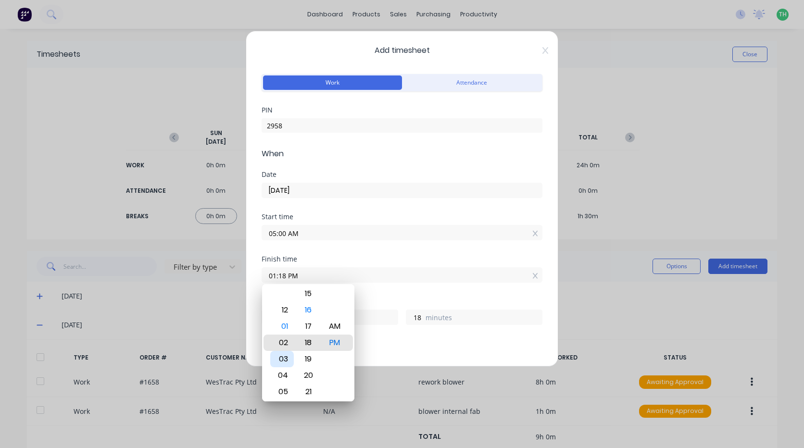
type input "02:18 PM"
type input "9"
type input "07:18 PM"
type input "14"
type input "09:18 PM"
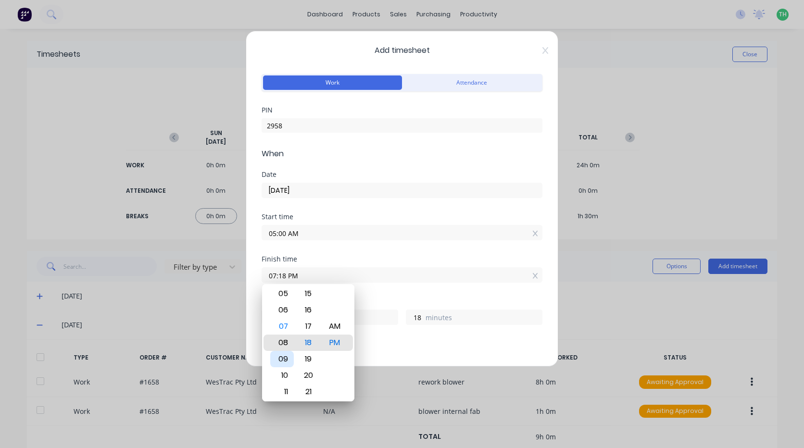
type input "16"
click at [291, 337] on div "09" at bounding box center [282, 343] width 24 height 16
type input "09:12 PM"
type input "12"
type input "09:07 PM"
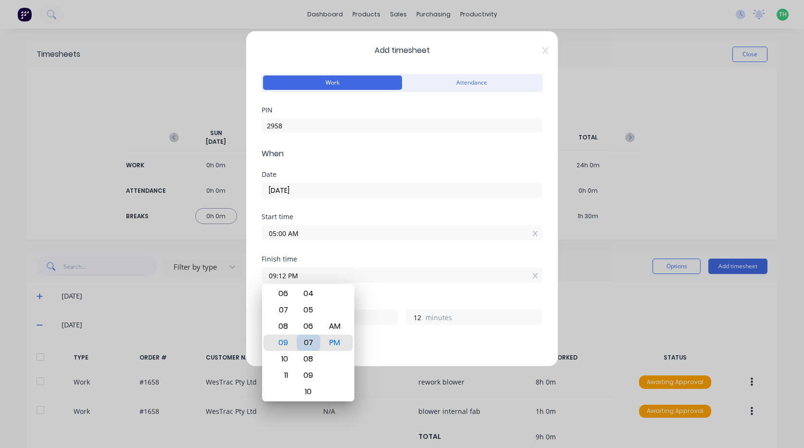
type input "7"
type input "09:01 PM"
type input "1"
click at [304, 328] on div "00" at bounding box center [309, 326] width 24 height 16
type input "09:00 PM"
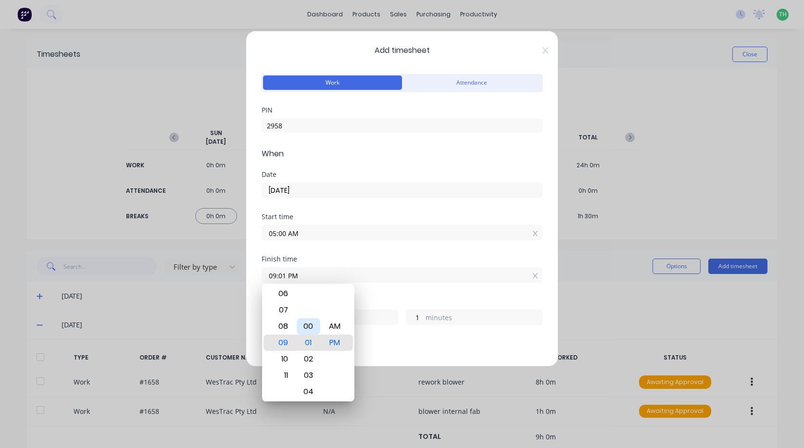
type input "0"
click at [330, 328] on div "AM" at bounding box center [335, 326] width 24 height 16
type input "09:00 AM"
type input "4"
click at [397, 298] on div "Finish time 09:00 AM" at bounding box center [402, 277] width 281 height 42
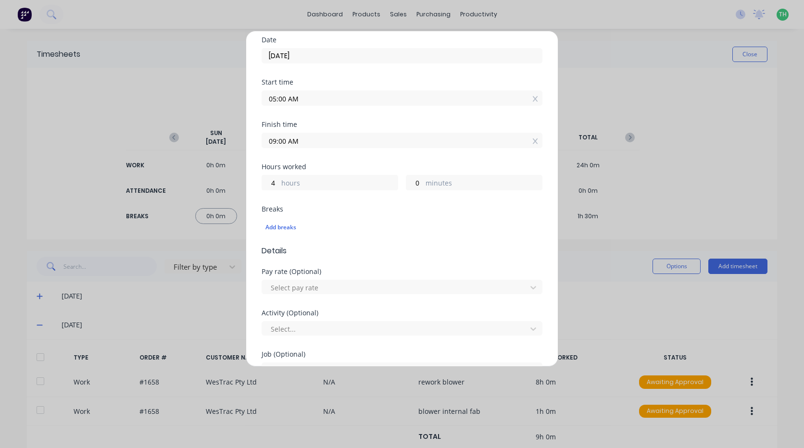
scroll to position [144, 0]
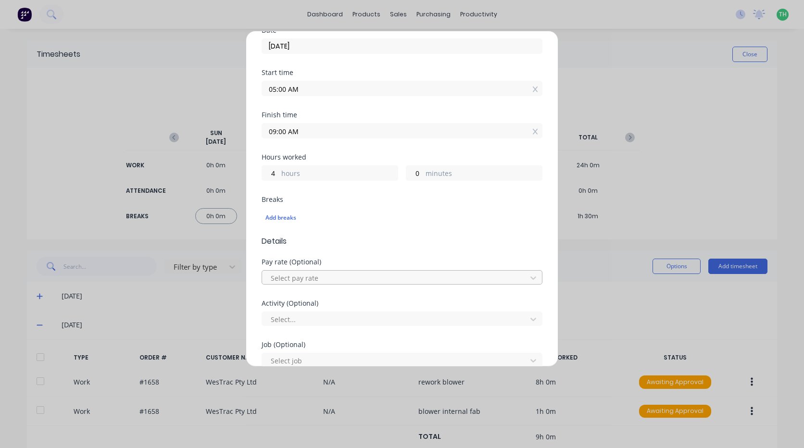
click at [310, 275] on div at bounding box center [396, 278] width 252 height 12
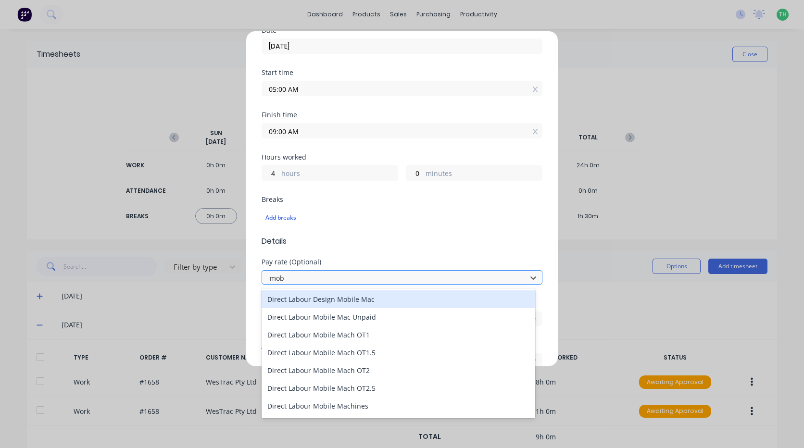
type input "mobi"
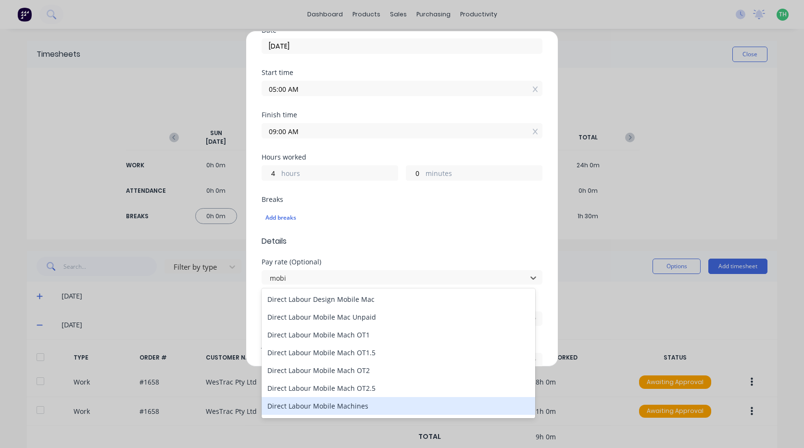
click at [347, 408] on div "Direct Labour Mobile Machines" at bounding box center [399, 406] width 274 height 18
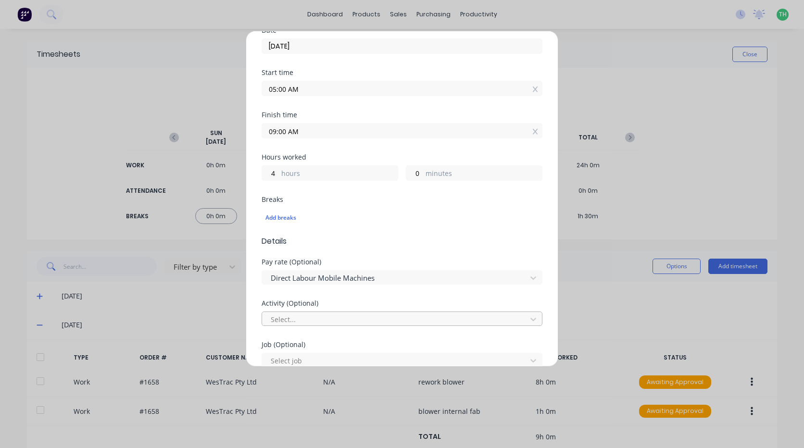
click at [321, 321] on div at bounding box center [396, 320] width 252 height 12
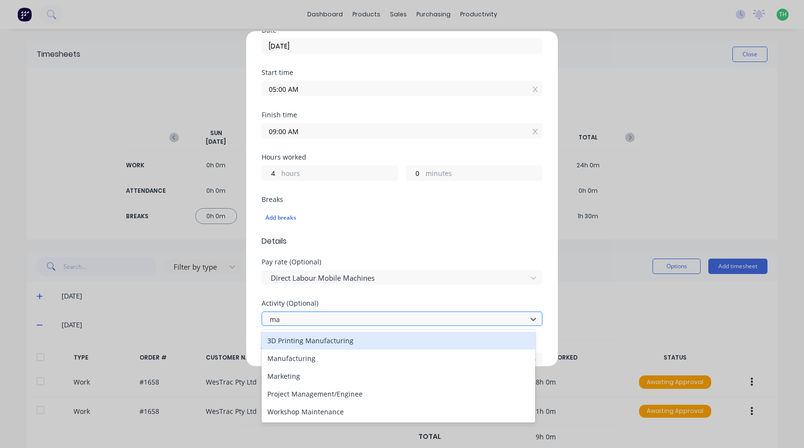
scroll to position [0, 0]
type input "man"
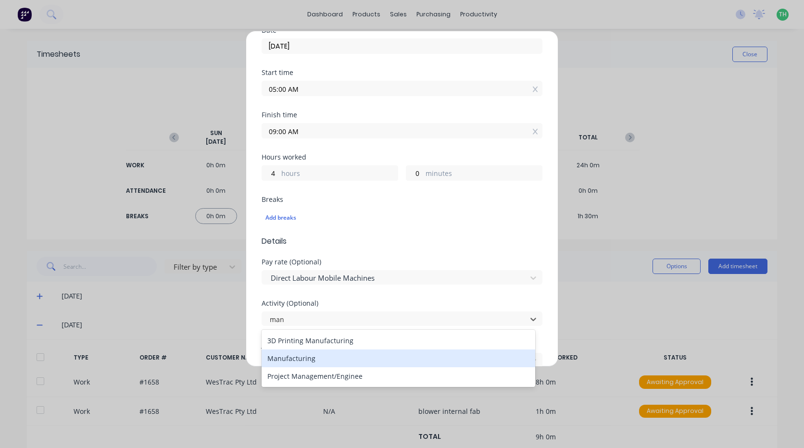
click at [332, 358] on div "Manufacturing" at bounding box center [399, 359] width 274 height 18
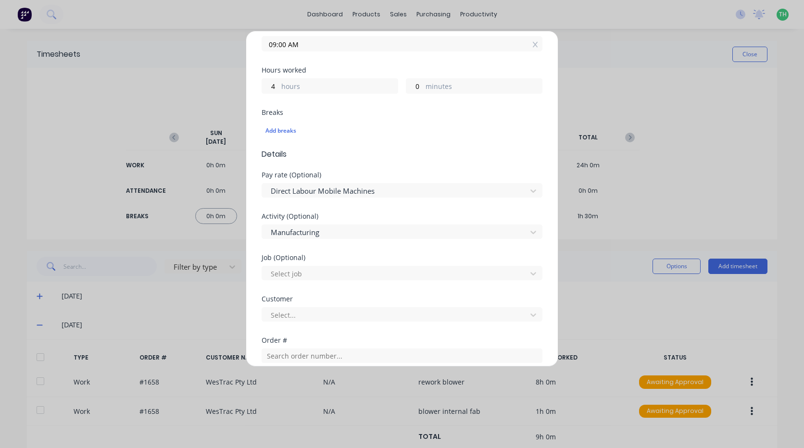
scroll to position [240, 0]
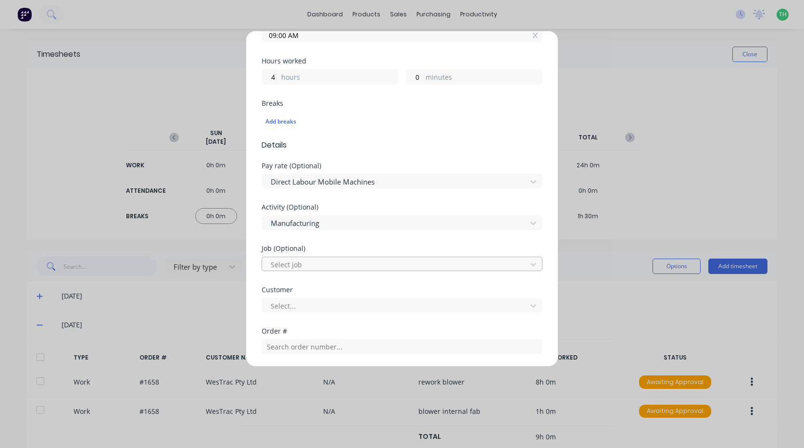
click at [327, 266] on div at bounding box center [396, 265] width 252 height 12
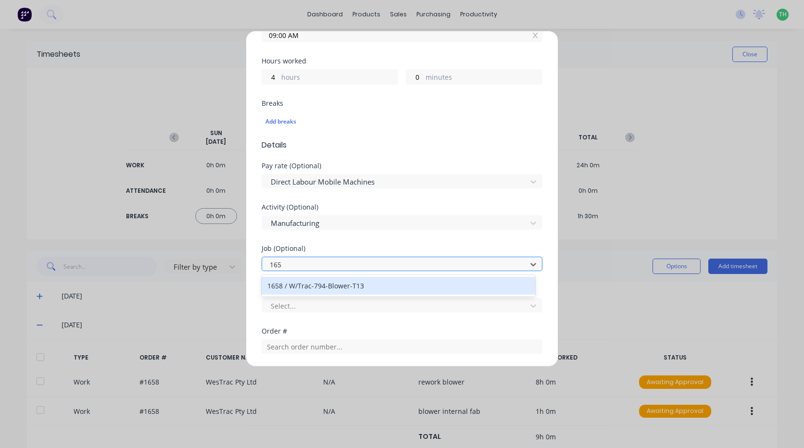
type input "1658"
click at [348, 282] on div "1658 / W/Trac-794-Blower-T13" at bounding box center [399, 286] width 274 height 18
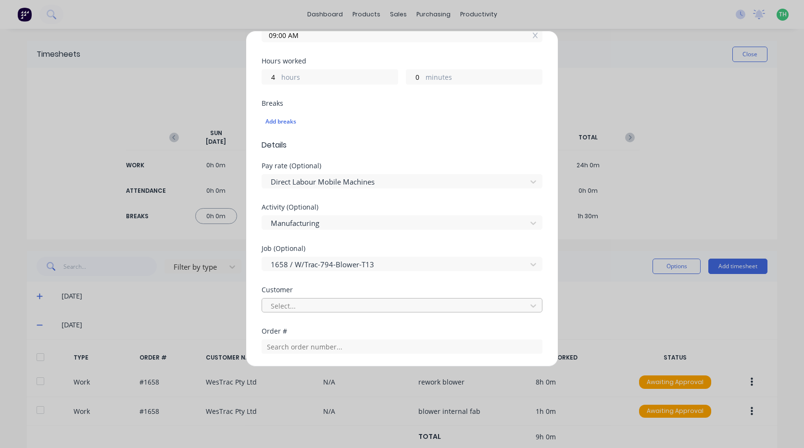
click at [333, 299] on div "Select..." at bounding box center [396, 306] width 258 height 14
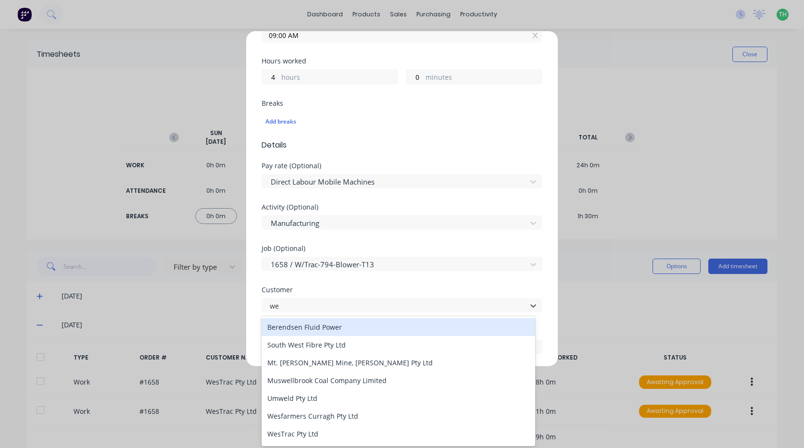
type input "[PERSON_NAME]"
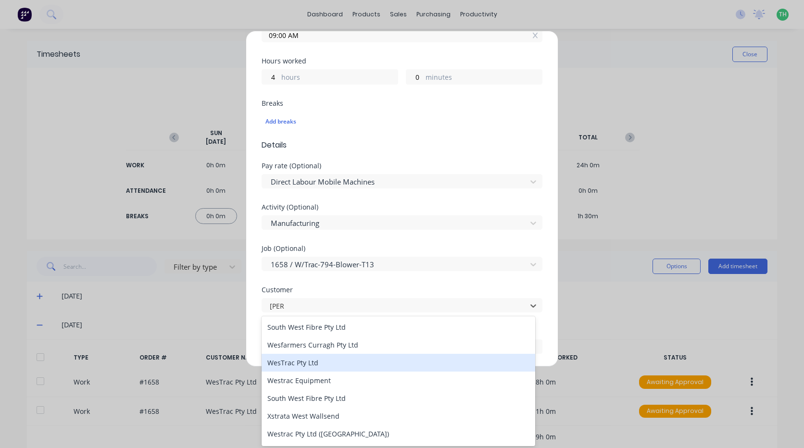
click at [313, 362] on div "WesTrac Pty Ltd" at bounding box center [399, 363] width 274 height 18
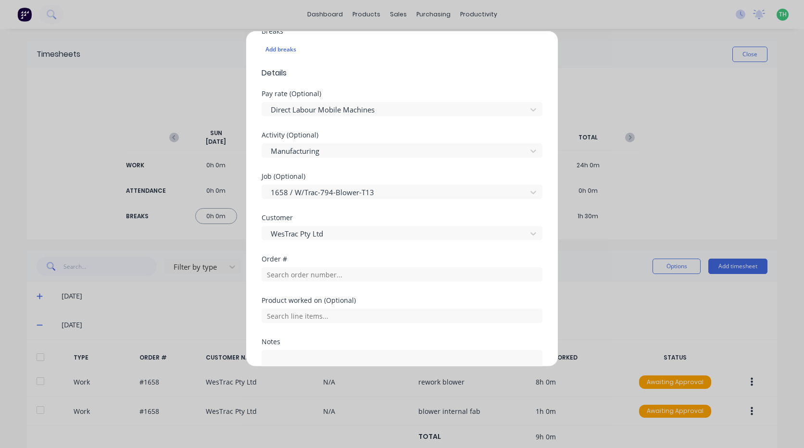
scroll to position [337, 0]
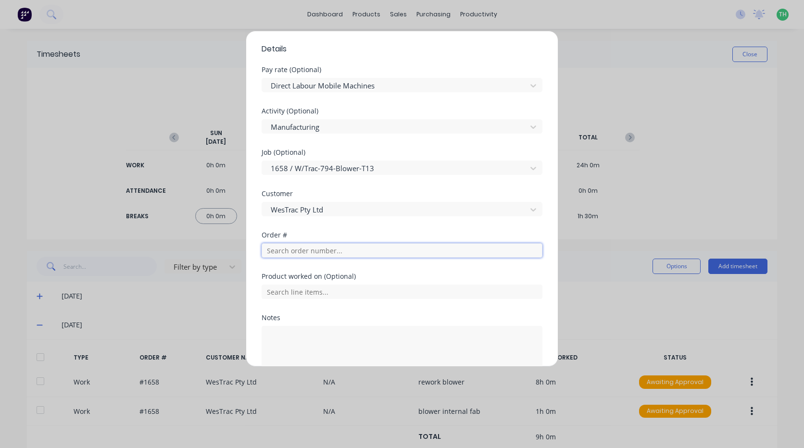
click at [318, 254] on input "text" at bounding box center [402, 250] width 281 height 14
click at [318, 253] on input "text" at bounding box center [402, 250] width 281 height 14
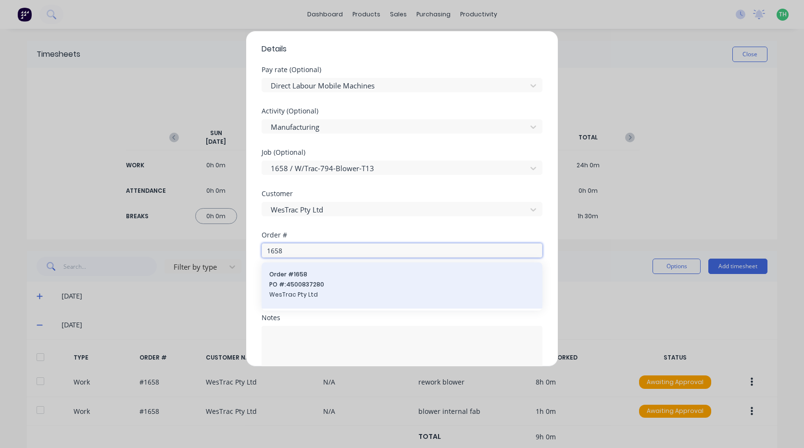
type input "1658"
click at [322, 272] on span "Order # 1658" at bounding box center [401, 274] width 265 height 9
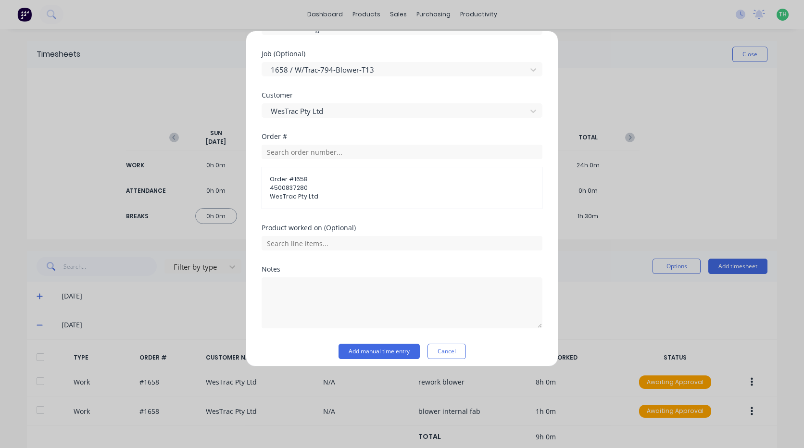
scroll to position [441, 0]
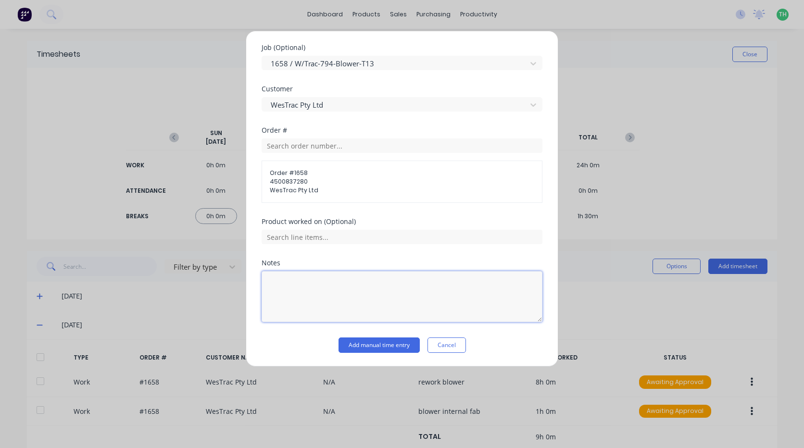
click at [328, 295] on textarea at bounding box center [402, 296] width 281 height 51
type textarea "rework blower"
click at [390, 345] on button "Add manual time entry" at bounding box center [379, 345] width 81 height 15
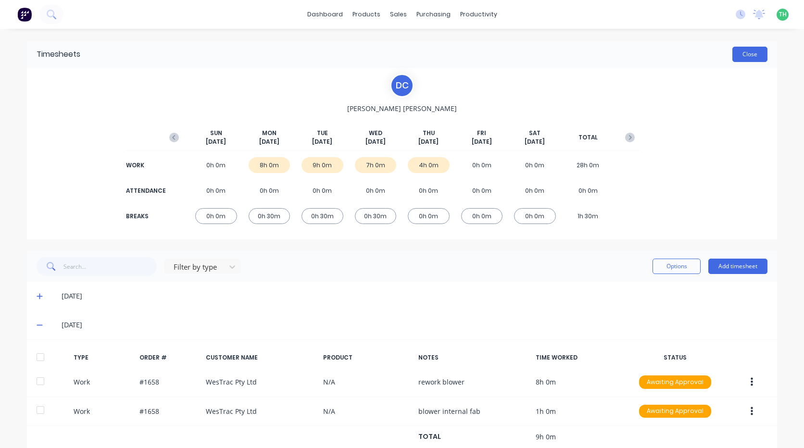
click at [733, 54] on button "Close" at bounding box center [749, 54] width 35 height 15
